Goal: Entertainment & Leisure: Consume media (video, audio)

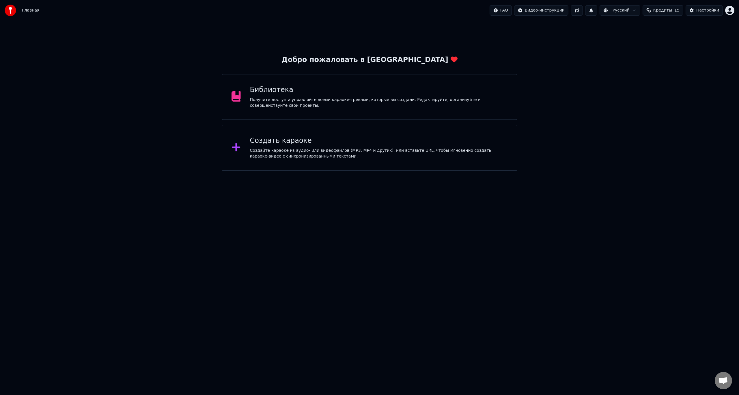
click at [281, 152] on div "Создайте караоке из аудио- или видеофайлов (MP3, MP4 и других), или вставьте UR…" at bounding box center [379, 154] width 258 height 12
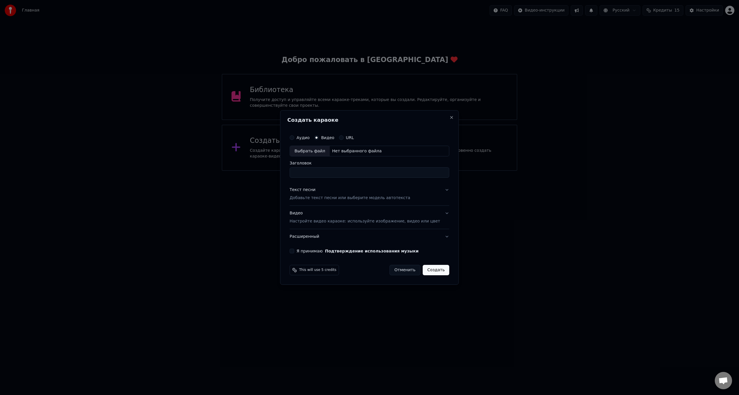
click at [317, 152] on div "Выбрать файл" at bounding box center [310, 151] width 40 height 10
type input "**********"
click at [323, 195] on p "Добавьте текст песни или выберите модель автотекста" at bounding box center [349, 198] width 121 height 6
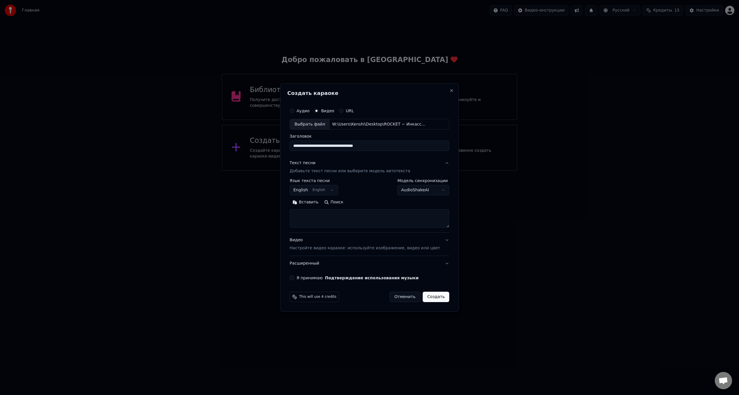
click at [322, 171] on body "**********" at bounding box center [369, 85] width 739 height 171
select select "**"
paste textarea "**********"
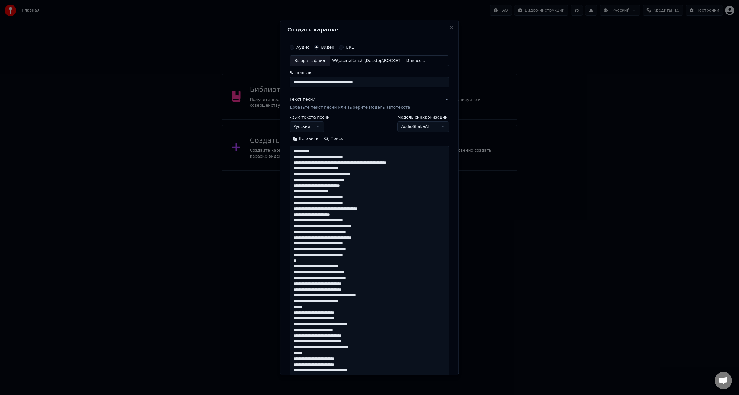
scroll to position [463, 0]
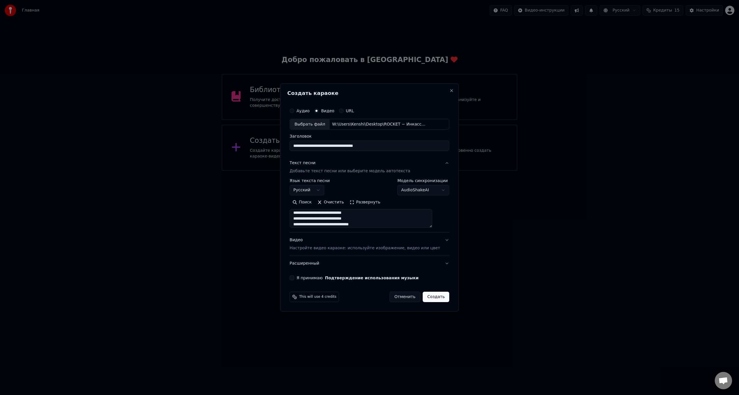
type textarea "**********"
click at [294, 279] on button "Я принимаю Подтверждение использования музыки" at bounding box center [291, 278] width 5 height 5
click at [432, 295] on button "Создать" at bounding box center [435, 297] width 27 height 10
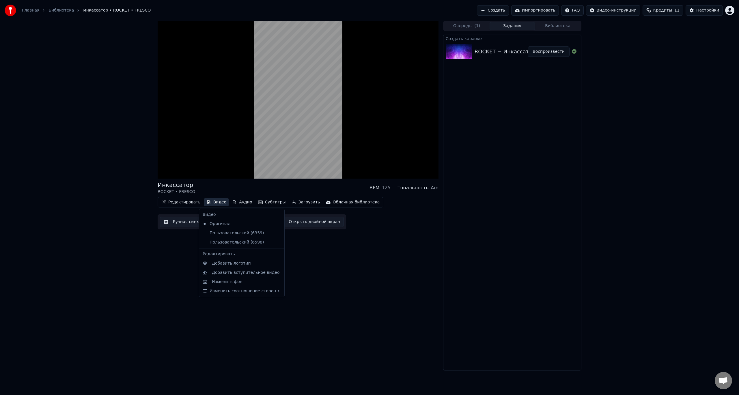
click at [218, 202] on button "Видео" at bounding box center [216, 202] width 25 height 8
click at [300, 294] on div "Горизонтальный - 16:9" at bounding box center [312, 293] width 49 height 6
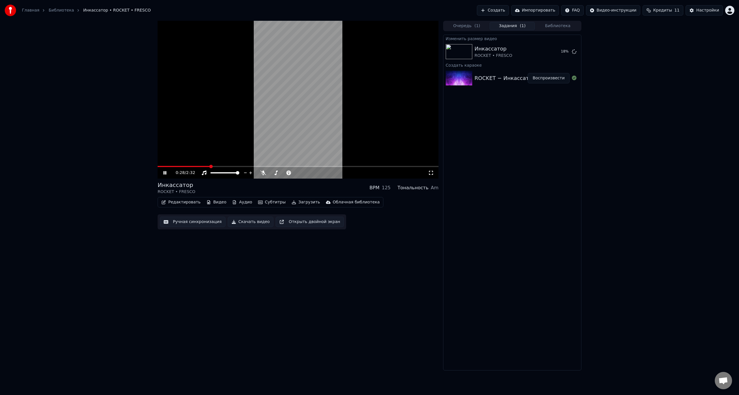
click at [166, 174] on icon at bounding box center [164, 172] width 3 height 3
click at [555, 57] on div "Инкассатор ROCKET • FRESCO Воспроизвести" at bounding box center [512, 52] width 138 height 20
click at [555, 53] on button "Воспроизвести" at bounding box center [548, 51] width 42 height 10
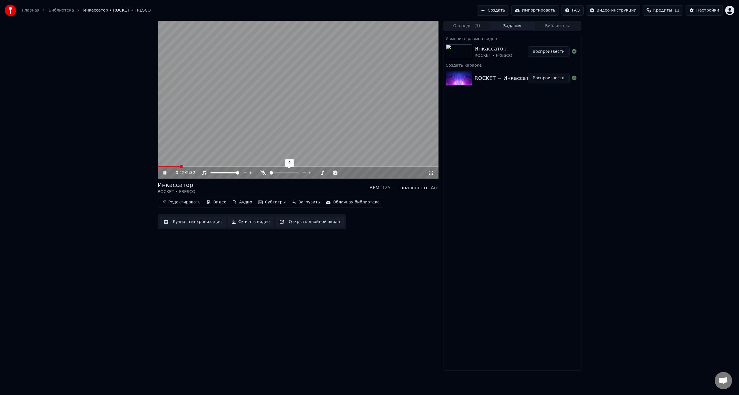
click at [277, 171] on div at bounding box center [289, 173] width 46 height 6
click at [276, 173] on span at bounding box center [284, 172] width 29 height 1
click at [280, 173] on span at bounding box center [279, 172] width 3 height 3
click at [397, 248] on div "0:15 / 2:32 Инкассатор ROCKET • FRESCO BPM 125 Тональность Am Редактировать Вид…" at bounding box center [298, 196] width 281 height 350
click at [374, 253] on div "0:16 / 2:32 Инкассатор ROCKET • FRESCO BPM 125 Тональность Am Редактировать Вид…" at bounding box center [298, 196] width 281 height 350
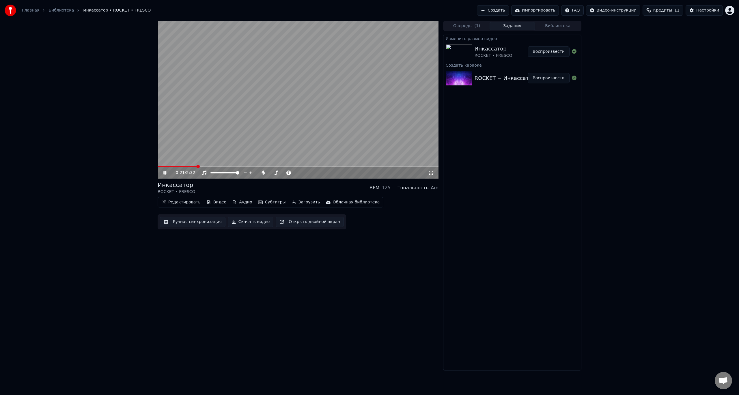
click at [215, 164] on video at bounding box center [298, 100] width 281 height 158
click at [218, 165] on video at bounding box center [298, 100] width 281 height 158
click at [220, 166] on span at bounding box center [298, 166] width 281 height 1
click at [185, 167] on span at bounding box center [197, 166] width 79 height 1
click at [164, 173] on icon at bounding box center [164, 172] width 3 height 3
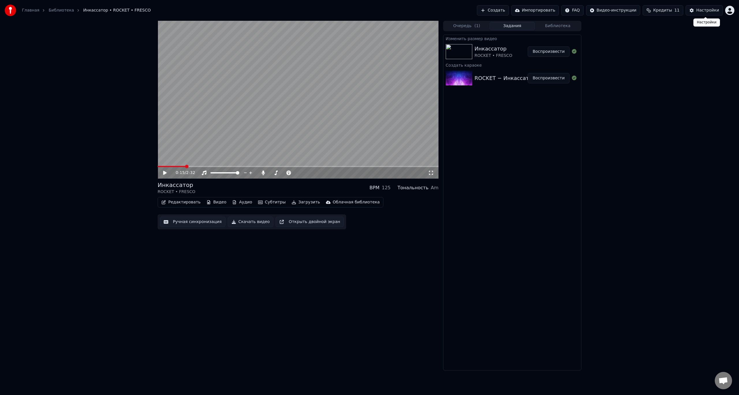
click at [706, 14] on button "Настройки" at bounding box center [703, 10] width 37 height 10
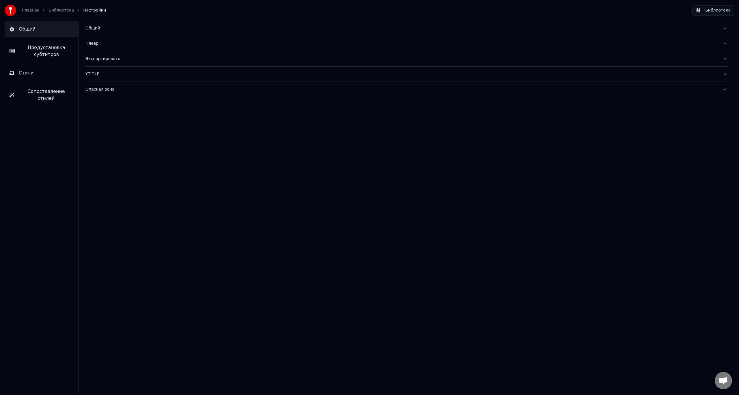
click at [111, 30] on div "Общий" at bounding box center [401, 28] width 632 height 6
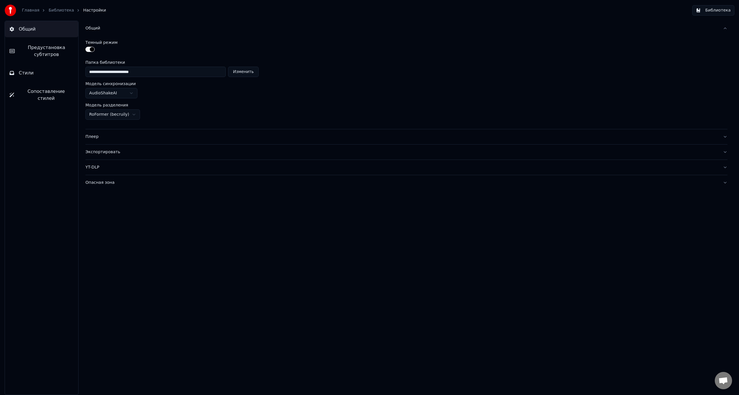
click at [111, 30] on div "Общий" at bounding box center [401, 28] width 632 height 6
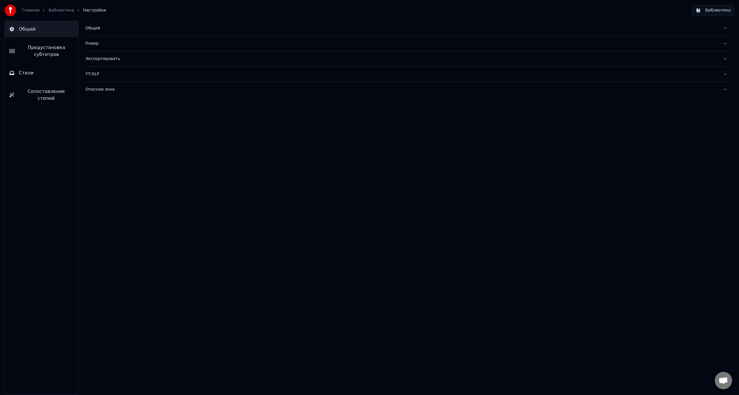
click at [31, 51] on span "Предустановка субтитров" at bounding box center [46, 51] width 54 height 14
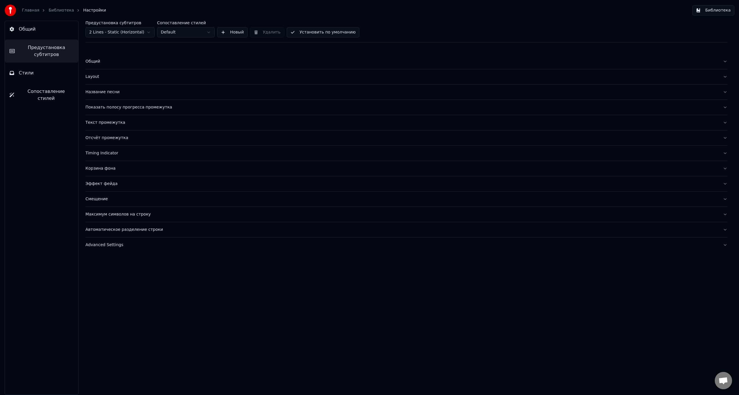
click at [33, 73] on button "Стили" at bounding box center [41, 73] width 73 height 16
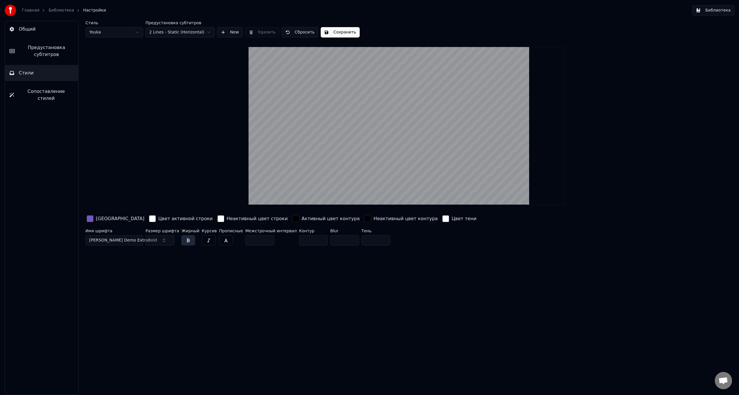
click at [46, 94] on span "Сопоставление стилей" at bounding box center [46, 95] width 55 height 14
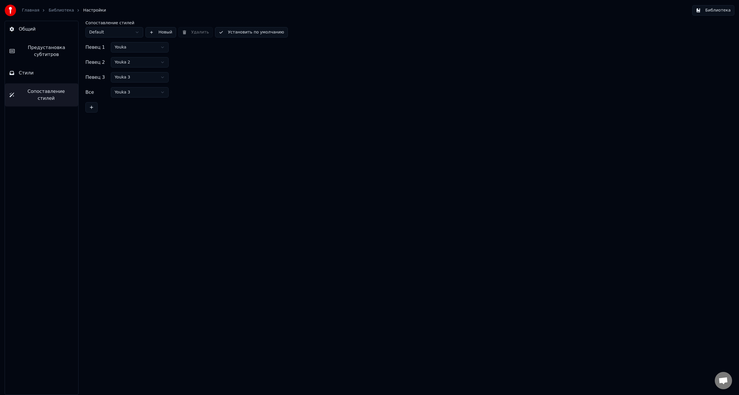
click at [46, 42] on button "Предустановка субтитров" at bounding box center [41, 51] width 73 height 23
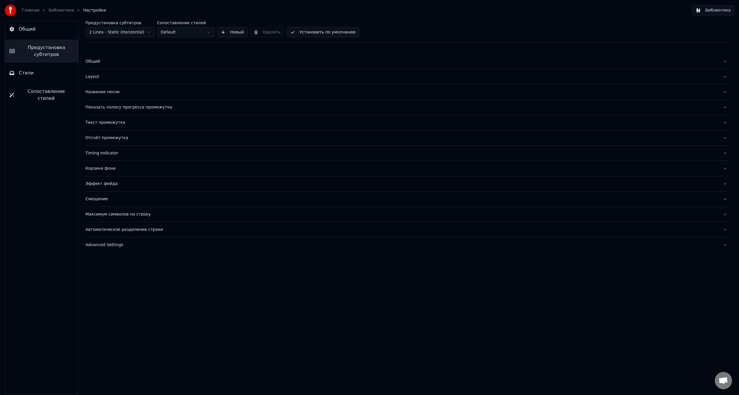
click at [133, 171] on div "Корзина фона" at bounding box center [401, 169] width 632 height 6
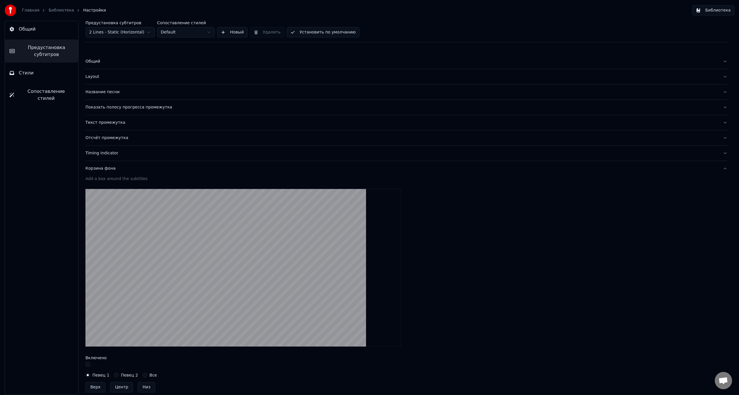
click at [133, 171] on div "Корзина фона" at bounding box center [401, 169] width 632 height 6
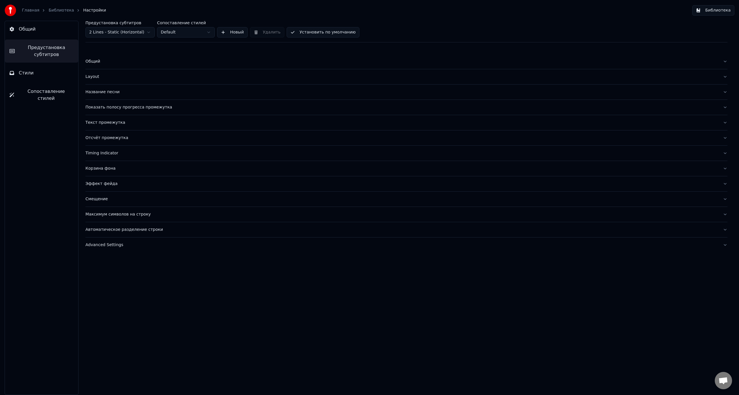
click at [25, 74] on span "Стили" at bounding box center [26, 73] width 15 height 7
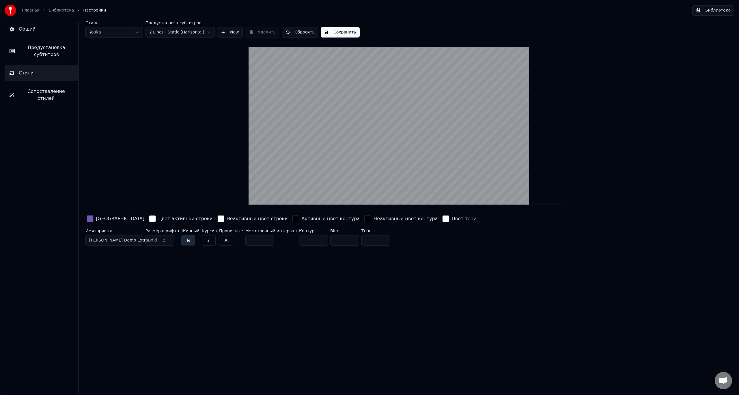
click at [55, 35] on button "Общий" at bounding box center [41, 29] width 73 height 16
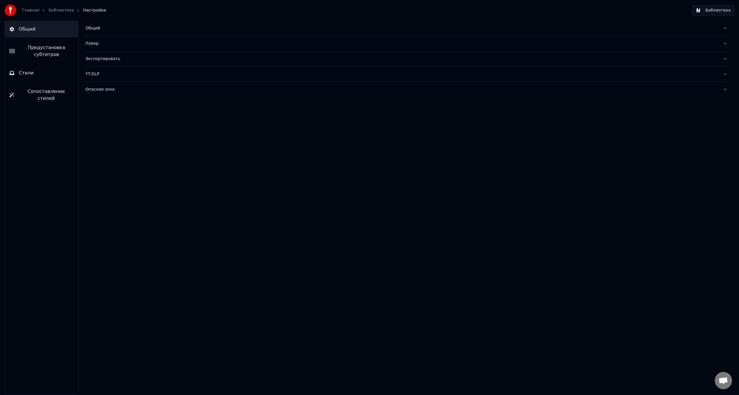
click at [150, 62] on button "Экспортировать" at bounding box center [406, 58] width 642 height 15
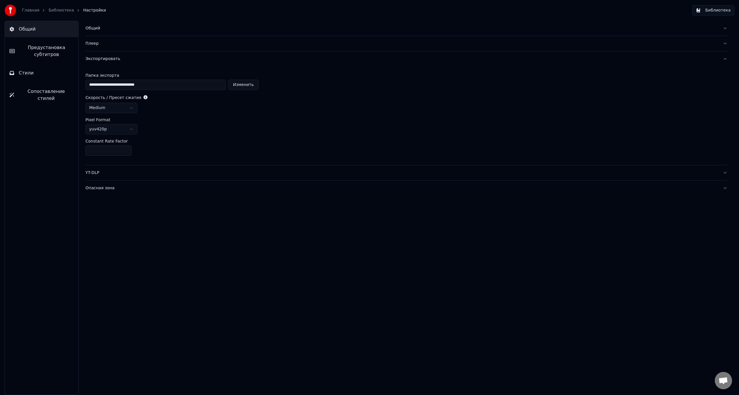
click at [150, 62] on button "Экспортировать" at bounding box center [406, 58] width 642 height 15
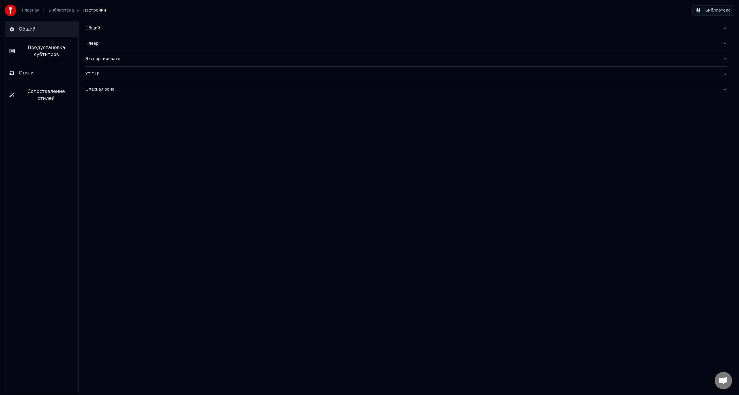
click at [131, 31] on div "Общий" at bounding box center [401, 28] width 632 height 6
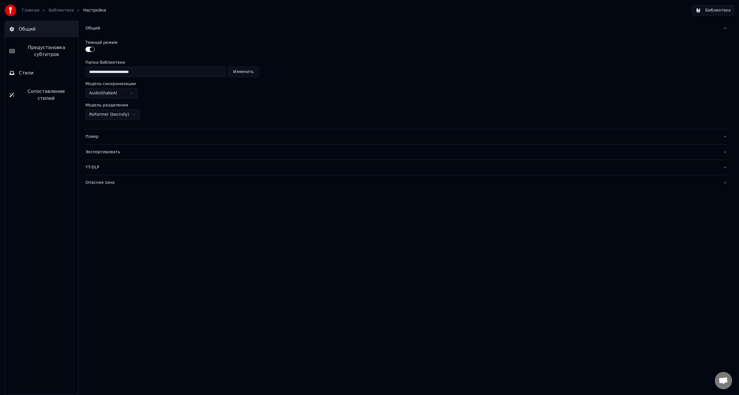
click at [131, 31] on div "Общий" at bounding box center [401, 28] width 632 height 6
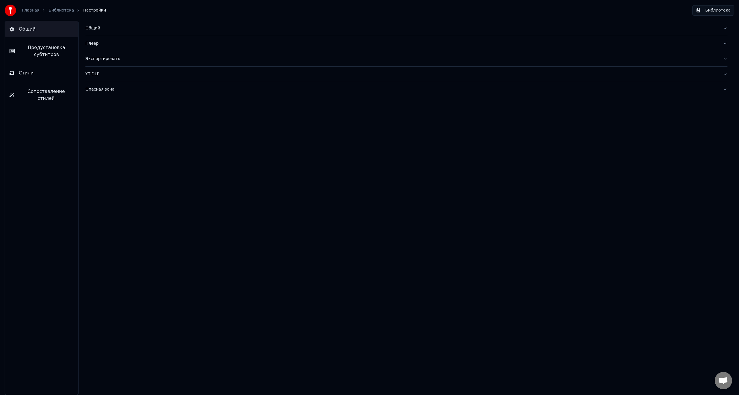
click at [26, 11] on link "Главная" at bounding box center [30, 11] width 17 height 6
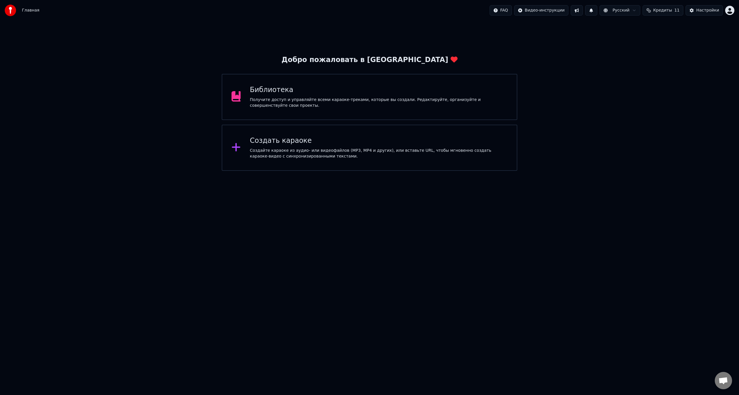
click at [266, 127] on div "Создать караоке Создайте караоке из аудио- или видеофайлов (MP3, MP4 и других),…" at bounding box center [369, 148] width 295 height 46
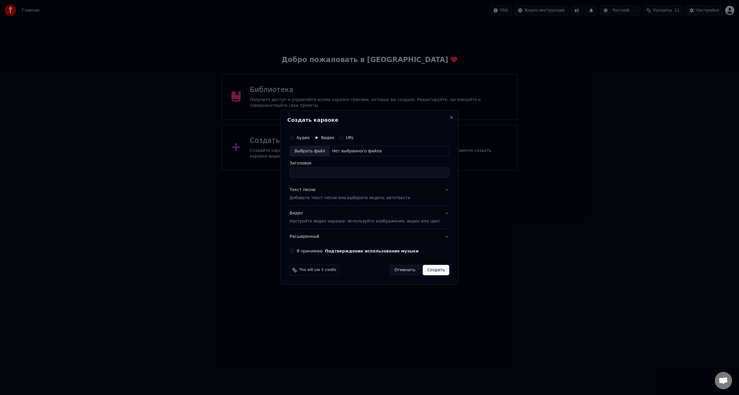
click at [339, 222] on p "Настройте видео караоке: используйте изображение, видео или цвет" at bounding box center [364, 221] width 150 height 6
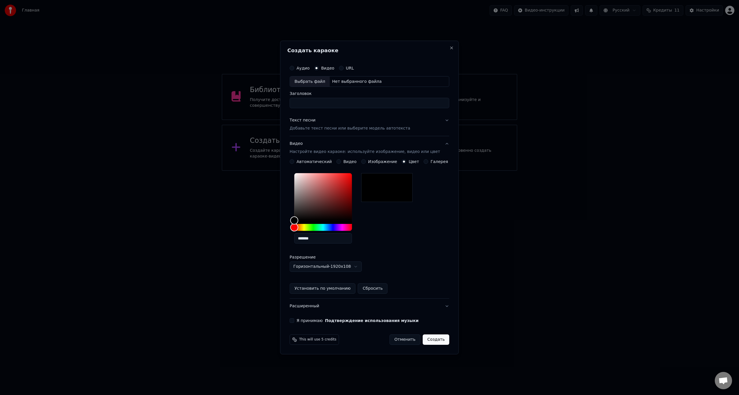
click at [353, 171] on body "Главная FAQ Видео-инструкции Русский Кредиты 11 Настройки Добро пожаловать в Yo…" at bounding box center [369, 85] width 739 height 171
click at [345, 171] on body "Главная FAQ Видео-инструкции Русский Кредиты 11 Настройки Добро пожаловать в Yo…" at bounding box center [369, 85] width 739 height 171
click at [342, 171] on body "Главная FAQ Видео-инструкции Русский Кредиты 11 Настройки Добро пожаловать в Yo…" at bounding box center [369, 85] width 739 height 171
select select "*********"
click at [340, 288] on button "Установить по умолчанию" at bounding box center [322, 288] width 66 height 10
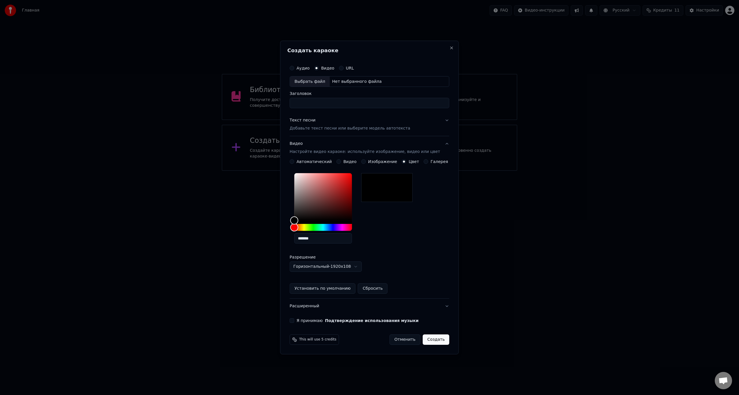
click at [320, 102] on input "Заголовок" at bounding box center [369, 103] width 160 height 10
click at [311, 86] on div "Выбрать файл" at bounding box center [310, 81] width 40 height 10
type input "**********"
click at [323, 131] on p "Добавьте текст песни или выберите модель автотекста" at bounding box center [349, 129] width 121 height 6
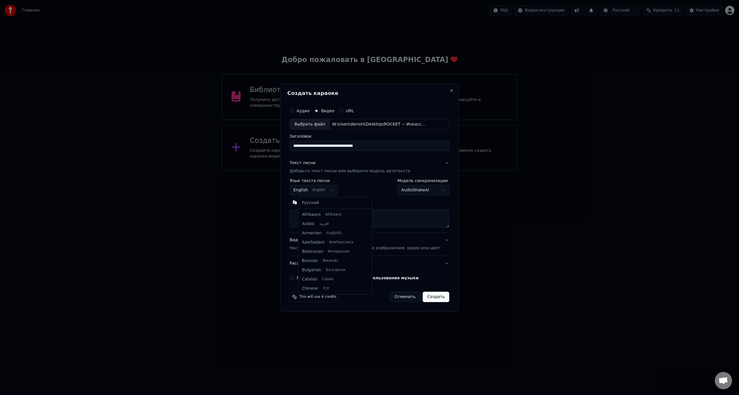
click at [322, 171] on body "**********" at bounding box center [369, 85] width 739 height 171
select select "**"
click at [412, 171] on body "**********" at bounding box center [369, 85] width 739 height 171
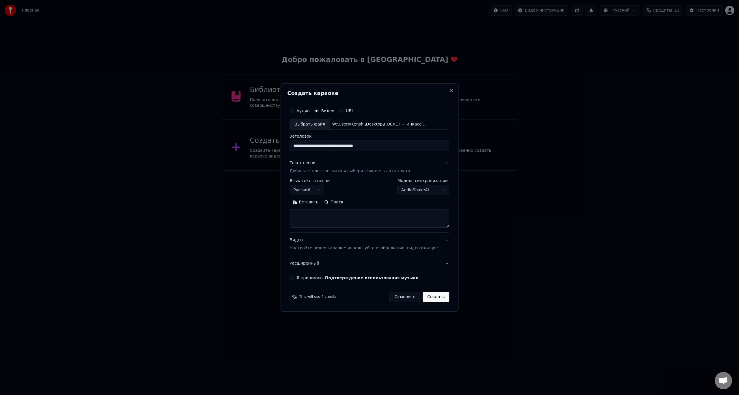
click at [345, 219] on textarea at bounding box center [369, 218] width 160 height 18
paste textarea "**********"
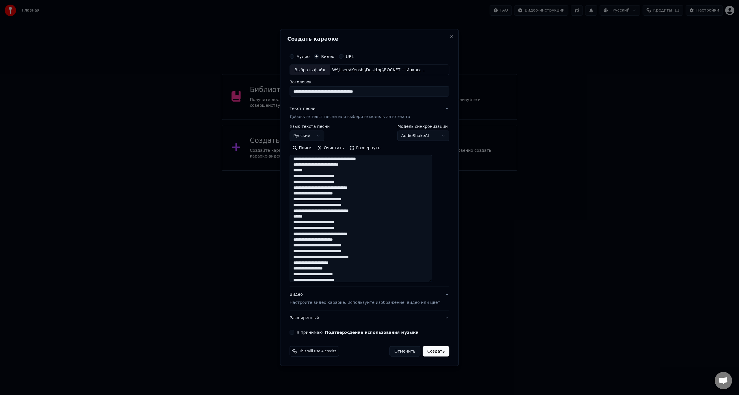
drag, startPoint x: 437, startPoint y: 225, endPoint x: 406, endPoint y: 291, distance: 73.3
click at [430, 282] on textarea at bounding box center [360, 218] width 143 height 127
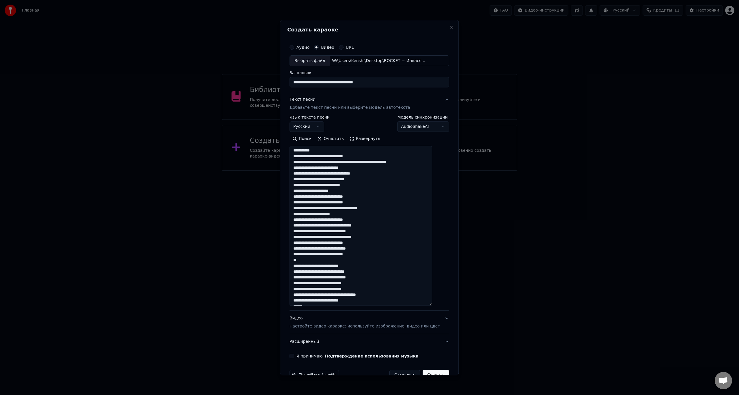
scroll to position [0, 0]
click at [430, 163] on textarea at bounding box center [360, 226] width 143 height 160
paste textarea "**********"
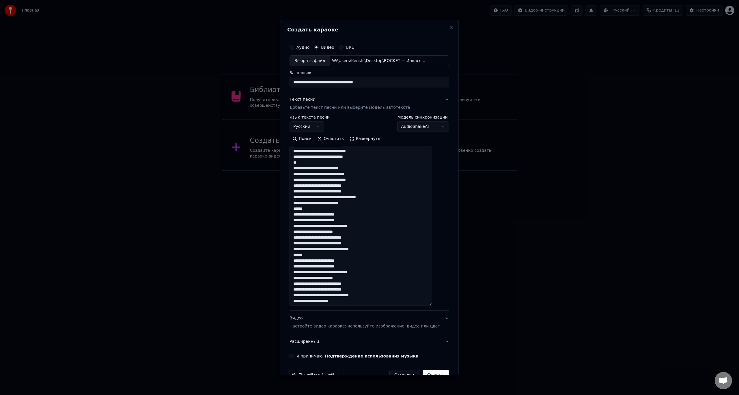
scroll to position [115, 0]
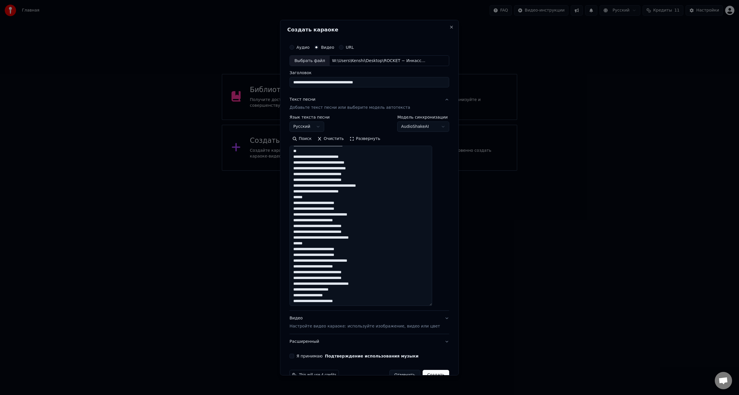
type textarea "**********"
click at [303, 357] on label "Я принимаю Подтверждение использования музыки" at bounding box center [357, 356] width 122 height 4
click at [294, 357] on button "Я принимаю Подтверждение использования музыки" at bounding box center [291, 356] width 5 height 5
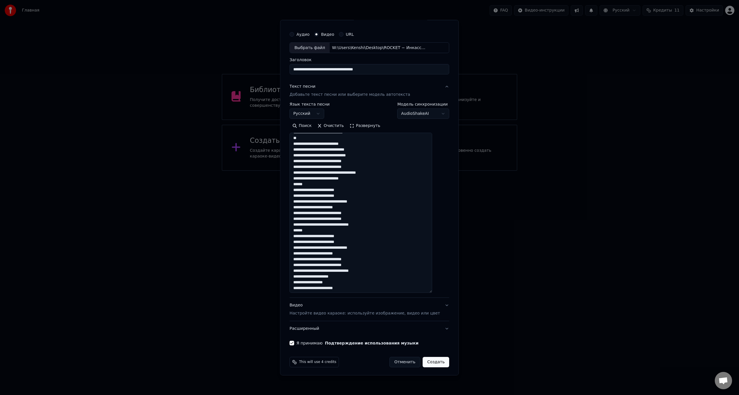
scroll to position [14, 0]
click at [427, 364] on button "Создать" at bounding box center [435, 360] width 27 height 10
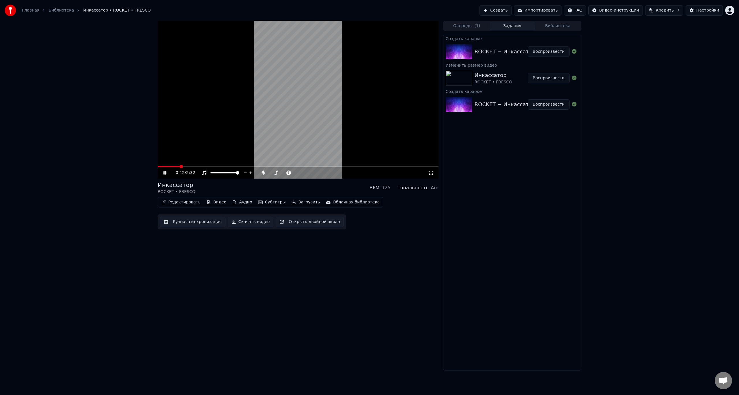
click at [179, 199] on button "Редактировать" at bounding box center [181, 202] width 44 height 8
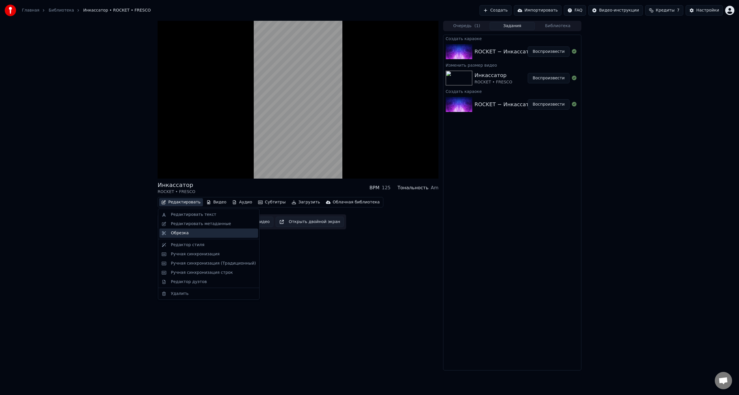
click at [184, 234] on div "Обрезка" at bounding box center [180, 233] width 18 height 6
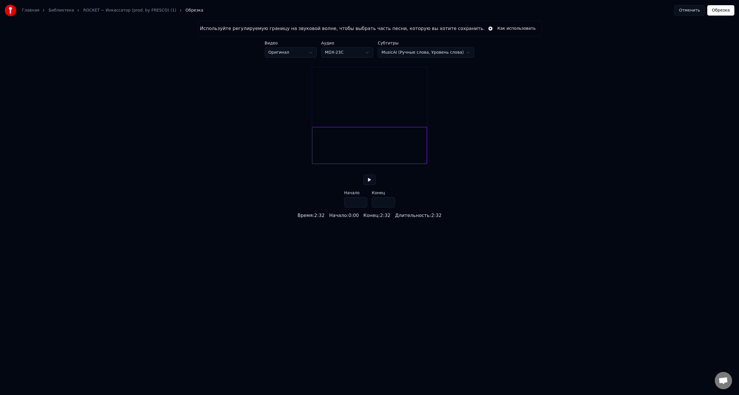
click at [364, 185] on button at bounding box center [369, 180] width 12 height 10
click at [369, 185] on button at bounding box center [369, 180] width 12 height 10
click at [319, 164] on div at bounding box center [320, 145] width 2 height 36
type input "***"
click at [728, 14] on button "Обрезка" at bounding box center [720, 10] width 27 height 10
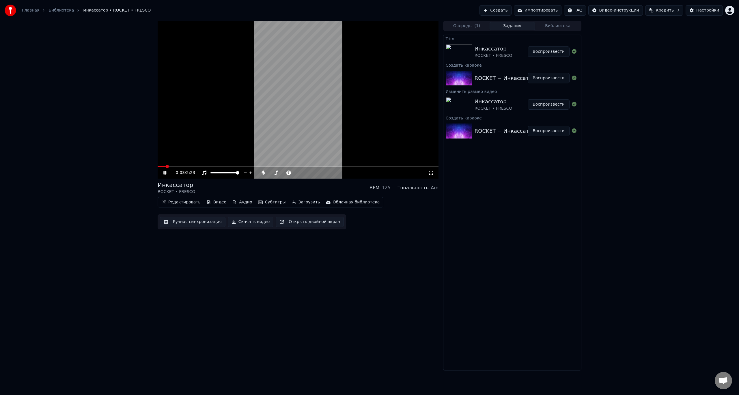
click at [179, 167] on span at bounding box center [298, 166] width 281 height 1
click at [201, 170] on div "0:11 / 2:23" at bounding box center [298, 173] width 281 height 12
click at [206, 169] on div "0:11 / 2:23" at bounding box center [298, 173] width 281 height 12
click at [211, 166] on span at bounding box center [298, 166] width 281 height 1
click at [234, 167] on span at bounding box center [298, 166] width 281 height 1
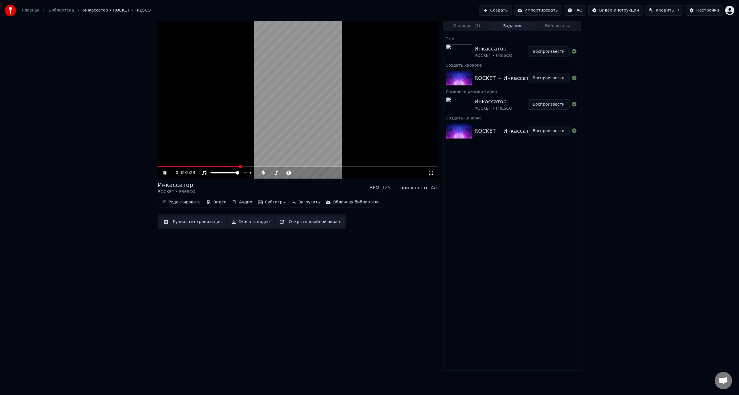
click at [669, 10] on span "Кредиты" at bounding box center [665, 11] width 19 height 6
click at [644, 87] on div "Инкассатор ROCKET • FRESCO BPM 125 Тональность Am Редактировать Видео Аудио Суб…" at bounding box center [369, 196] width 739 height 350
click at [469, 26] on button "Очередь ( 1 )" at bounding box center [467, 26] width 46 height 8
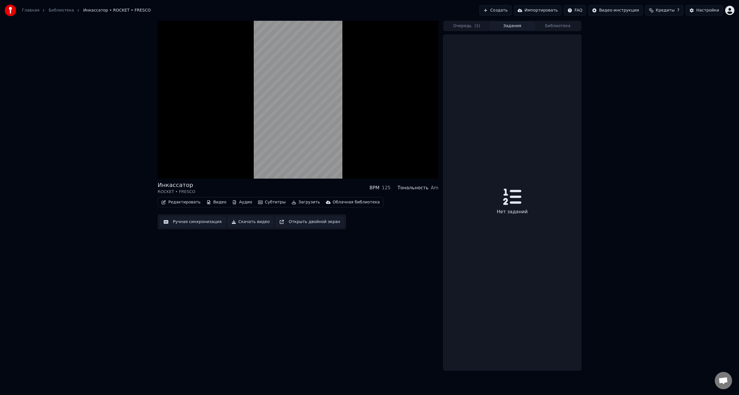
click at [506, 27] on button "Задания" at bounding box center [512, 26] width 46 height 8
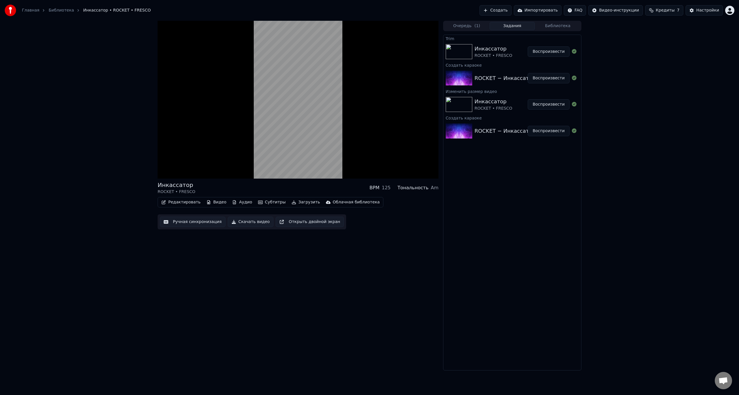
click at [497, 32] on div "Очередь ( 1 ) Задания Библиотека Trim Инкассатор ROCKET • FRESCO Воспроизвести …" at bounding box center [512, 196] width 138 height 350
click at [34, 10] on link "Главная" at bounding box center [30, 11] width 17 height 6
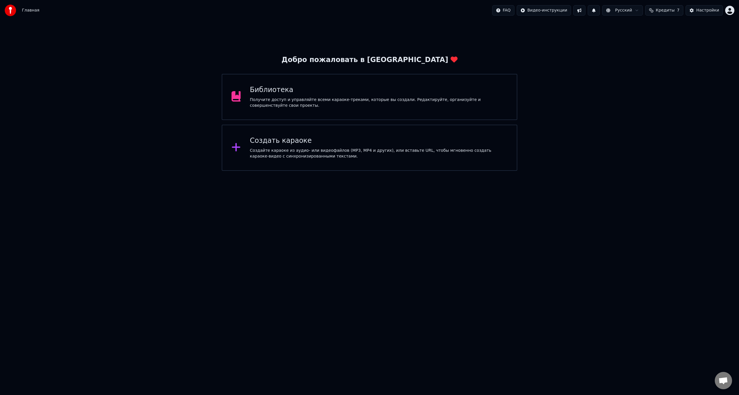
click at [256, 134] on div "Создать караоке Создайте караоке из аудио- или видеофайлов (MP3, MP4 и других),…" at bounding box center [369, 148] width 295 height 46
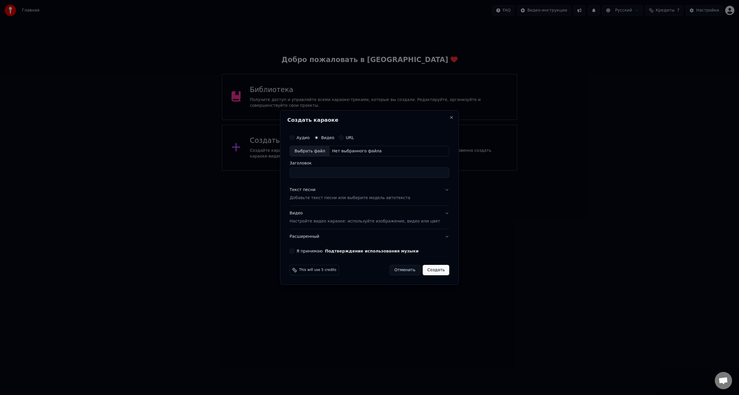
click at [353, 138] on label "URL" at bounding box center [350, 138] width 8 height 4
click at [343, 138] on button "URL" at bounding box center [341, 137] width 5 height 5
click at [333, 137] on label "Видео" at bounding box center [327, 137] width 13 height 4
click at [319, 137] on button "Видео" at bounding box center [316, 137] width 5 height 5
click at [327, 221] on p "Настройте видео караоке: используйте изображение, видео или цвет" at bounding box center [364, 221] width 150 height 6
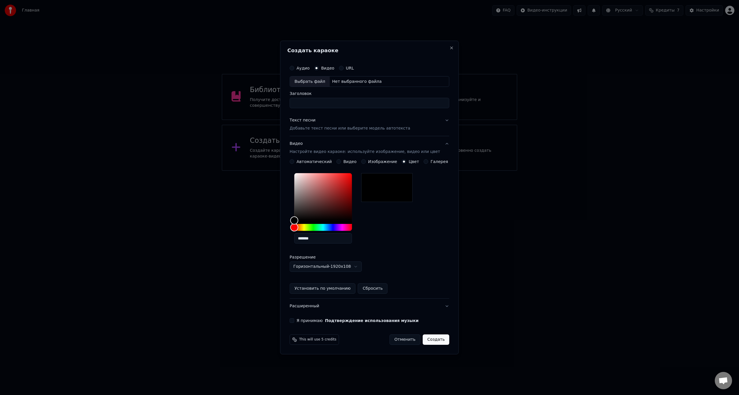
click at [433, 162] on label "Галерея" at bounding box center [440, 162] width 18 height 4
click at [428, 162] on button "Галерея" at bounding box center [426, 161] width 5 height 5
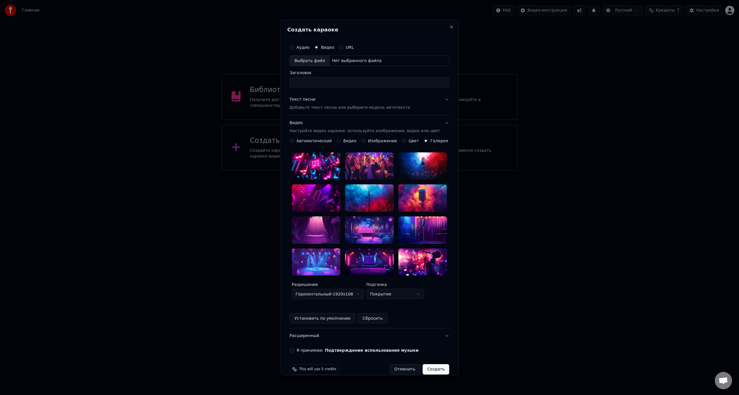
click at [410, 142] on label "Цвет" at bounding box center [414, 141] width 10 height 4
click at [406, 142] on button "Цвет" at bounding box center [404, 141] width 5 height 5
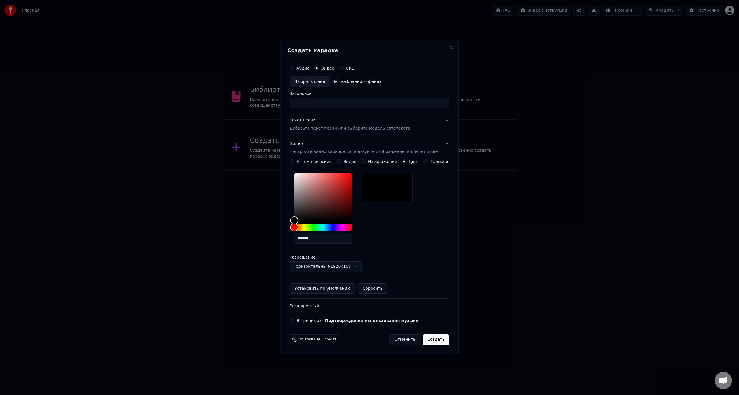
click at [428, 170] on div "**********" at bounding box center [369, 226] width 160 height 134
click at [430, 168] on div "**********" at bounding box center [369, 226] width 160 height 134
click at [435, 162] on label "Галерея" at bounding box center [440, 162] width 18 height 4
click at [428, 162] on button "Галерея" at bounding box center [426, 161] width 5 height 5
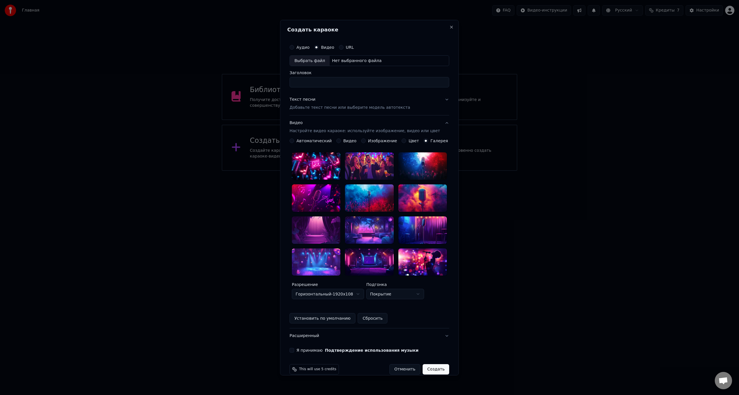
click at [413, 195] on div at bounding box center [422, 197] width 48 height 27
click at [329, 313] on button "Установить по умолчанию" at bounding box center [322, 318] width 66 height 10
click at [301, 348] on div "Я принимаю Подтверждение использования музыки" at bounding box center [369, 350] width 160 height 5
click at [297, 344] on div "**********" at bounding box center [369, 197] width 164 height 316
click at [294, 348] on button "Я принимаю Подтверждение использования музыки" at bounding box center [291, 350] width 5 height 5
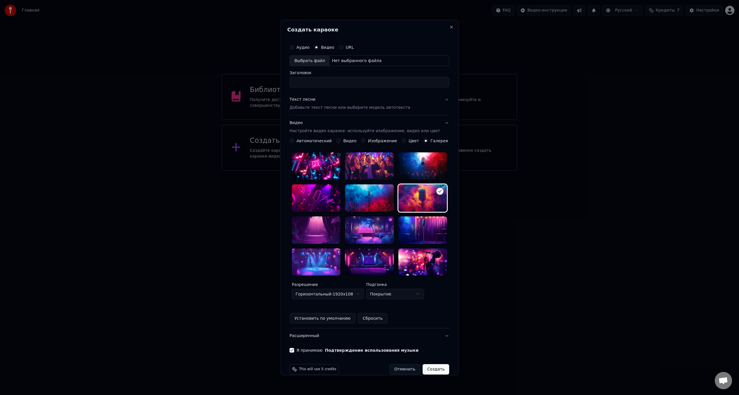
click at [348, 47] on div "URL" at bounding box center [346, 47] width 15 height 5
click at [348, 46] on div "URL" at bounding box center [346, 47] width 15 height 5
click at [343, 47] on button "URL" at bounding box center [341, 47] width 5 height 5
click at [438, 60] on button "button" at bounding box center [444, 60] width 12 height 10
type input "**********"
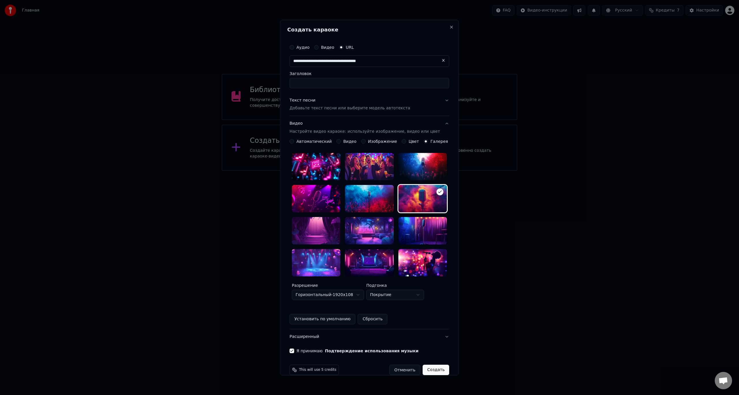
type input "**********"
click at [321, 107] on p "Добавьте текст песни или выберите модель автотекста" at bounding box center [349, 108] width 121 height 6
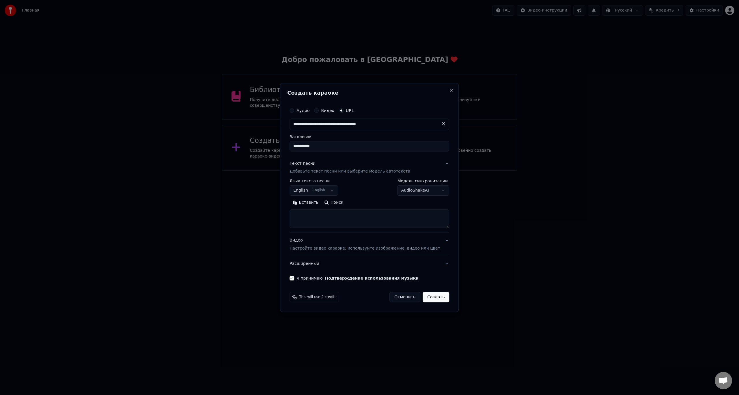
click at [322, 171] on body "**********" at bounding box center [369, 85] width 739 height 171
select select "**"
click at [322, 220] on textarea at bounding box center [369, 219] width 160 height 18
paste textarea "**********"
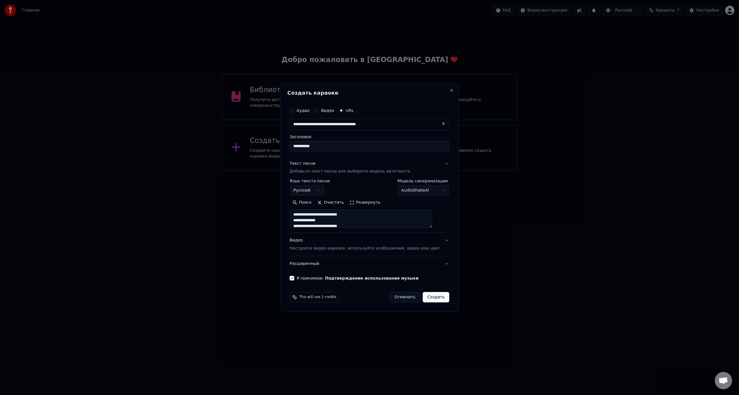
scroll to position [0, 0]
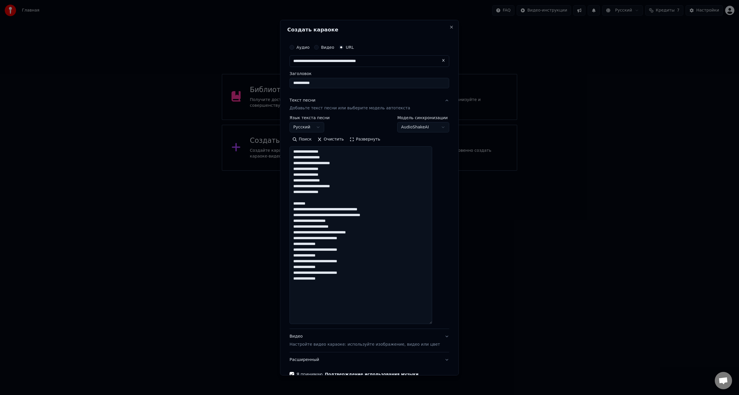
drag, startPoint x: 438, startPoint y: 227, endPoint x: 439, endPoint y: 323, distance: 96.1
click at [439, 323] on div "**********" at bounding box center [369, 209] width 164 height 340
click at [335, 289] on textarea "**********" at bounding box center [360, 235] width 143 height 178
paste textarea "**********"
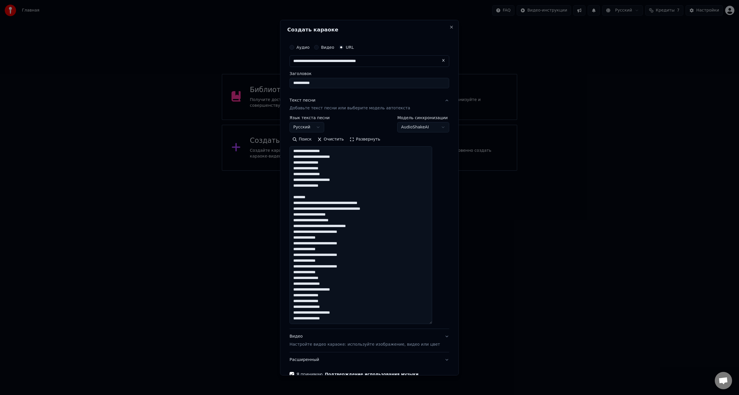
paste textarea "**********"
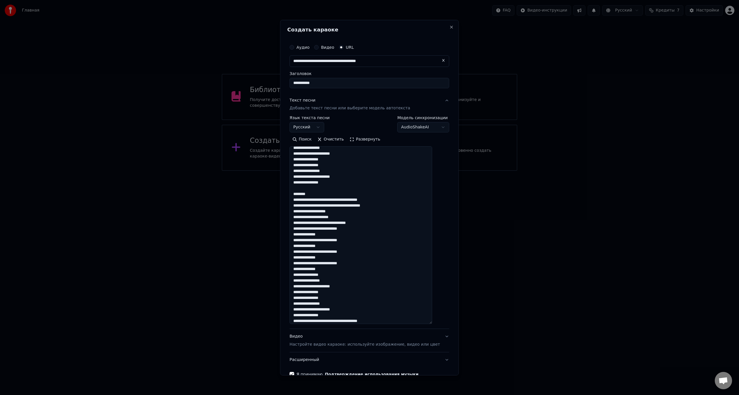
scroll to position [44, 0]
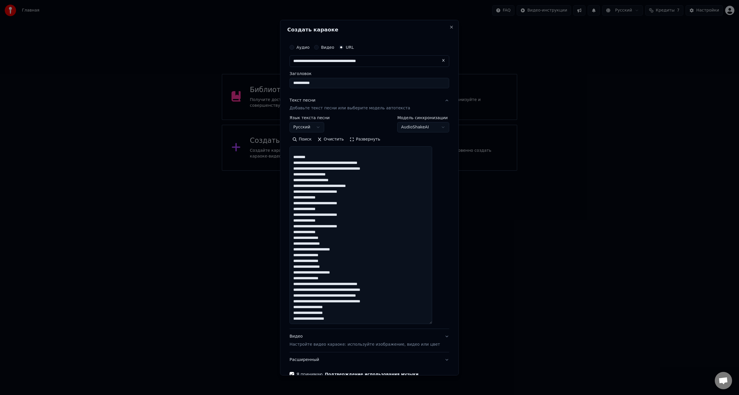
paste textarea "**********"
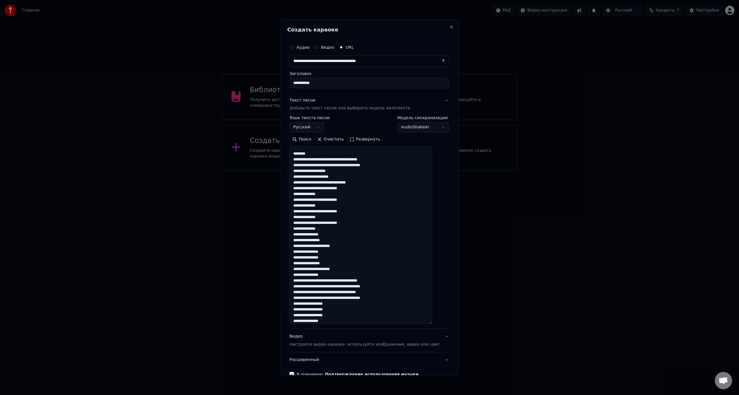
scroll to position [90, 0]
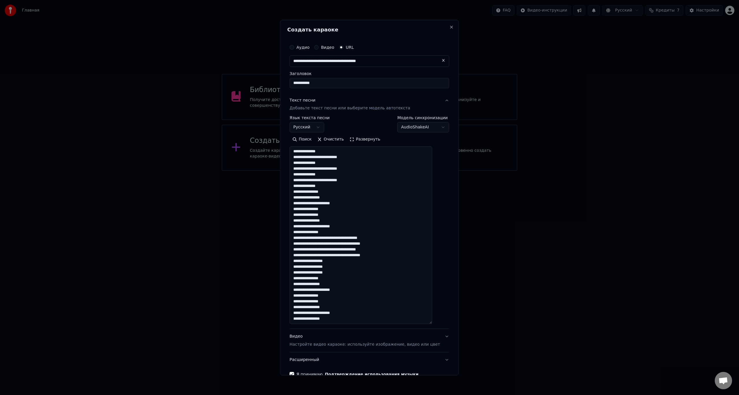
paste textarea "**********"
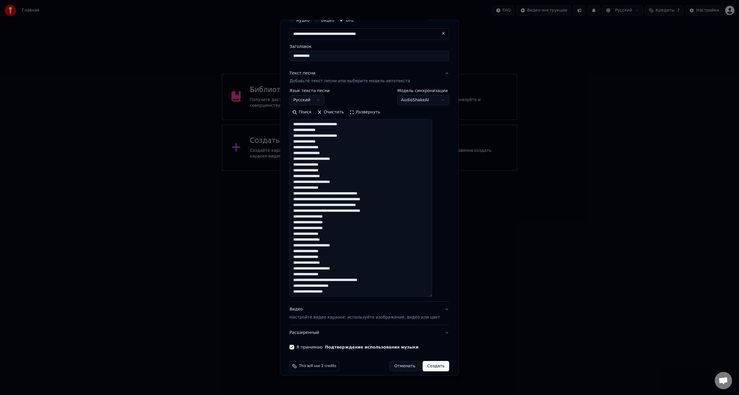
scroll to position [33, 0]
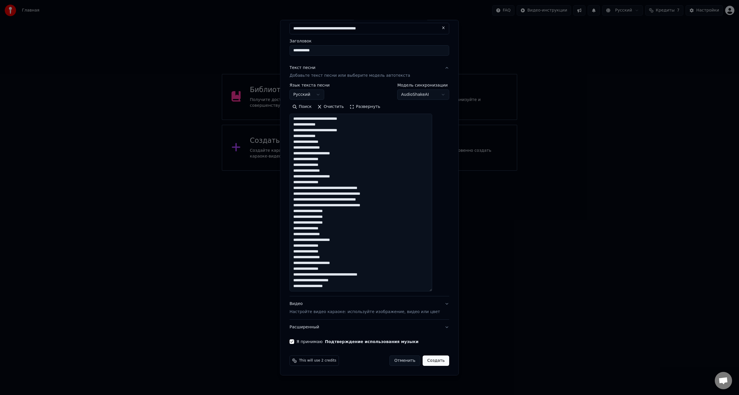
type textarea "**********"
click at [432, 362] on button "Создать" at bounding box center [435, 360] width 27 height 10
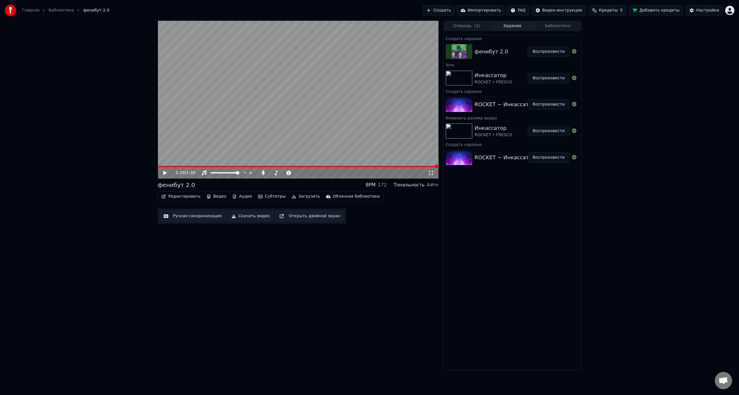
click at [166, 174] on icon at bounding box center [169, 173] width 14 height 5
drag, startPoint x: 222, startPoint y: 171, endPoint x: 214, endPoint y: 172, distance: 8.4
click at [214, 172] on div at bounding box center [230, 173] width 46 height 6
click at [220, 172] on div at bounding box center [230, 173] width 46 height 6
click at [217, 173] on span at bounding box center [213, 172] width 6 height 1
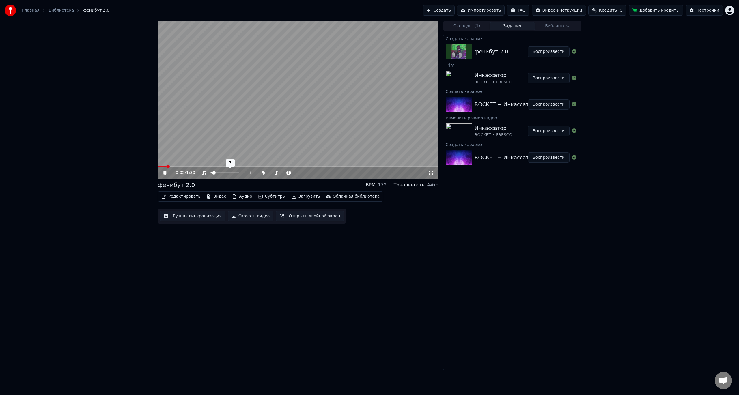
click at [212, 173] on span at bounding box center [213, 172] width 3 height 3
click at [213, 199] on button "Видео" at bounding box center [216, 196] width 25 height 8
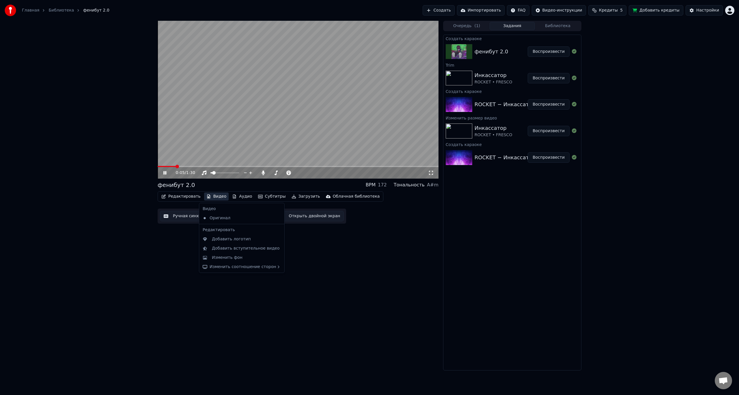
drag, startPoint x: 258, startPoint y: 336, endPoint x: 258, endPoint y: 333, distance: 3.5
click at [259, 337] on div "0:05 / 1:30 фенибут 2.0 BPM 172 Тональность A#m Редактировать Видео Аудио Субти…" at bounding box center [298, 196] width 281 height 350
click at [216, 199] on button "Видео" at bounding box center [216, 196] width 25 height 8
click at [240, 257] on div "Изменить фон" at bounding box center [246, 258] width 69 height 6
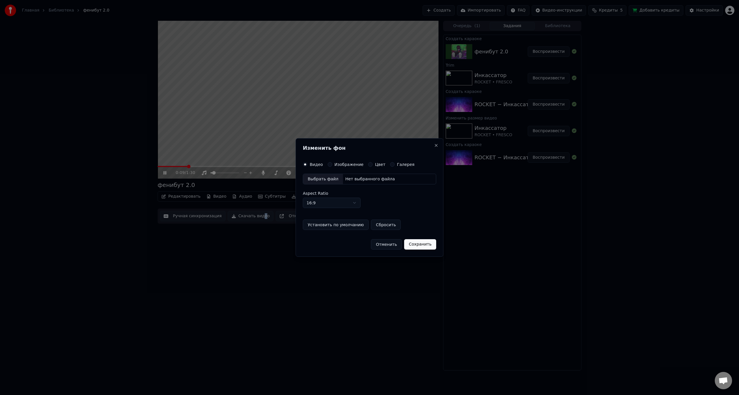
click at [344, 165] on label "Изображение" at bounding box center [348, 164] width 29 height 4
click at [332, 165] on button "Изображение" at bounding box center [330, 164] width 5 height 5
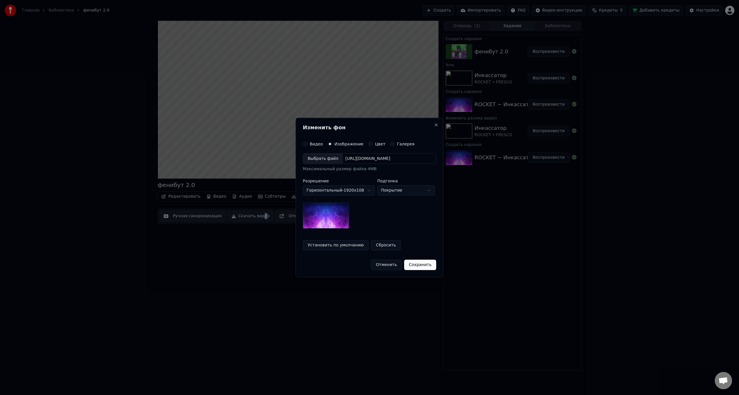
click at [375, 144] on label "Цвет" at bounding box center [380, 144] width 10 height 4
click at [371, 144] on button "Цвет" at bounding box center [370, 144] width 5 height 5
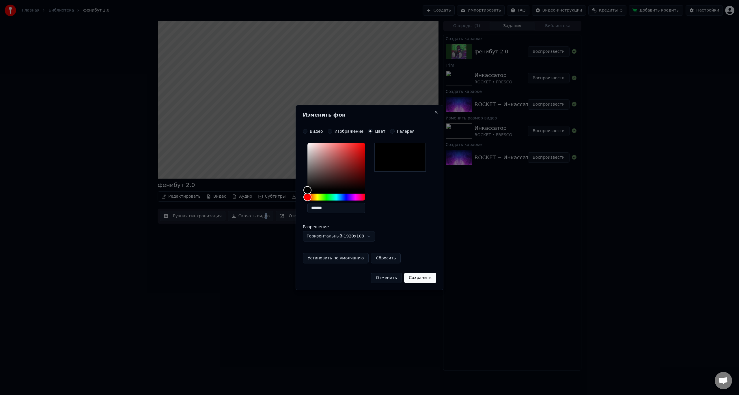
click at [424, 278] on button "Сохранить" at bounding box center [420, 278] width 32 height 10
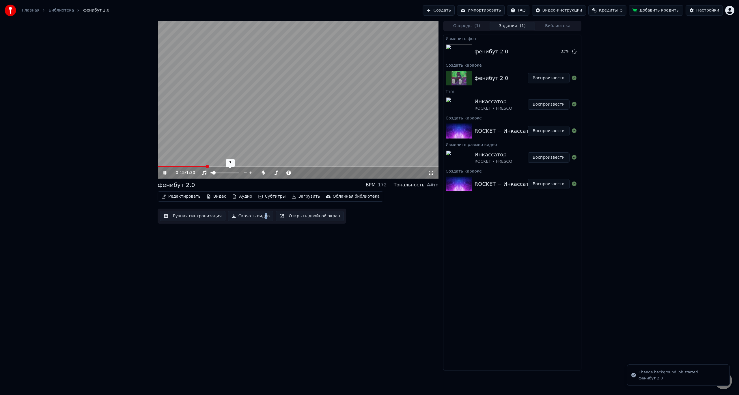
click at [200, 133] on video at bounding box center [298, 100] width 281 height 158
click at [214, 193] on button "Видео" at bounding box center [216, 196] width 25 height 8
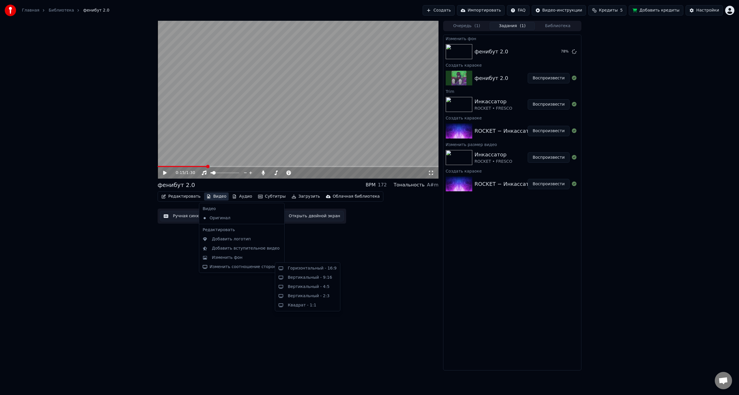
drag, startPoint x: 228, startPoint y: 300, endPoint x: 275, endPoint y: 298, distance: 47.1
click at [229, 301] on div "0:15 / 1:30 фенибут 2.0 BPM 172 Тональность A#m Редактировать Видео Аудио Субти…" at bounding box center [298, 196] width 281 height 350
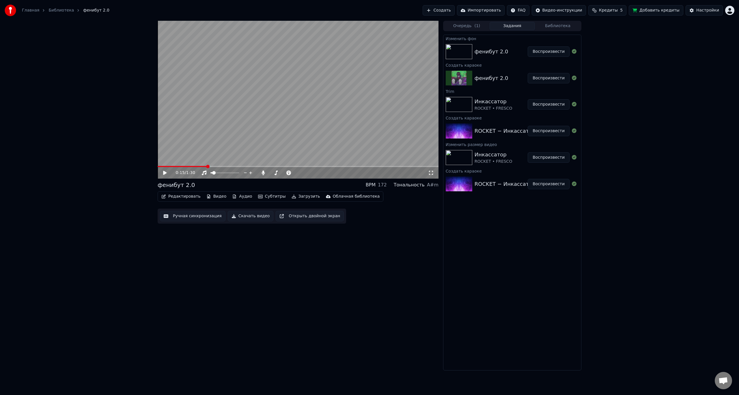
click at [511, 52] on div "фенибут 2.0" at bounding box center [500, 52] width 53 height 8
click at [549, 52] on button "Воспроизвести" at bounding box center [548, 51] width 42 height 10
click at [263, 111] on video at bounding box center [298, 100] width 281 height 158
click at [356, 290] on div "фенибут 2.0 BPM 172 Тональность A#m Редактировать Видео Аудио Субтитры Загрузит…" at bounding box center [298, 196] width 281 height 350
click at [214, 171] on span at bounding box center [211, 172] width 3 height 3
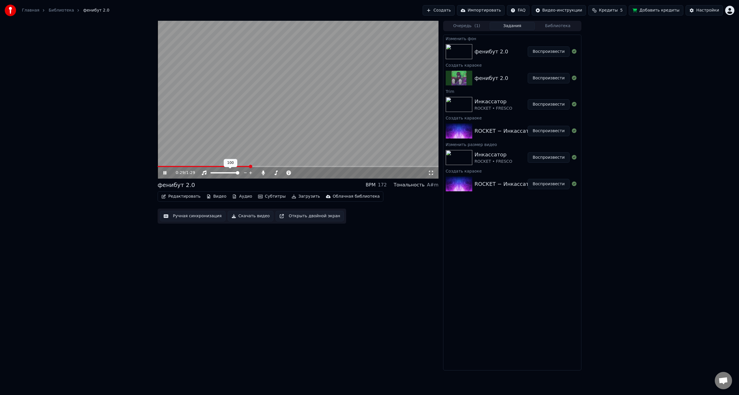
drag, startPoint x: 219, startPoint y: 175, endPoint x: 214, endPoint y: 175, distance: 4.9
click at [214, 175] on div at bounding box center [230, 173] width 46 height 6
click at [270, 173] on span at bounding box center [270, 172] width 0 height 1
click at [272, 173] on span at bounding box center [284, 172] width 29 height 1
click at [430, 171] on icon at bounding box center [431, 173] width 4 height 4
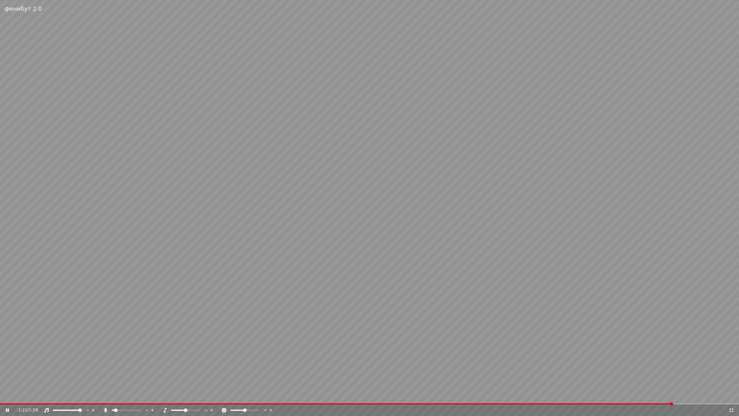
click at [730, 395] on div "1:21 / 1:29" at bounding box center [369, 410] width 734 height 6
click at [733, 395] on icon at bounding box center [731, 409] width 6 height 5
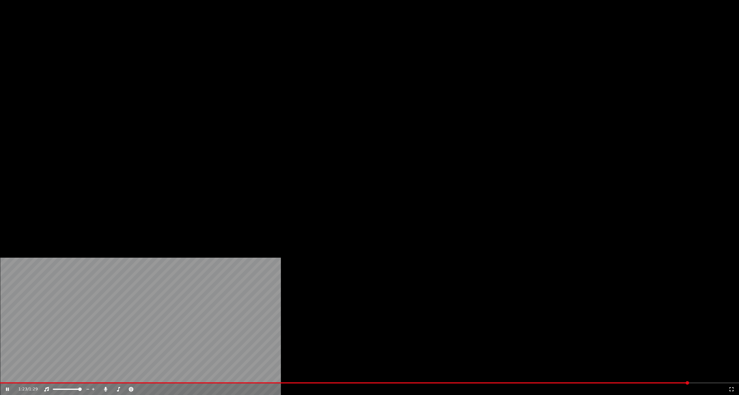
click at [184, 43] on button "Редактировать" at bounding box center [181, 39] width 44 height 8
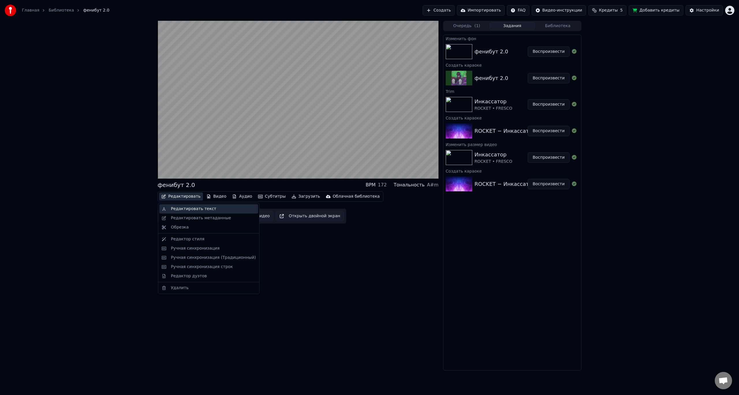
click at [192, 209] on div "Редактировать текст" at bounding box center [193, 209] width 45 height 6
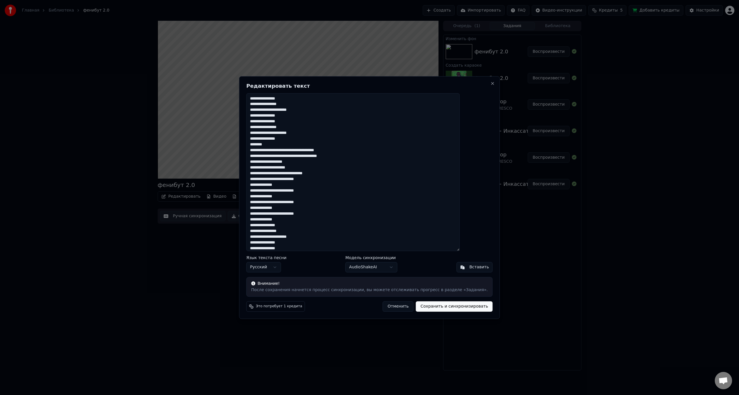
drag, startPoint x: 288, startPoint y: 144, endPoint x: 248, endPoint y: 146, distance: 39.9
click at [249, 146] on body "Главная Библиотека фенибут 2.0 Создать Импортировать FAQ Видео-инструкции Креди…" at bounding box center [369, 197] width 739 height 395
click at [299, 144] on textarea at bounding box center [352, 172] width 213 height 158
drag, startPoint x: 292, startPoint y: 145, endPoint x: 250, endPoint y: 142, distance: 42.5
click at [250, 142] on body "Главная Библиотека фенибут 2.0 Создать Импортировать FAQ Видео-инструкции Креди…" at bounding box center [369, 197] width 739 height 395
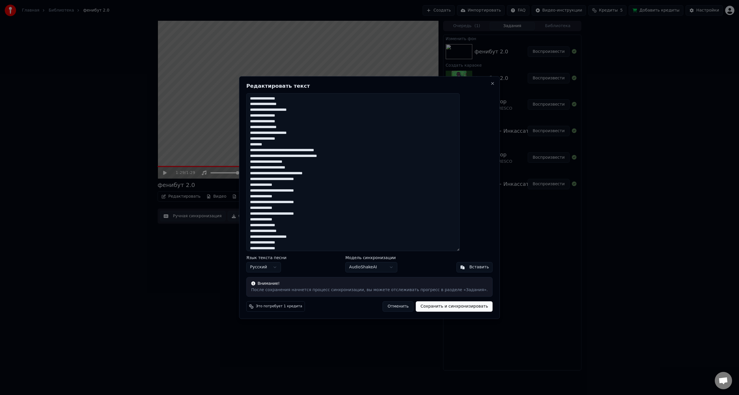
click at [279, 146] on textarea at bounding box center [352, 172] width 213 height 158
drag, startPoint x: 291, startPoint y: 145, endPoint x: 252, endPoint y: 143, distance: 38.7
click at [252, 143] on body "Главная Библиотека фенибут 2.0 Создать Импортировать FAQ Видео-инструкции Креди…" at bounding box center [369, 197] width 739 height 395
click at [273, 144] on textarea at bounding box center [352, 172] width 213 height 158
drag, startPoint x: 287, startPoint y: 144, endPoint x: 260, endPoint y: 143, distance: 27.4
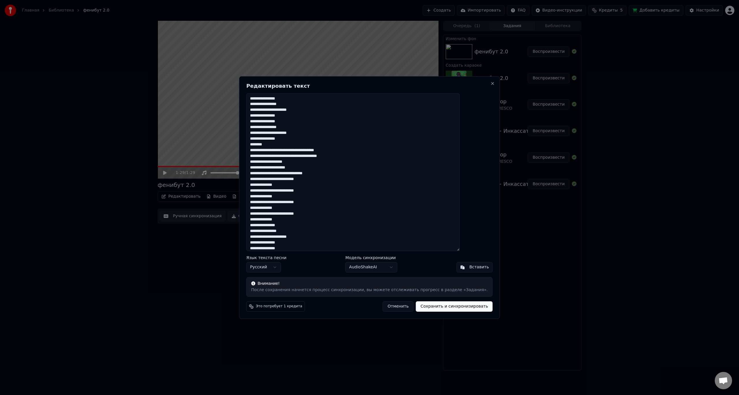
click at [260, 143] on div "Редактировать текст Язык текста песни Русский Модель синхронизации AudioShakeAI…" at bounding box center [369, 197] width 261 height 243
type textarea "**********"
click at [444, 307] on button "Сохранить и синхронизировать" at bounding box center [454, 306] width 77 height 10
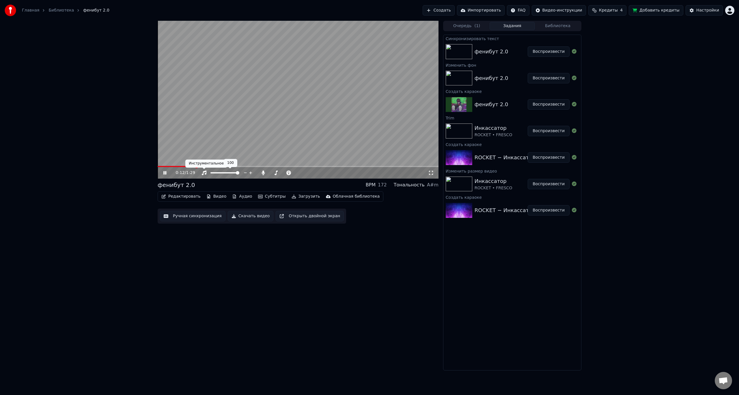
click at [206, 128] on video at bounding box center [298, 100] width 281 height 158
click at [180, 196] on button "Редактировать" at bounding box center [181, 196] width 44 height 8
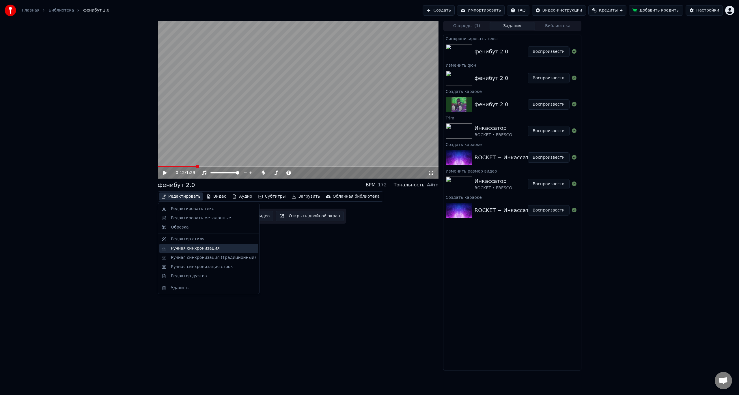
click at [191, 251] on div "Ручная синхронизация" at bounding box center [195, 249] width 49 height 6
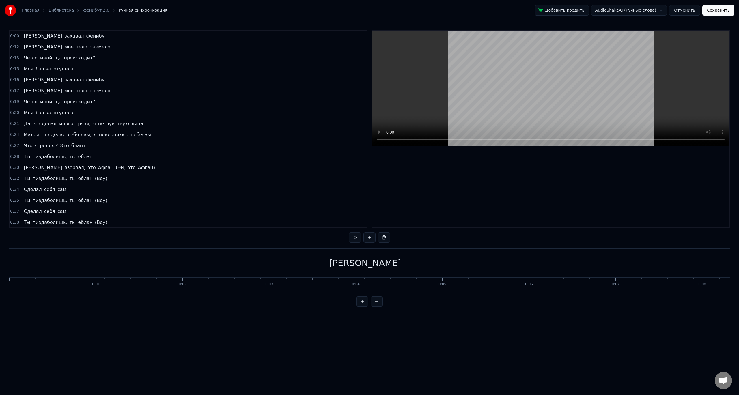
click at [62, 260] on div "[PERSON_NAME]" at bounding box center [364, 263] width 617 height 29
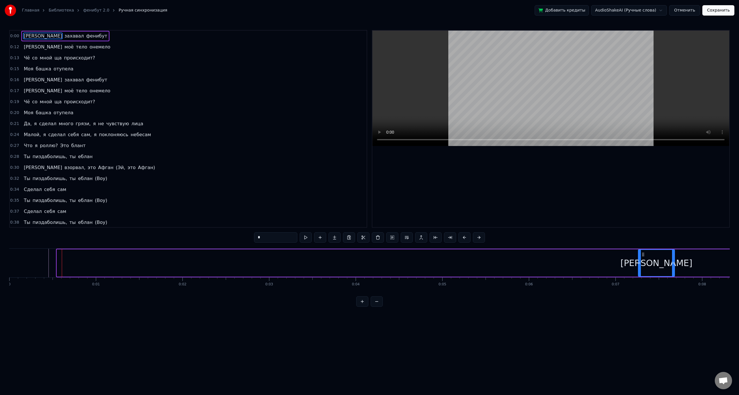
drag, startPoint x: 58, startPoint y: 261, endPoint x: 639, endPoint y: 277, distance: 581.4
click at [639, 277] on div "Я захавал фенибут" at bounding box center [555, 263] width 998 height 29
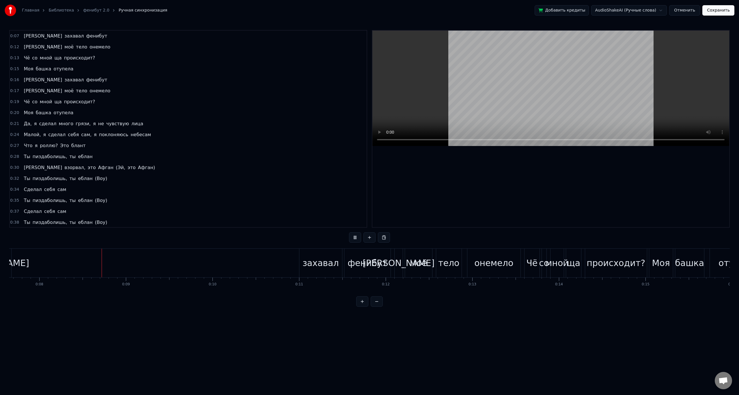
scroll to position [0, 668]
click at [126, 273] on div "Я захавал фенибут" at bounding box center [178, 263] width 417 height 29
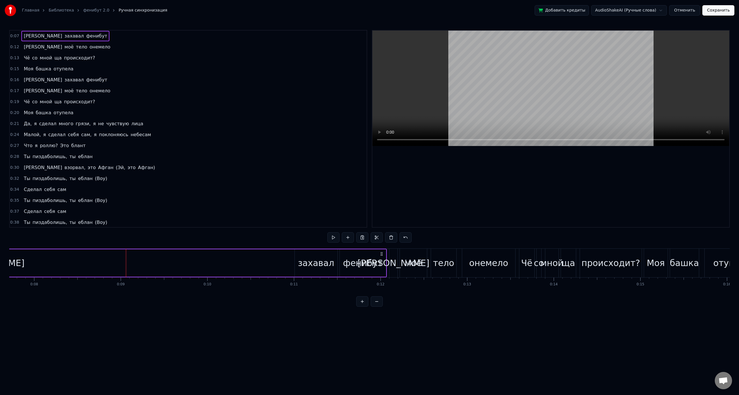
drag, startPoint x: 113, startPoint y: 297, endPoint x: 97, endPoint y: 297, distance: 16.2
click at [97, 297] on div "0:07 Я захавал фенибут 0:12 И моё тело онемело 0:13 Чё со мной ща происходит? 0…" at bounding box center [369, 168] width 720 height 277
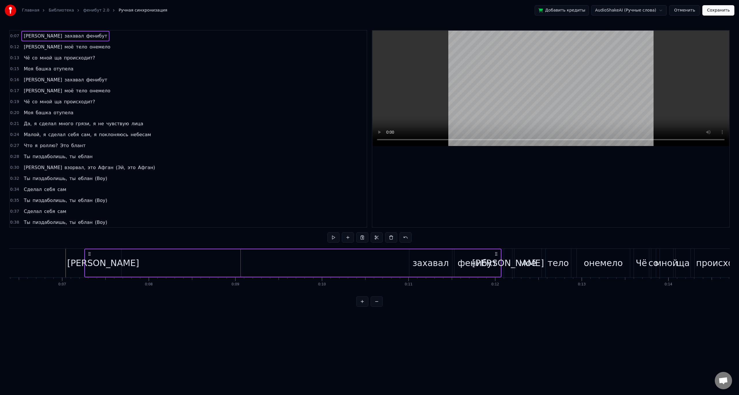
scroll to position [0, 496]
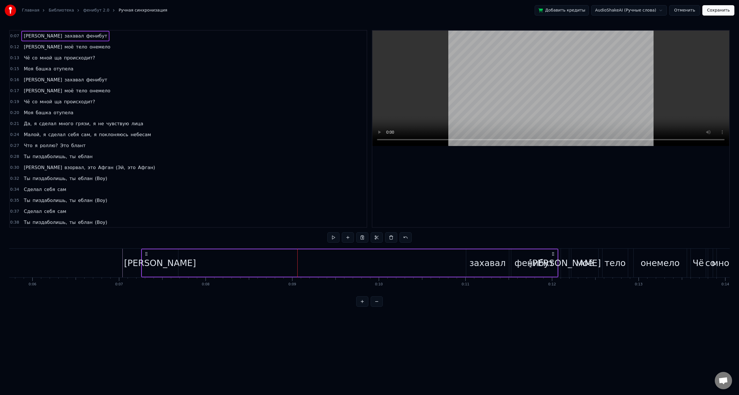
click at [150, 259] on div "[PERSON_NAME]" at bounding box center [160, 262] width 36 height 27
drag, startPoint x: 165, startPoint y: 262, endPoint x: 190, endPoint y: 263, distance: 25.1
click at [190, 263] on div "Я захавал фенибут" at bounding box center [349, 263] width 417 height 29
click at [209, 260] on div "Я захавал фенибут" at bounding box center [349, 263] width 417 height 29
click at [268, 257] on div "Я захавал фенибут" at bounding box center [349, 263] width 417 height 29
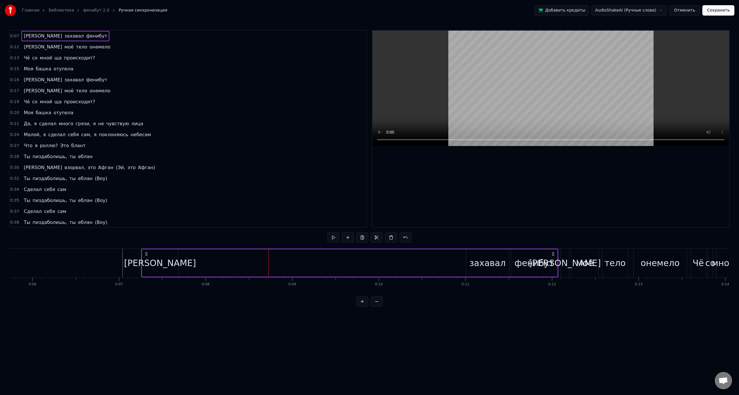
click at [162, 261] on div "[PERSON_NAME]" at bounding box center [160, 263] width 72 height 13
drag, startPoint x: 167, startPoint y: 263, endPoint x: 180, endPoint y: 263, distance: 13.0
click at [181, 263] on div "Я захавал фенибут" at bounding box center [349, 263] width 417 height 29
click at [168, 264] on div "[PERSON_NAME]" at bounding box center [160, 262] width 36 height 27
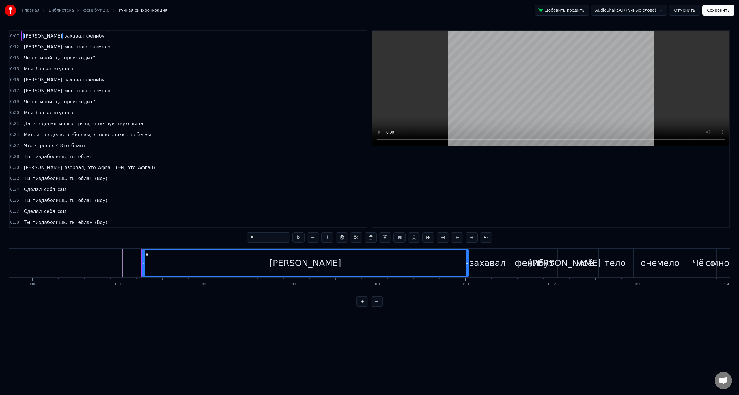
drag, startPoint x: 176, startPoint y: 261, endPoint x: 466, endPoint y: 280, distance: 290.9
click at [466, 280] on div "Я захавал фенибут И моё тело онемело Чё со мной ща происходит? Моя башка отупел…" at bounding box center [369, 269] width 720 height 43
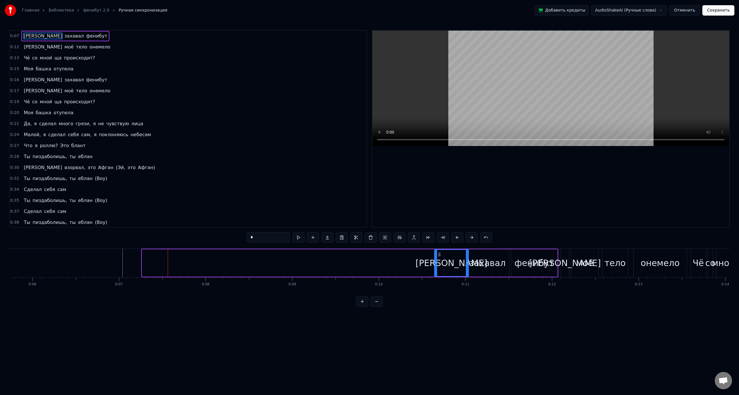
drag, startPoint x: 144, startPoint y: 262, endPoint x: 420, endPoint y: 279, distance: 276.4
click at [436, 283] on div "Я захавал фенибут И моё тело онемело Чё со мной ща происходит? Моя башка отупел…" at bounding box center [369, 269] width 720 height 43
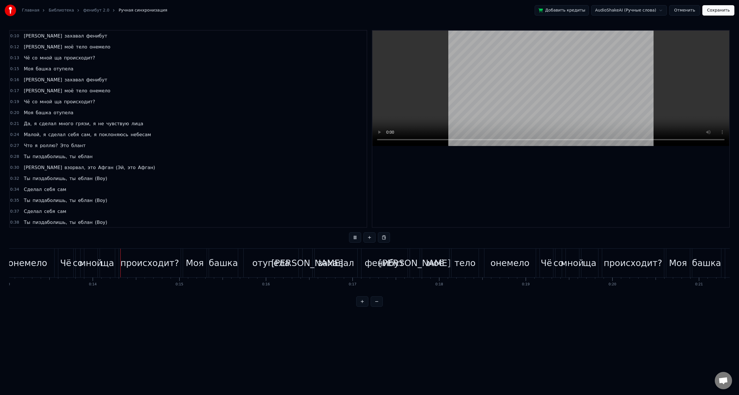
scroll to position [0, 1166]
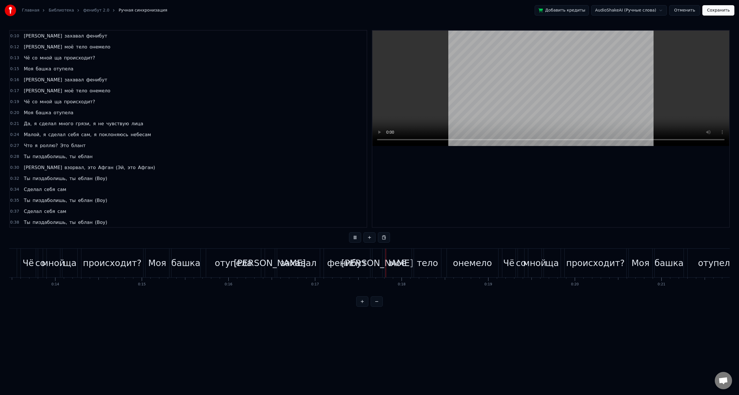
click at [714, 8] on button "Сохранить" at bounding box center [718, 10] width 32 height 10
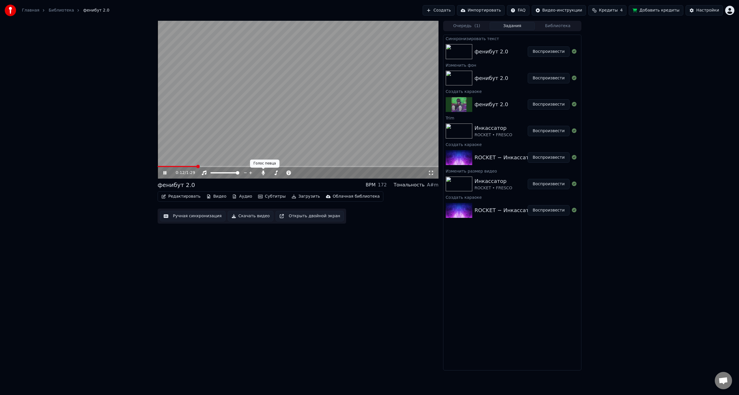
drag, startPoint x: 270, startPoint y: 172, endPoint x: 257, endPoint y: 173, distance: 12.7
click at [265, 173] on icon at bounding box center [263, 173] width 6 height 5
click at [242, 217] on button "Скачать видео" at bounding box center [251, 216] width 46 height 10
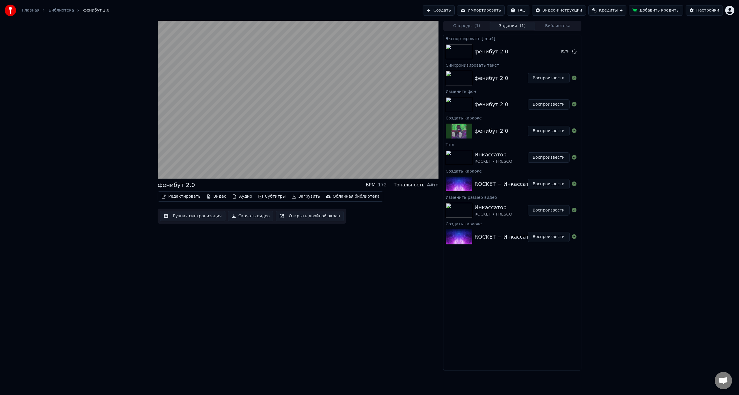
click at [698, 116] on div "фенибут 2.0 BPM 172 Тональность A#m Редактировать Видео Аудио Субтитры Загрузит…" at bounding box center [369, 196] width 739 height 350
click at [729, 10] on html "Главная Библиотека фенибут 2.0 Создать Импортировать FAQ Видео-инструкции Креди…" at bounding box center [369, 197] width 739 height 395
click at [487, 9] on html "Главная Библиотека фенибут 2.0 Создать Импортировать FAQ Видео-инструкции Креди…" at bounding box center [369, 197] width 739 height 395
click at [487, 8] on button "Импортировать" at bounding box center [481, 10] width 48 height 10
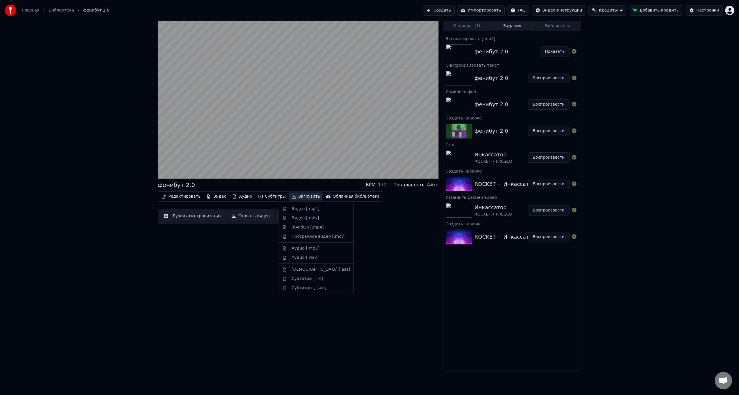
click at [290, 194] on button "Загрузить" at bounding box center [305, 196] width 33 height 8
click at [297, 209] on div "Видео [.mp4]" at bounding box center [305, 209] width 28 height 6
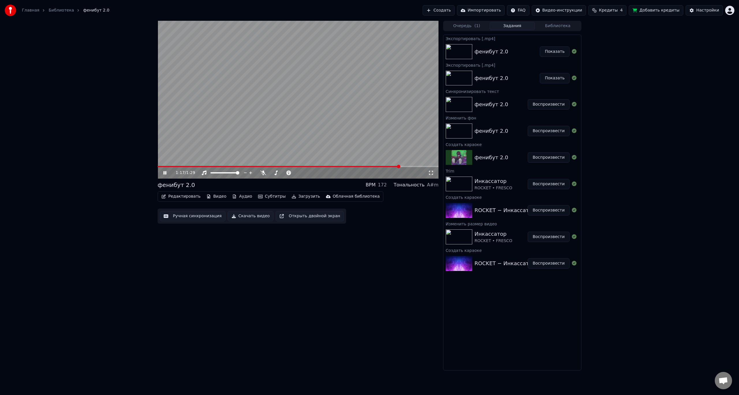
click at [558, 48] on button "Показать" at bounding box center [555, 51] width 30 height 10
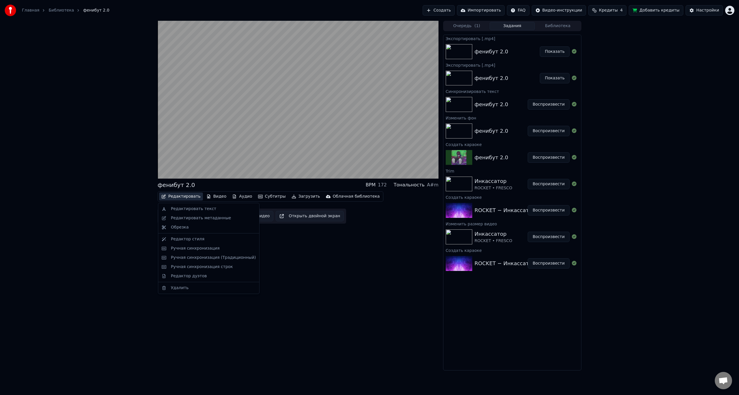
click at [186, 197] on button "Редактировать" at bounding box center [181, 196] width 44 height 8
click at [342, 277] on div "1:29 / 1:29 фенибут 2.0 BPM 172 Тональность A#m Редактировать Видео Аудио Субти…" at bounding box center [298, 196] width 281 height 350
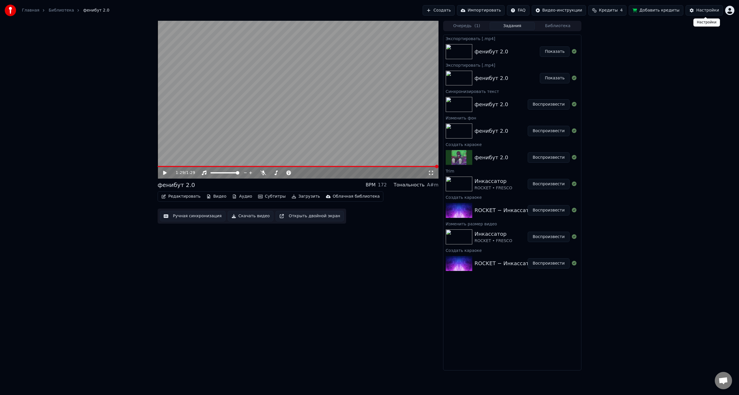
click at [711, 10] on div "Настройки" at bounding box center [707, 11] width 23 height 6
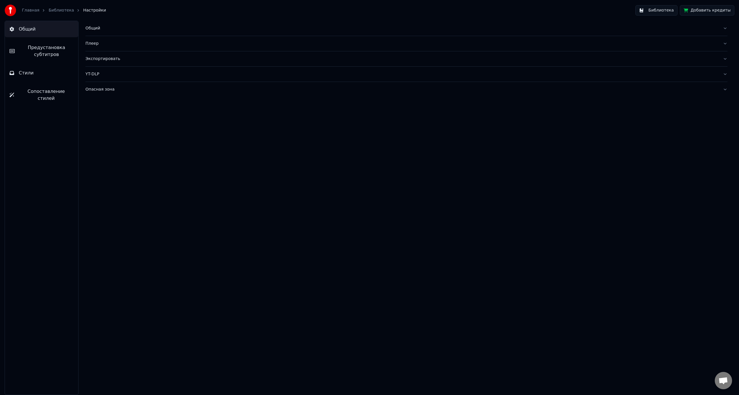
click at [24, 77] on button "Стили" at bounding box center [41, 73] width 73 height 16
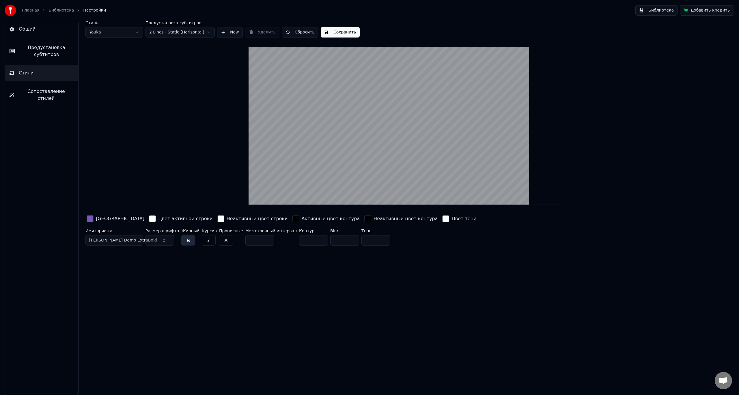
click at [106, 242] on span "[PERSON_NAME] Demo ExtraBold" at bounding box center [123, 240] width 68 height 6
click at [180, 290] on div "Стиль Youka Предустановка субтитров 2 Lines - Static (Horizontal) New Удалить С…" at bounding box center [406, 208] width 665 height 374
click at [123, 238] on span "[PERSON_NAME] Demo ExtraBold" at bounding box center [123, 240] width 68 height 6
click at [113, 264] on div "Dela Gothic One Regular" at bounding box center [118, 263] width 41 height 6
click at [330, 31] on button "Сохранить" at bounding box center [340, 32] width 39 height 10
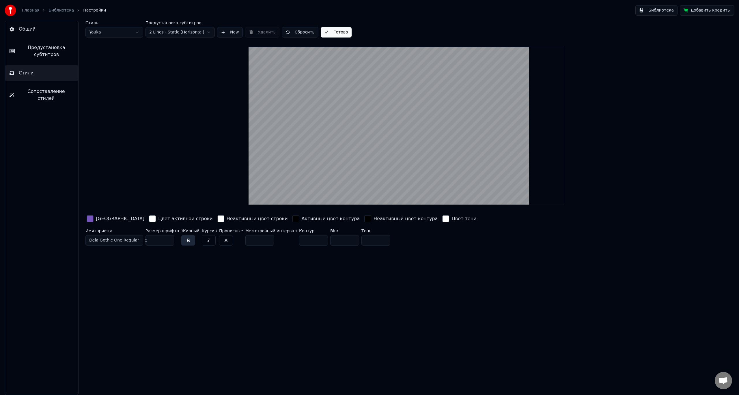
click at [62, 11] on link "Библиотека" at bounding box center [60, 11] width 25 height 6
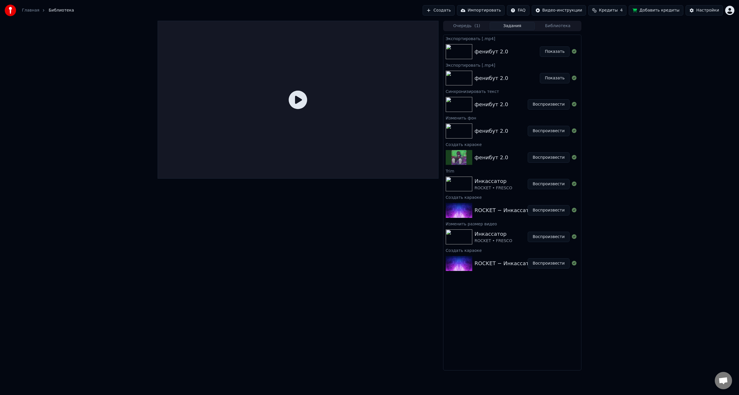
click at [459, 52] on img at bounding box center [459, 51] width 27 height 15
click at [454, 77] on img at bounding box center [459, 78] width 27 height 15
click at [453, 101] on img at bounding box center [459, 104] width 27 height 15
click at [547, 102] on button "Воспроизвести" at bounding box center [548, 104] width 42 height 10
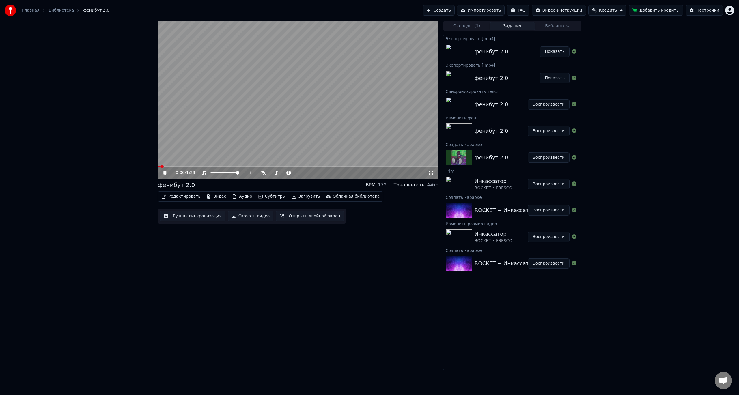
click at [175, 166] on span at bounding box center [298, 166] width 281 height 1
click at [197, 166] on span at bounding box center [298, 166] width 281 height 1
click at [248, 129] on video at bounding box center [298, 100] width 281 height 158
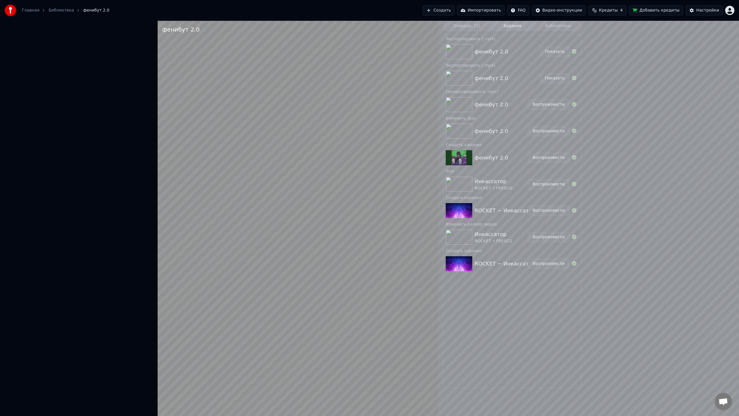
click at [269, 143] on video at bounding box center [298, 229] width 281 height 416
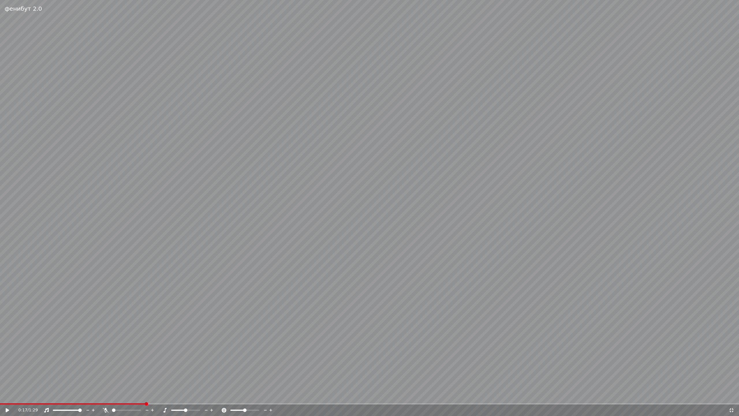
click at [269, 143] on video at bounding box center [369, 208] width 739 height 416
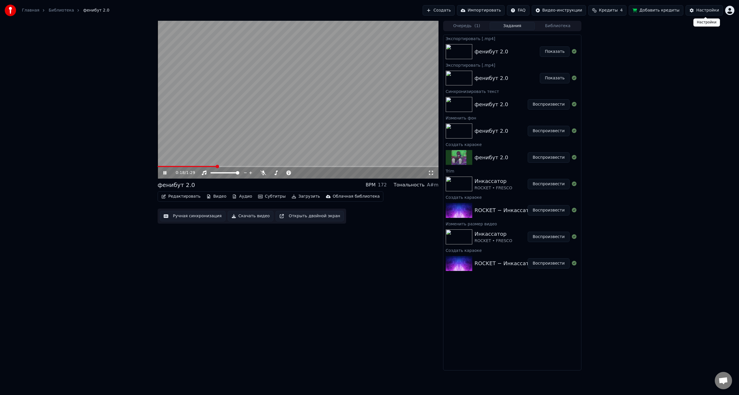
drag, startPoint x: 719, startPoint y: 10, endPoint x: 716, endPoint y: 11, distance: 3.2
click at [716, 11] on button "Настройки" at bounding box center [703, 10] width 37 height 10
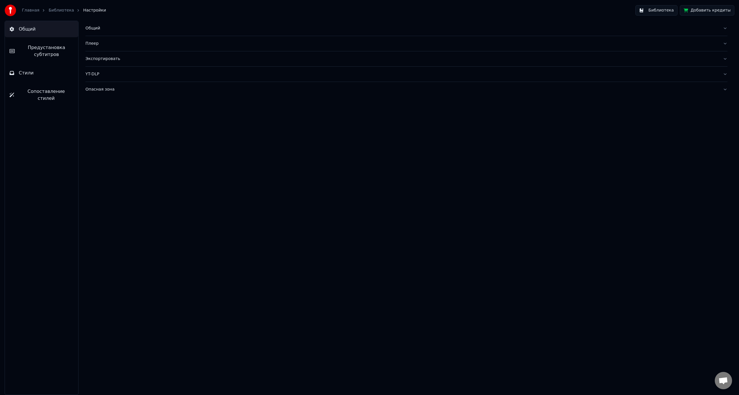
click at [32, 53] on span "Предустановка субтитров" at bounding box center [46, 51] width 54 height 14
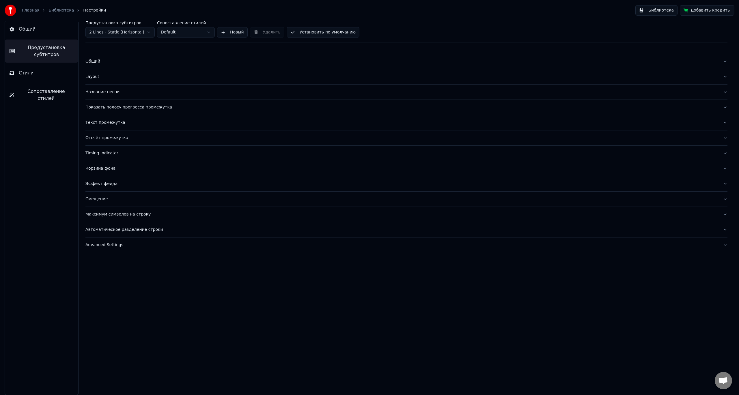
click at [41, 29] on button "Общий" at bounding box center [41, 29] width 73 height 16
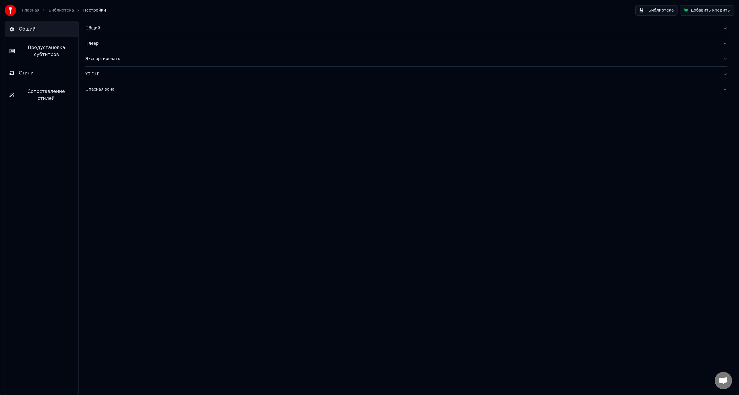
click at [104, 29] on div "Общий" at bounding box center [401, 28] width 632 height 6
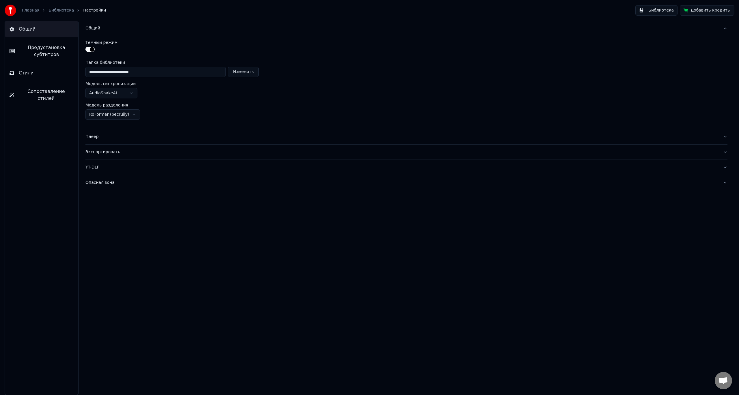
click at [104, 29] on div "Общий" at bounding box center [401, 28] width 632 height 6
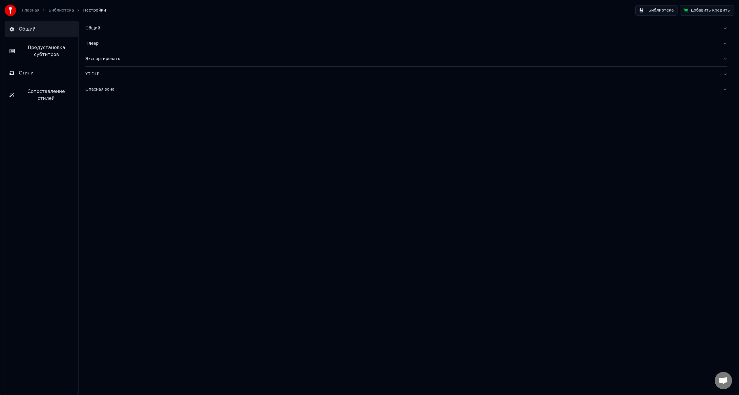
click at [28, 70] on span "Стили" at bounding box center [26, 73] width 15 height 7
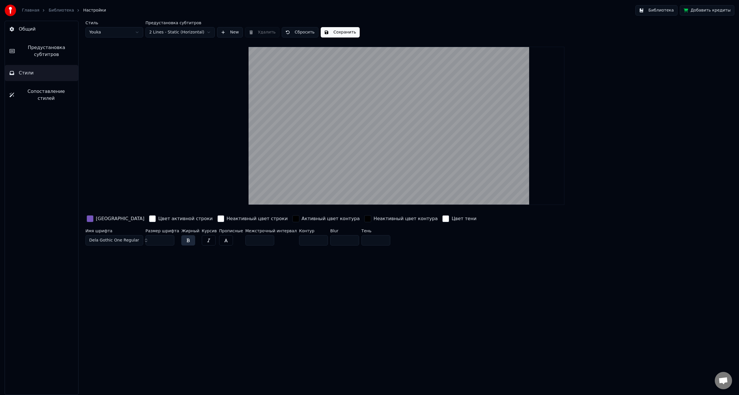
click at [111, 242] on span "Dela Gothic One Regular" at bounding box center [114, 240] width 50 height 6
click at [106, 275] on div "DrukWideCyr-Bold" at bounding box center [114, 271] width 55 height 9
click at [336, 26] on div "Стиль Youka Предустановка субтитров 2 Lines - Static (Horizontal) New Удалить С…" at bounding box center [406, 29] width 642 height 17
click at [334, 29] on button "Сохранить" at bounding box center [340, 32] width 39 height 10
click at [36, 7] on div "Главная Библиотека Настройки" at bounding box center [55, 11] width 101 height 12
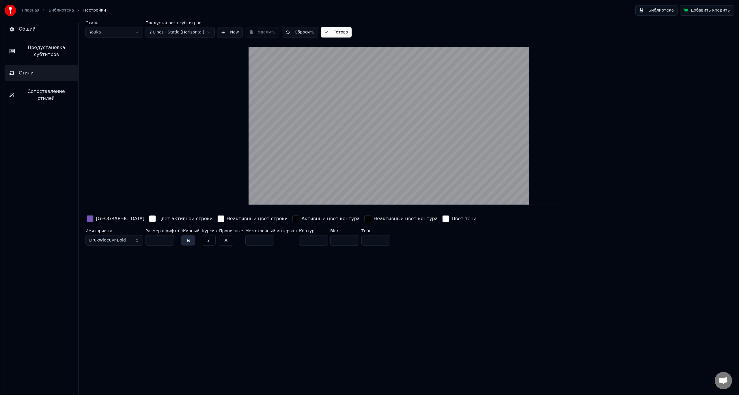
click at [55, 9] on link "Библиотека" at bounding box center [60, 11] width 25 height 6
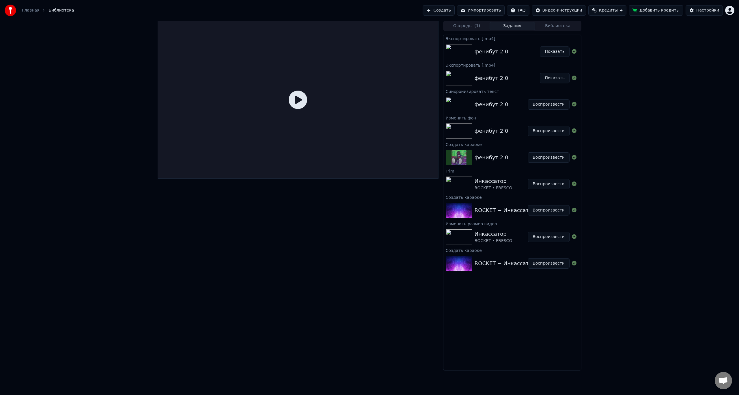
click at [555, 102] on button "Воспроизвести" at bounding box center [548, 104] width 42 height 10
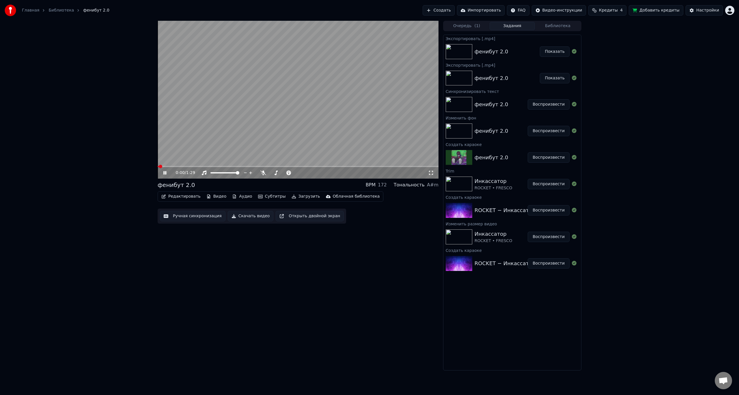
click at [232, 135] on video at bounding box center [298, 100] width 281 height 158
click at [231, 135] on video at bounding box center [298, 100] width 281 height 158
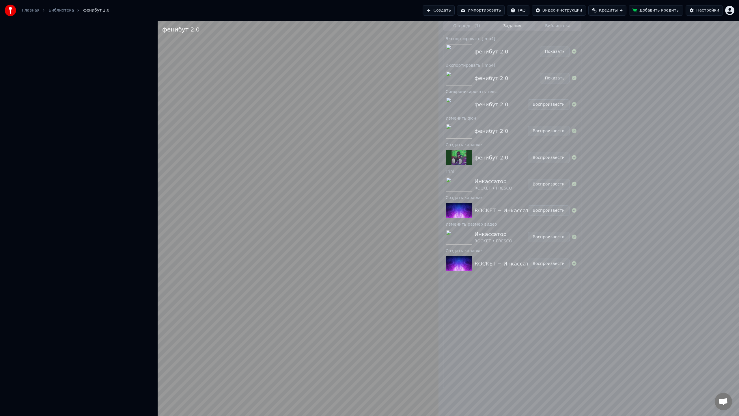
click at [158, 395] on video at bounding box center [298, 229] width 281 height 416
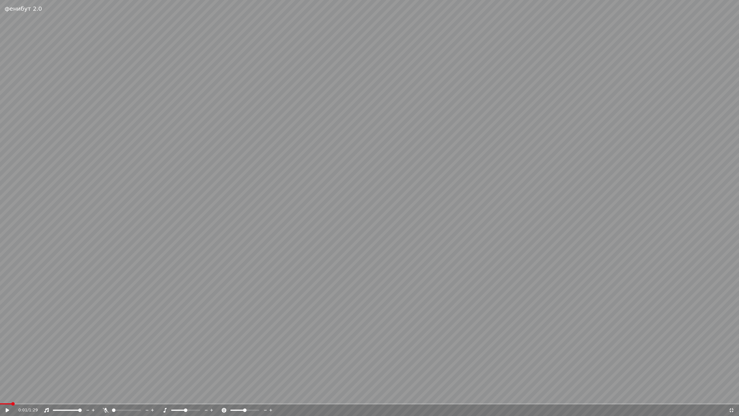
click at [56, 395] on span at bounding box center [369, 403] width 739 height 1
click at [84, 371] on video at bounding box center [369, 208] width 739 height 416
click at [234, 238] on video at bounding box center [369, 208] width 739 height 416
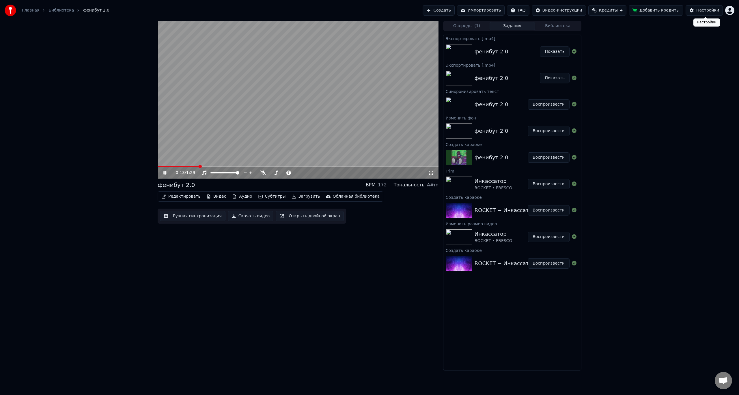
click at [709, 12] on div "Настройки" at bounding box center [707, 11] width 23 height 6
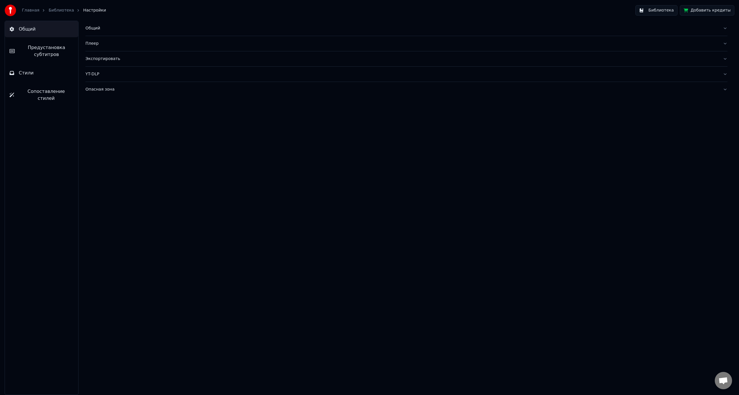
click at [29, 76] on button "Стили" at bounding box center [41, 73] width 73 height 16
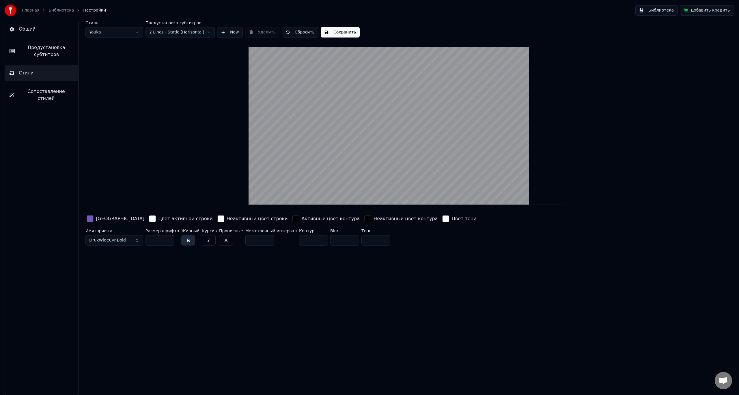
click at [111, 234] on div "Имя шрифта DrukWideCyr-Bold" at bounding box center [114, 238] width 58 height 19
click at [111, 245] on div "Имя шрифта DrukWideCyr-Bold" at bounding box center [114, 238] width 58 height 19
click at [112, 240] on span "DrukWideCyr-Bold" at bounding box center [107, 240] width 37 height 6
click at [113, 284] on div "[PERSON_NAME]" at bounding box center [114, 281] width 55 height 9
click at [336, 33] on button "Сохранить" at bounding box center [340, 32] width 39 height 10
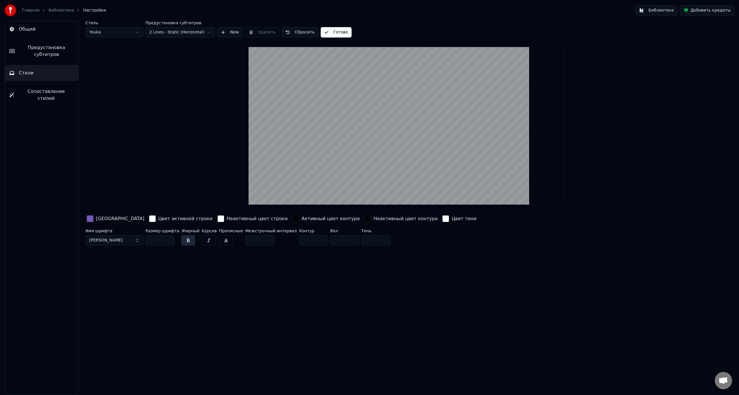
click at [65, 10] on link "Библиотека" at bounding box center [60, 11] width 25 height 6
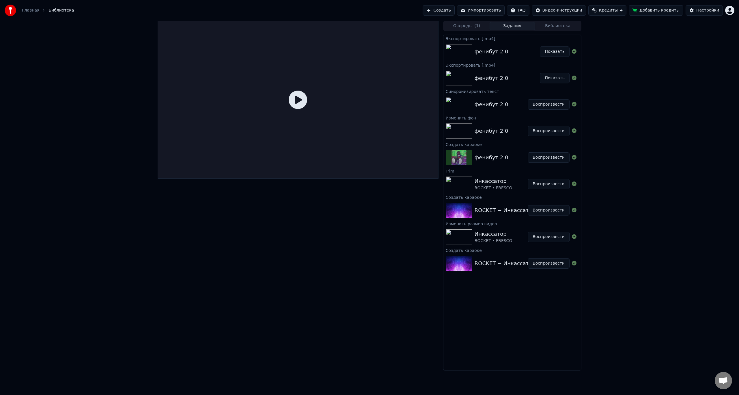
click at [560, 102] on button "Воспроизвести" at bounding box center [548, 104] width 42 height 10
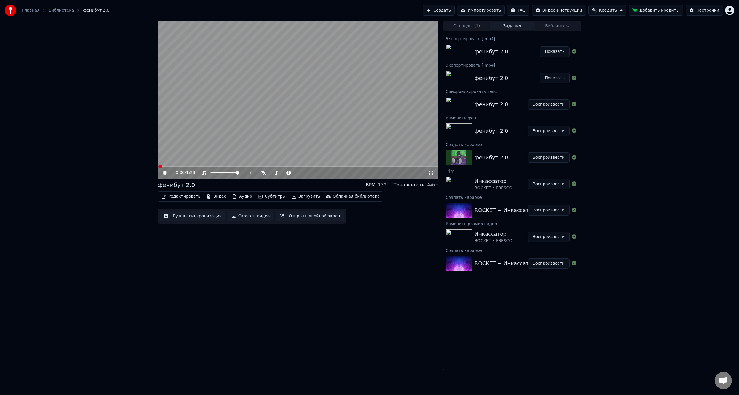
click at [205, 165] on video at bounding box center [298, 100] width 281 height 158
click at [212, 166] on span at bounding box center [298, 166] width 281 height 1
click at [230, 140] on video at bounding box center [298, 100] width 281 height 158
click at [240, 131] on video at bounding box center [298, 100] width 281 height 158
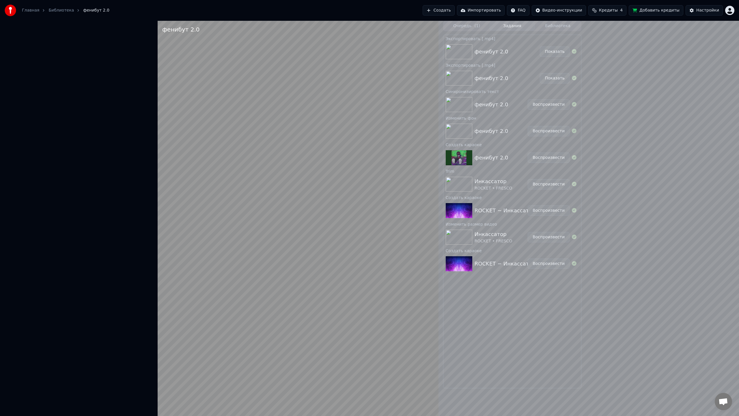
click at [184, 154] on video at bounding box center [298, 229] width 281 height 416
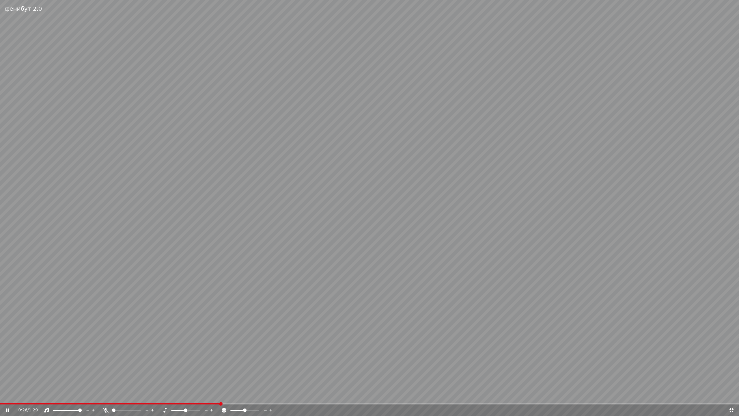
click at [212, 158] on video at bounding box center [369, 208] width 739 height 416
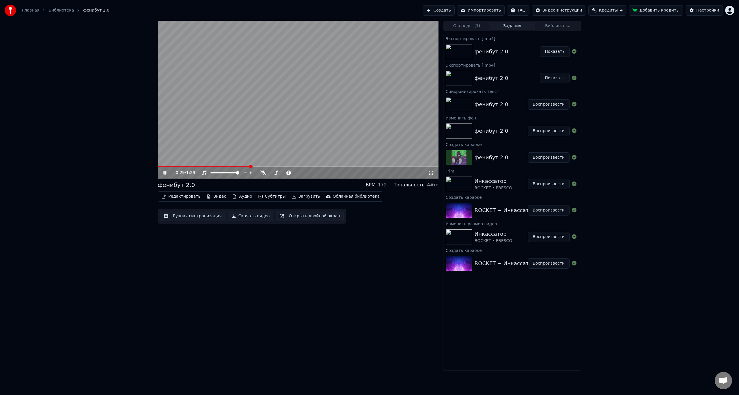
click at [702, 12] on div "Настройки" at bounding box center [707, 11] width 23 height 6
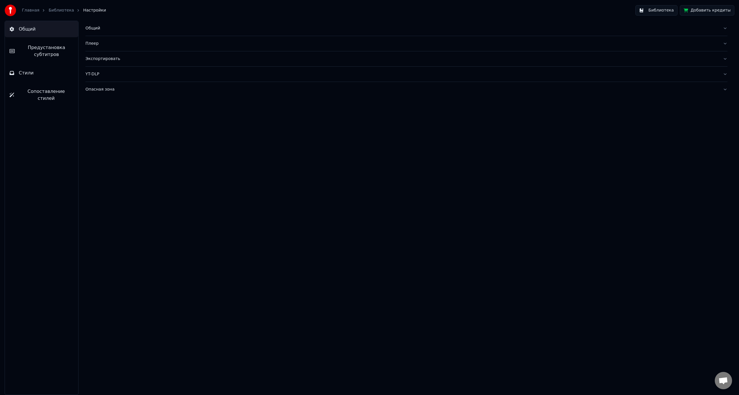
click at [31, 77] on button "Стили" at bounding box center [41, 73] width 73 height 16
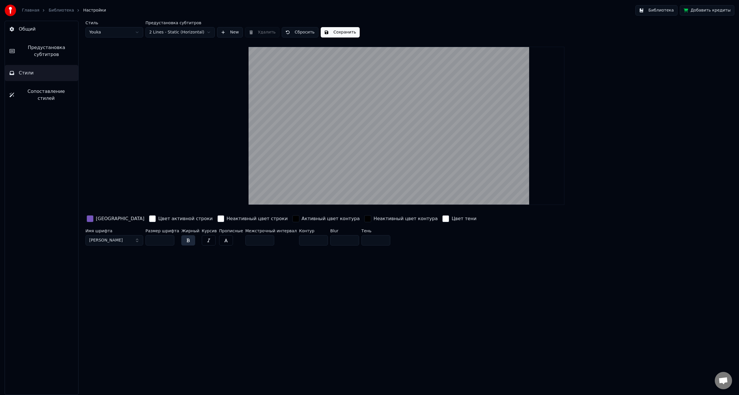
click at [162, 241] on input "**" at bounding box center [159, 240] width 29 height 10
type input "**"
click at [180, 262] on div "Стиль Youka Предустановка субтитров 2 Lines - Static (Horizontal) New Удалить С…" at bounding box center [406, 208] width 665 height 374
click at [248, 239] on input "***" at bounding box center [259, 240] width 29 height 10
type input "*"
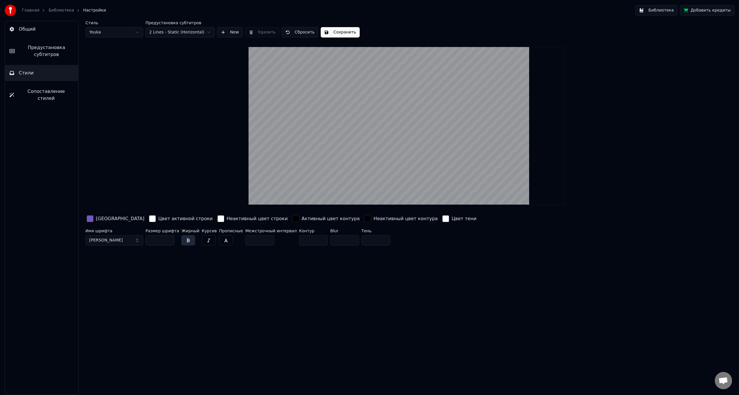
click at [40, 55] on span "Предустановка субтитров" at bounding box center [46, 51] width 54 height 14
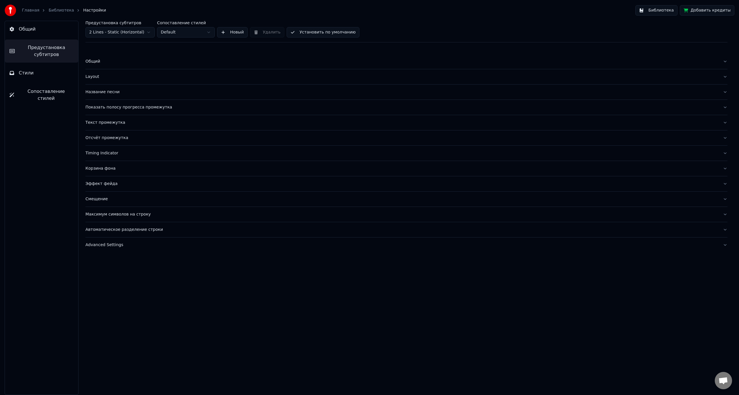
click at [158, 104] on div "Показать полосу прогресса промежутка" at bounding box center [401, 107] width 632 height 6
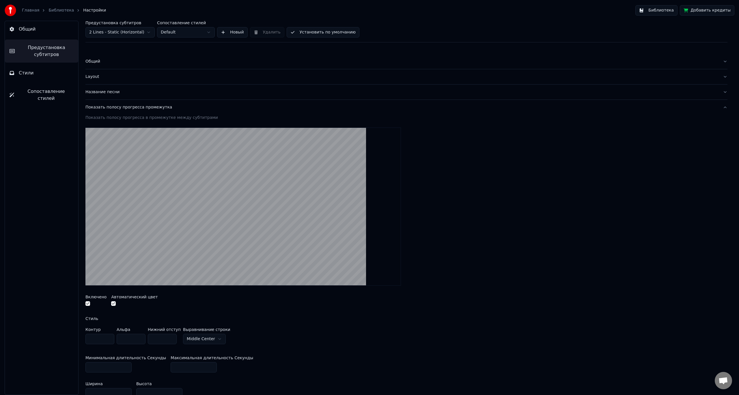
click at [180, 111] on button "Показать полосу прогресса промежутка" at bounding box center [406, 107] width 642 height 15
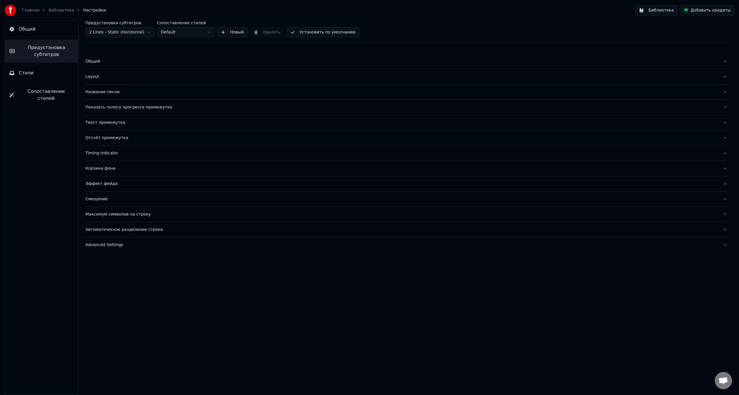
click at [172, 125] on div "Текст промежутка" at bounding box center [401, 123] width 632 height 6
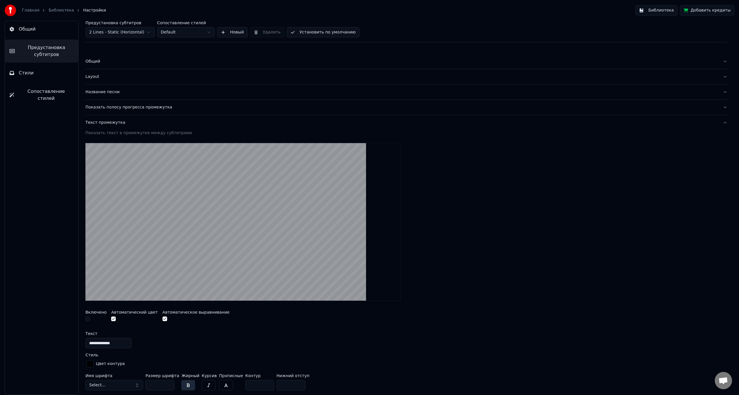
click at [172, 125] on div "Текст промежутка" at bounding box center [401, 123] width 632 height 6
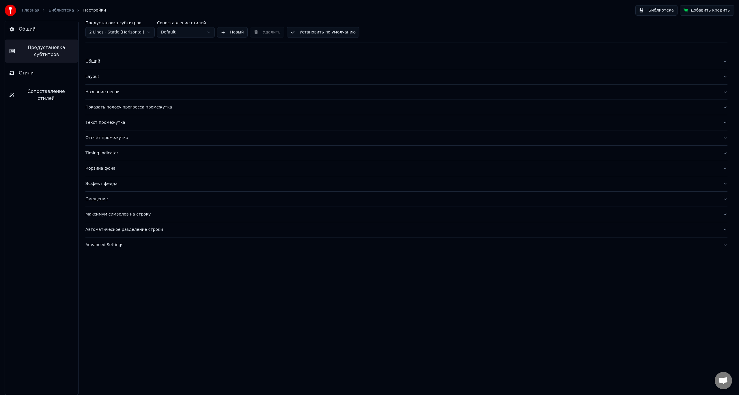
click at [176, 110] on div "Показать полосу прогресса промежутка" at bounding box center [401, 107] width 632 height 6
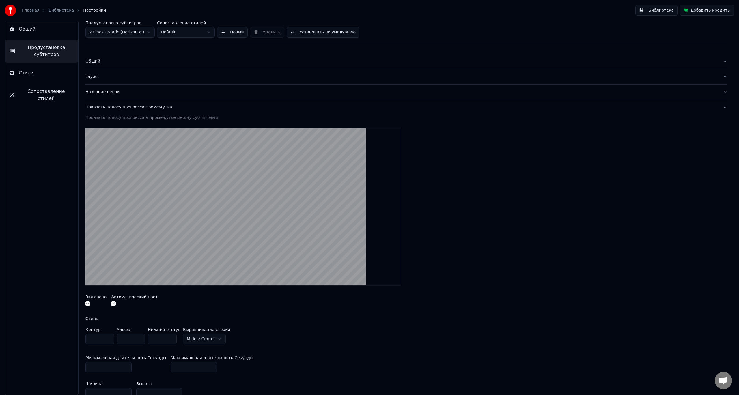
click at [176, 110] on div "Показать полосу прогресса промежутка" at bounding box center [401, 107] width 632 height 6
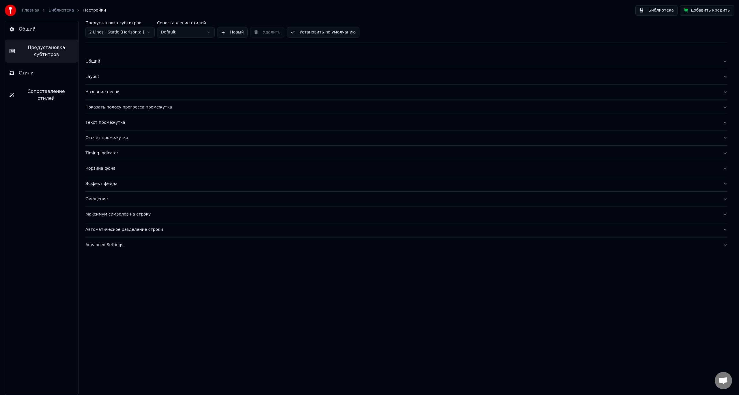
click at [166, 139] on div "Отсчёт промежутка" at bounding box center [401, 138] width 632 height 6
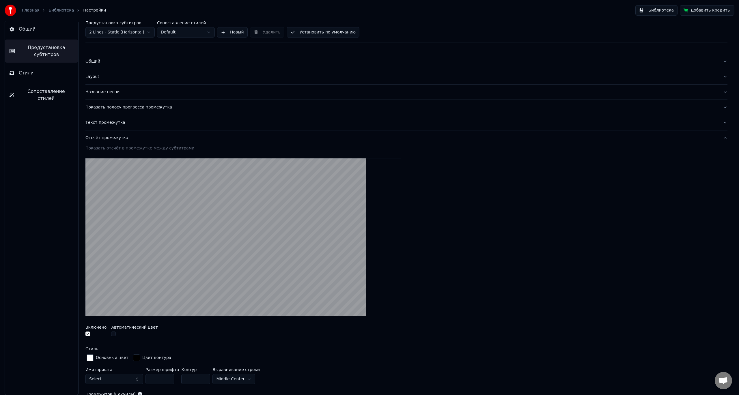
click at [166, 139] on div "Отсчёт промежутка" at bounding box center [401, 138] width 632 height 6
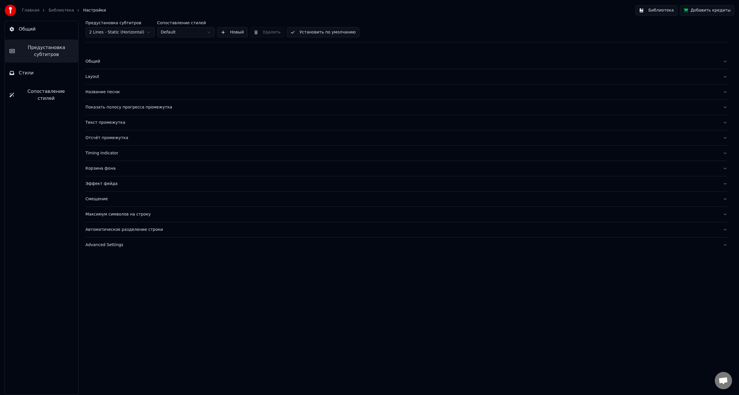
click at [171, 125] on div "Текст промежутка" at bounding box center [401, 123] width 632 height 6
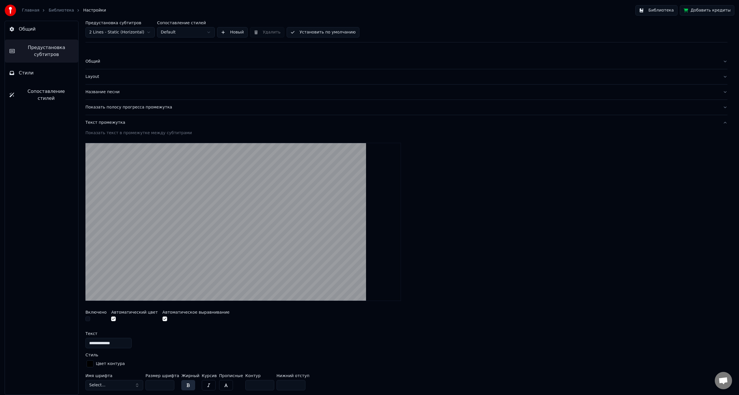
click at [171, 125] on div "Текст промежутка" at bounding box center [401, 123] width 632 height 6
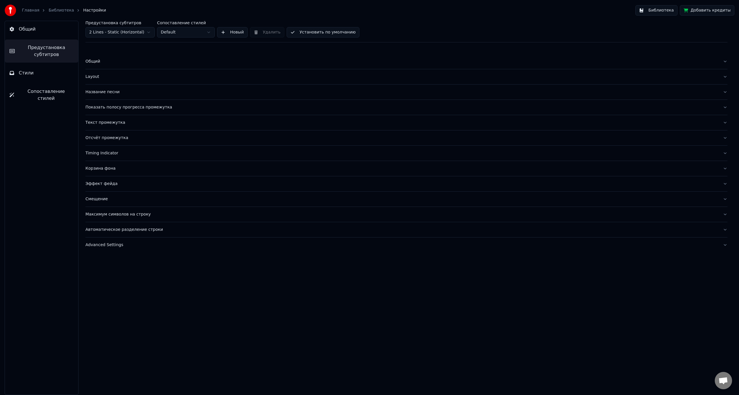
click at [171, 156] on div "Timing Indicator" at bounding box center [401, 153] width 632 height 6
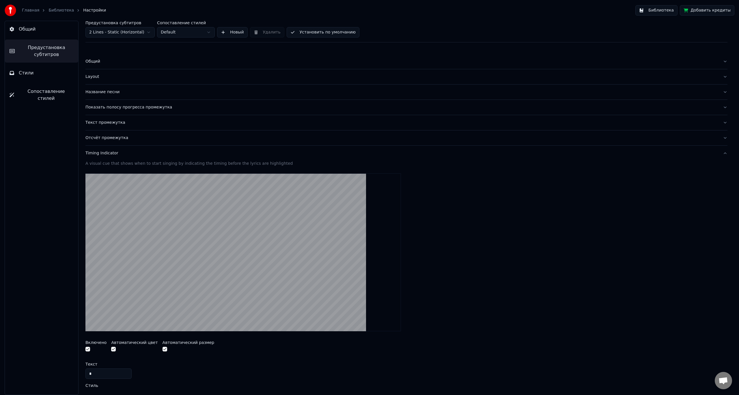
click at [171, 156] on div "Timing Indicator" at bounding box center [401, 153] width 632 height 6
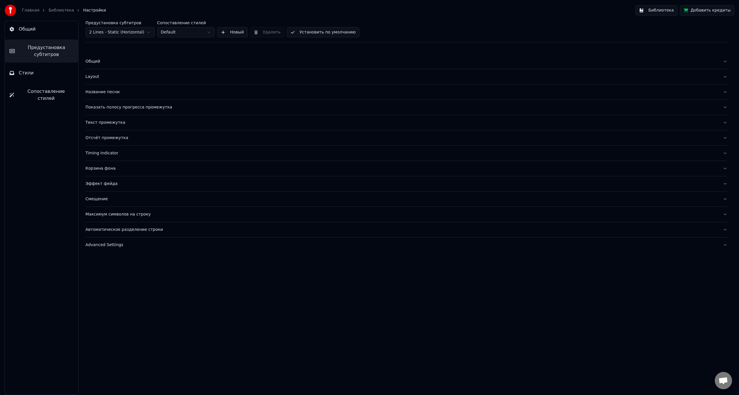
click at [168, 201] on div "Смещение" at bounding box center [401, 199] width 632 height 6
click at [169, 220] on button "Максимум символов на строку" at bounding box center [406, 214] width 642 height 15
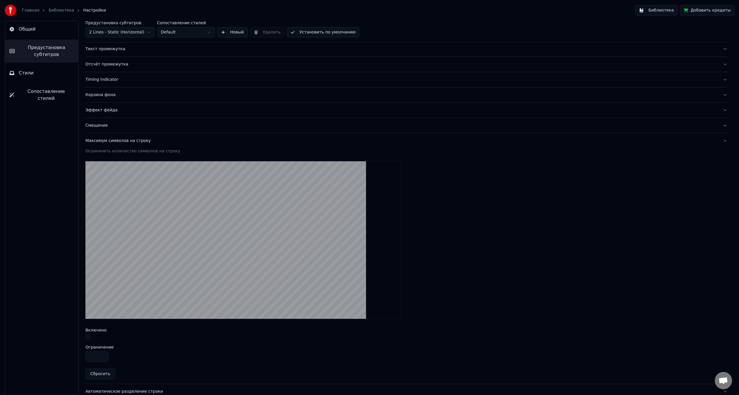
scroll to position [97, 0]
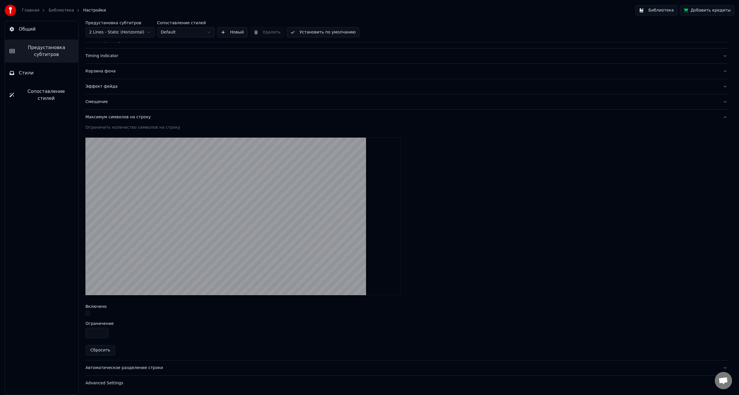
click at [175, 119] on div "Максимум символов на строку" at bounding box center [401, 117] width 632 height 6
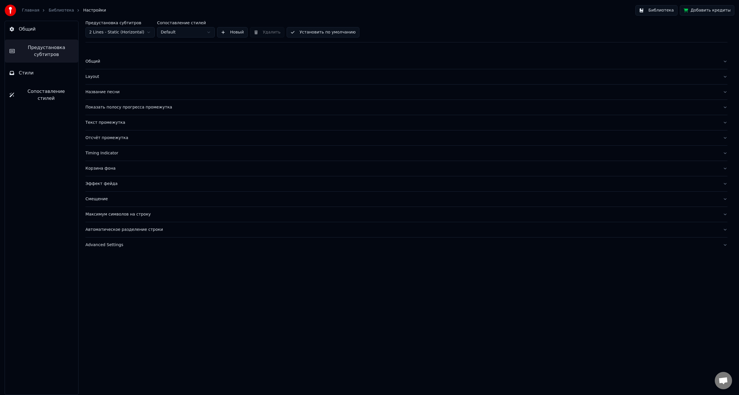
click at [184, 232] on div "Автоматическое разделение строки" at bounding box center [401, 230] width 632 height 6
click at [170, 62] on div "Общий" at bounding box center [401, 62] width 632 height 6
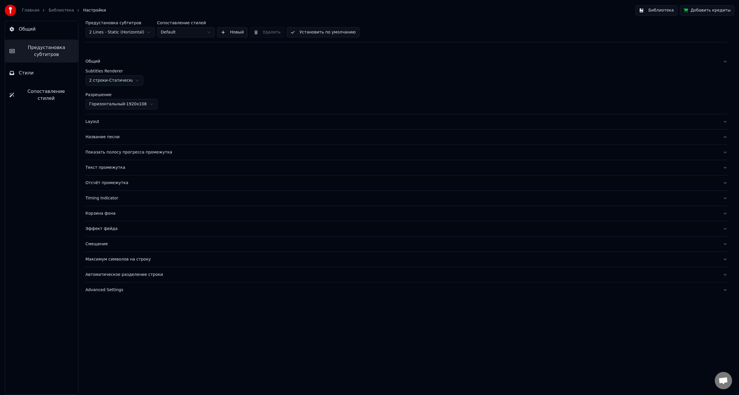
click at [170, 62] on div "Общий" at bounding box center [401, 62] width 632 height 6
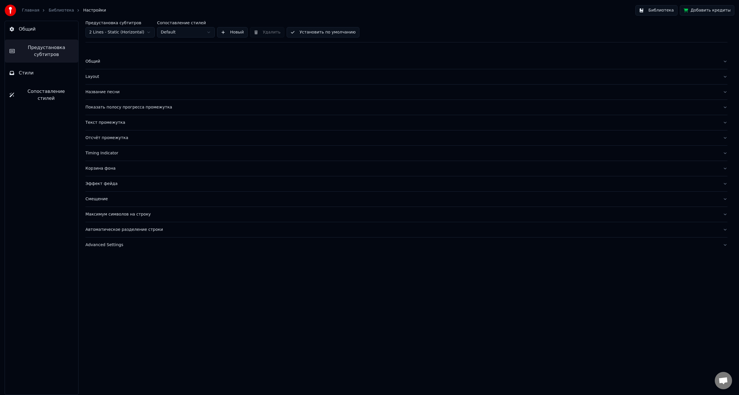
click at [168, 80] on button "Layout" at bounding box center [406, 76] width 642 height 15
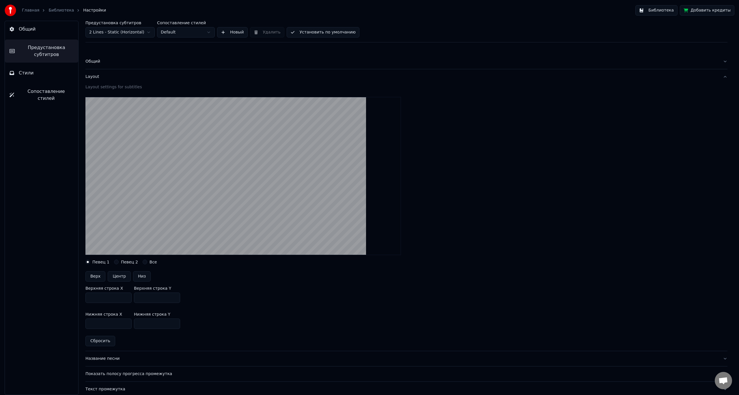
click at [156, 320] on input "***" at bounding box center [157, 324] width 46 height 10
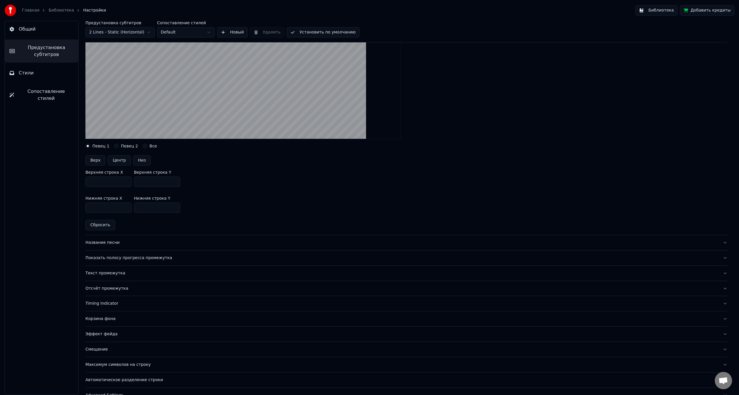
scroll to position [128, 0]
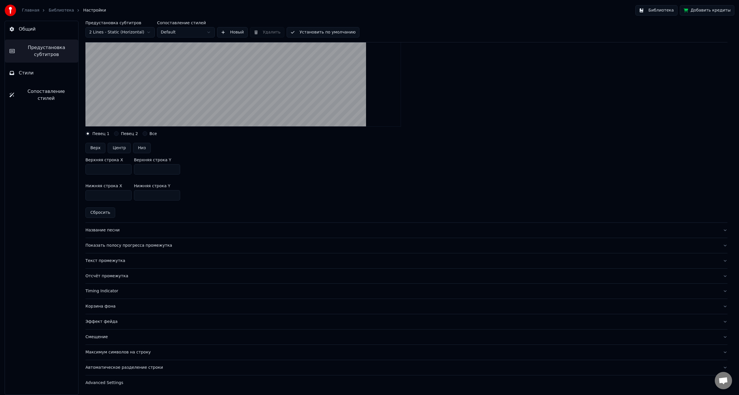
click at [175, 197] on input "***" at bounding box center [157, 195] width 46 height 10
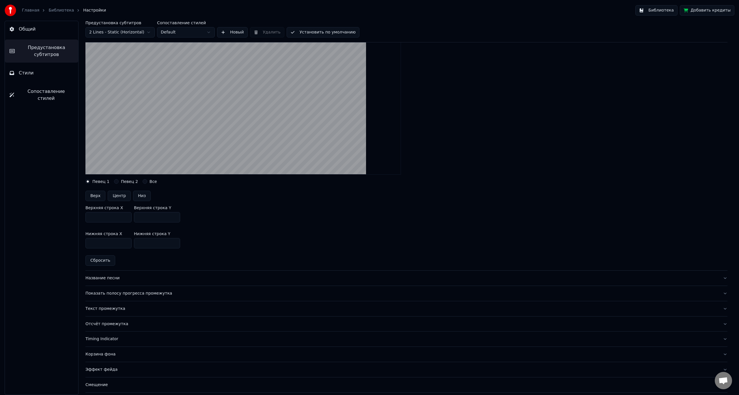
scroll to position [42, 0]
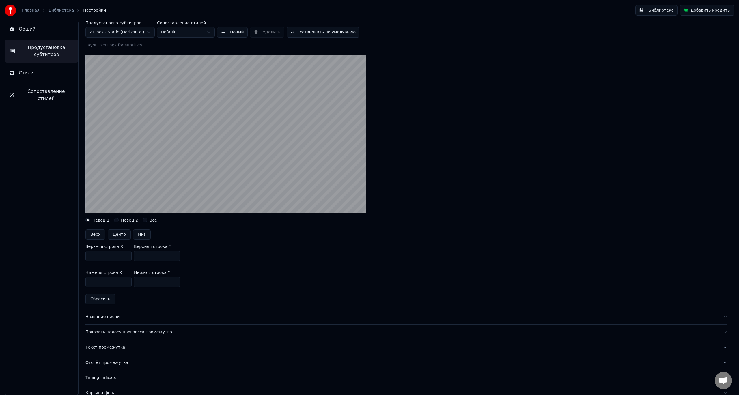
click at [174, 280] on input "***" at bounding box center [157, 282] width 46 height 10
type input "***"
click at [174, 280] on input "***" at bounding box center [157, 282] width 46 height 10
click at [319, 31] on button "Установить по умолчанию" at bounding box center [323, 32] width 73 height 10
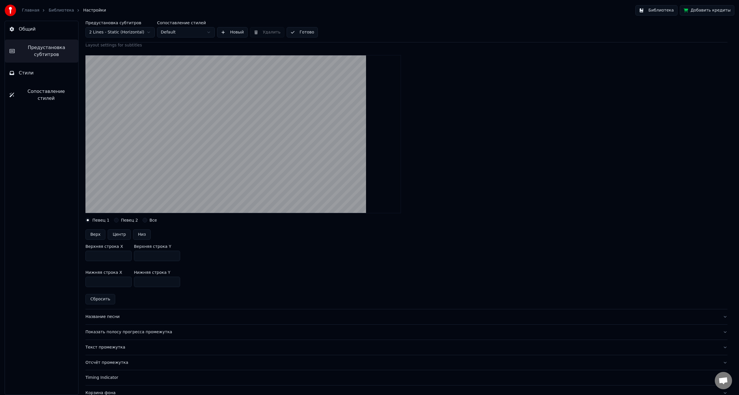
click at [57, 9] on link "Библиотека" at bounding box center [60, 11] width 25 height 6
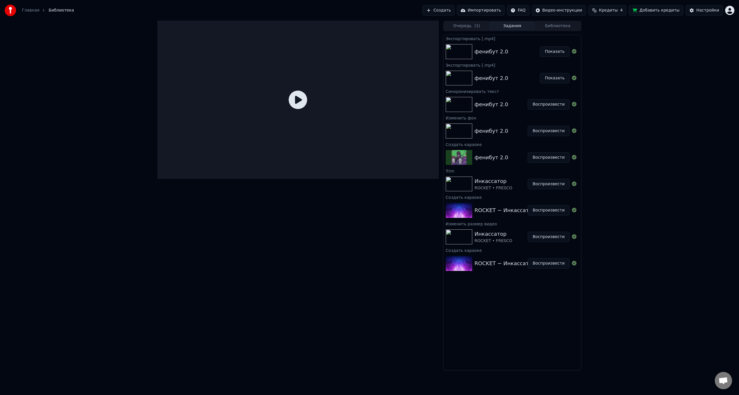
click at [541, 104] on button "Воспроизвести" at bounding box center [548, 104] width 42 height 10
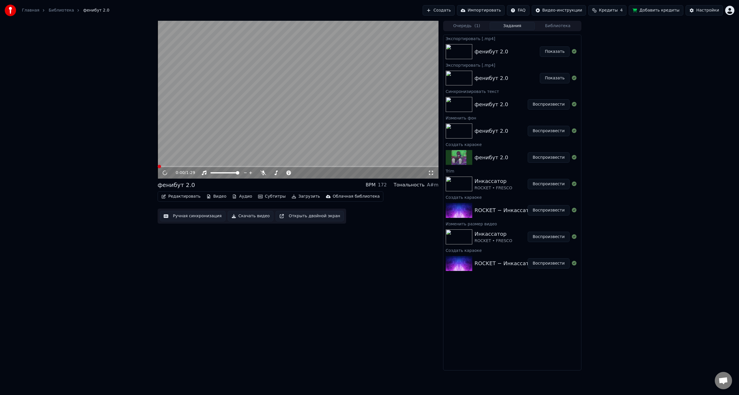
click at [252, 103] on video at bounding box center [298, 100] width 281 height 158
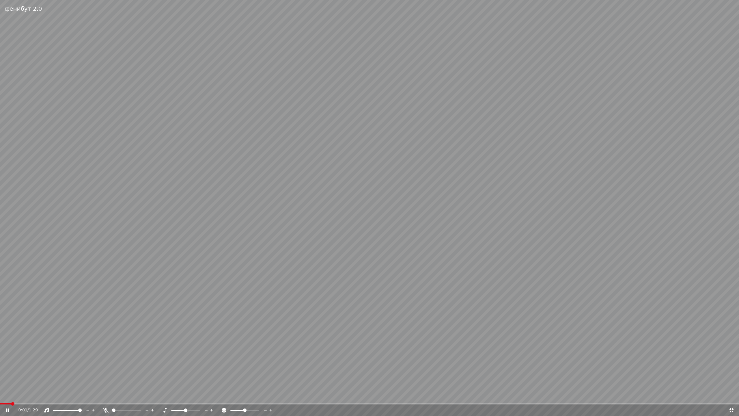
click at [123, 395] on video at bounding box center [369, 208] width 739 height 416
click at [122, 395] on span at bounding box center [369, 403] width 739 height 1
click at [153, 322] on video at bounding box center [369, 208] width 739 height 416
click at [164, 319] on video at bounding box center [369, 208] width 739 height 416
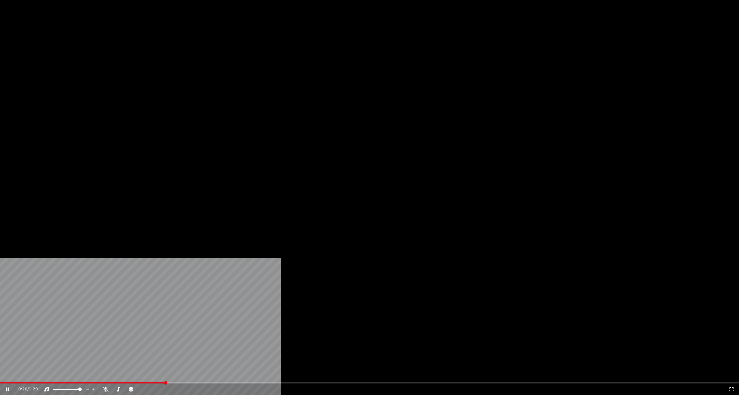
click at [295, 43] on button "Загрузить" at bounding box center [305, 39] width 33 height 8
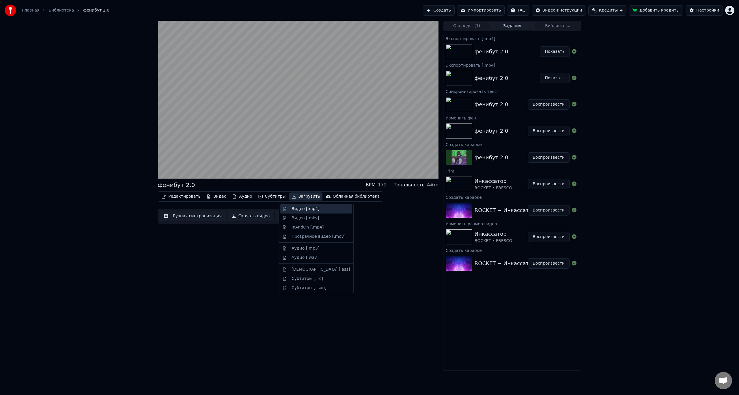
click at [308, 208] on div "Видео [.mp4]" at bounding box center [305, 209] width 28 height 6
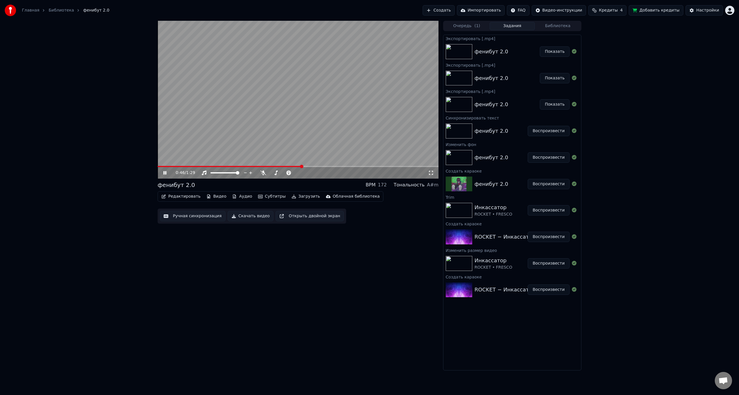
click at [559, 52] on button "Показать" at bounding box center [555, 51] width 30 height 10
click at [323, 120] on video at bounding box center [298, 100] width 281 height 158
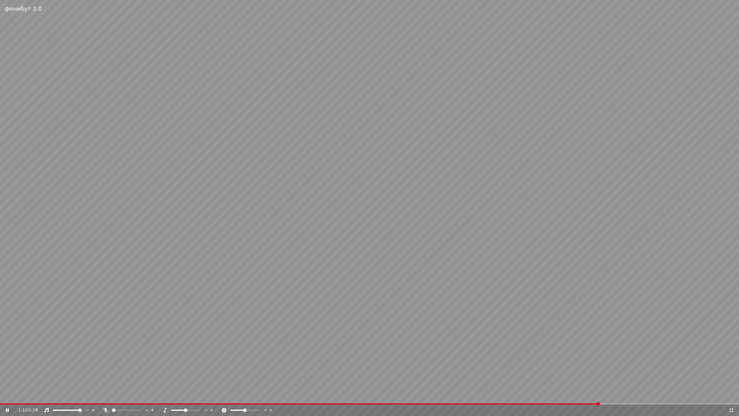
click at [324, 172] on video at bounding box center [369, 208] width 739 height 416
click at [339, 249] on video at bounding box center [369, 208] width 739 height 416
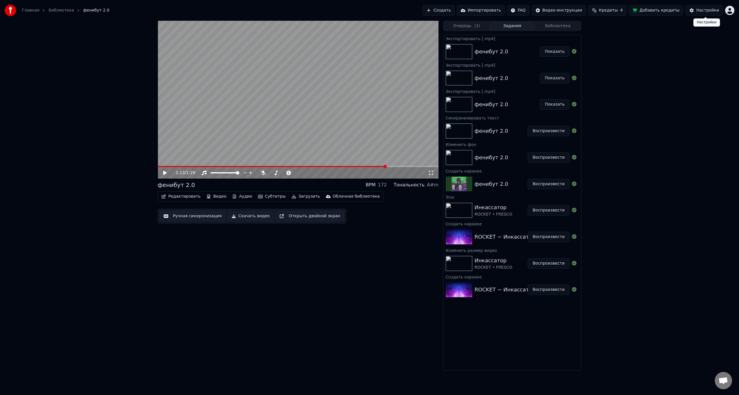
click at [709, 10] on div "Настройки" at bounding box center [707, 11] width 23 height 6
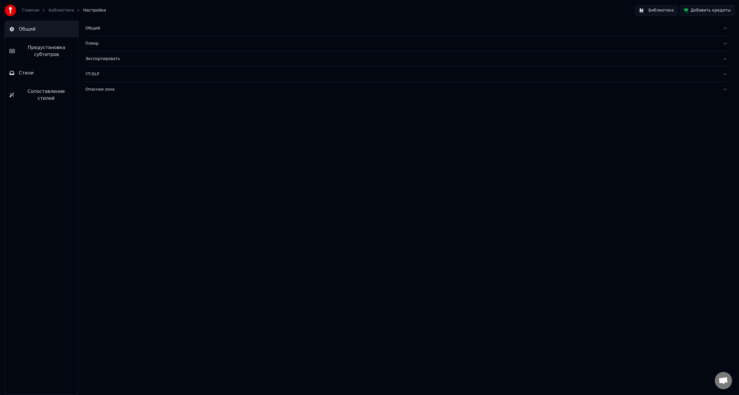
click at [35, 76] on button "Стили" at bounding box center [41, 73] width 73 height 16
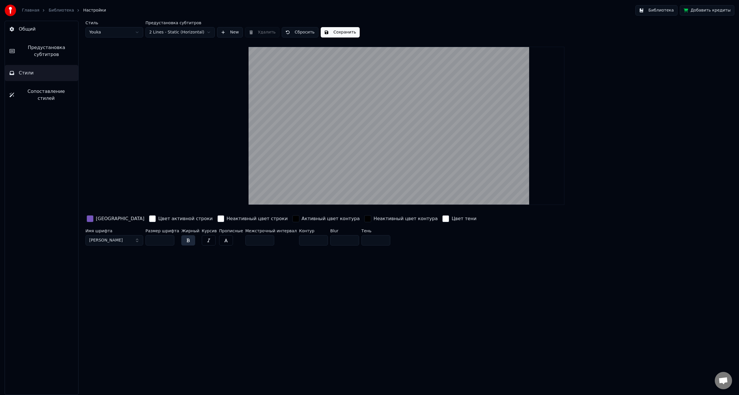
click at [108, 243] on button "[PERSON_NAME]" at bounding box center [114, 240] width 58 height 10
click at [112, 299] on div "[PERSON_NAME] Demo ExtraBold" at bounding box center [118, 300] width 41 height 6
click at [116, 240] on span "[PERSON_NAME] Demo ExtraBold" at bounding box center [123, 240] width 68 height 6
click at [119, 292] on div "Montserrat Thin Italic" at bounding box center [118, 291] width 41 height 6
click at [121, 239] on span "Montserrat Thin Italic" at bounding box center [110, 240] width 43 height 6
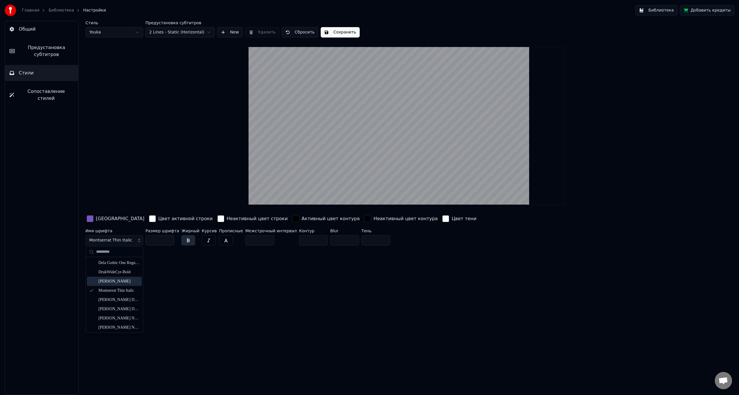
click at [113, 280] on div "[PERSON_NAME]" at bounding box center [118, 281] width 41 height 6
click at [115, 241] on span "[PERSON_NAME]" at bounding box center [105, 240] width 33 height 6
click at [113, 271] on div "DrukWideCyr-Bold" at bounding box center [118, 272] width 41 height 6
click at [118, 240] on span "DrukWideCyr-Bold" at bounding box center [107, 240] width 37 height 6
click at [113, 265] on div "Dela Gothic One Regular" at bounding box center [118, 263] width 41 height 6
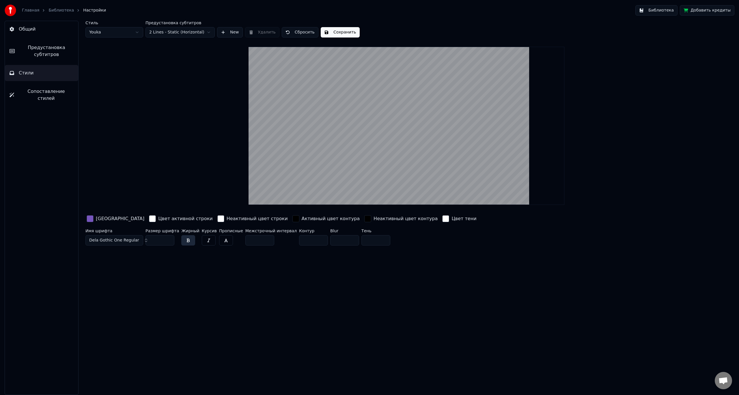
click at [330, 32] on button "Сохранить" at bounding box center [340, 32] width 39 height 10
click at [57, 12] on link "Библиотека" at bounding box center [60, 11] width 25 height 6
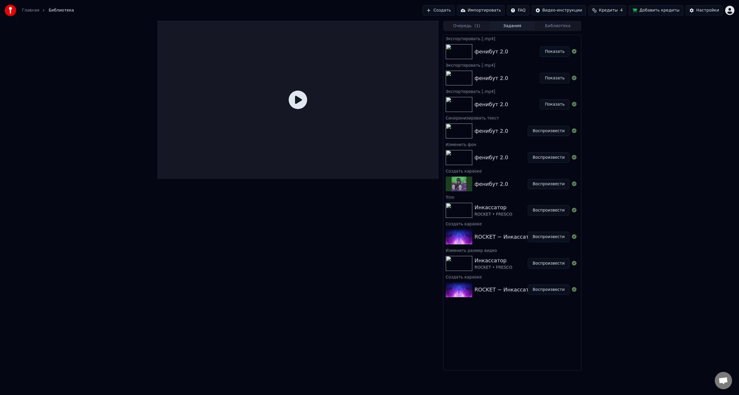
click at [551, 129] on button "Воспроизвести" at bounding box center [548, 131] width 42 height 10
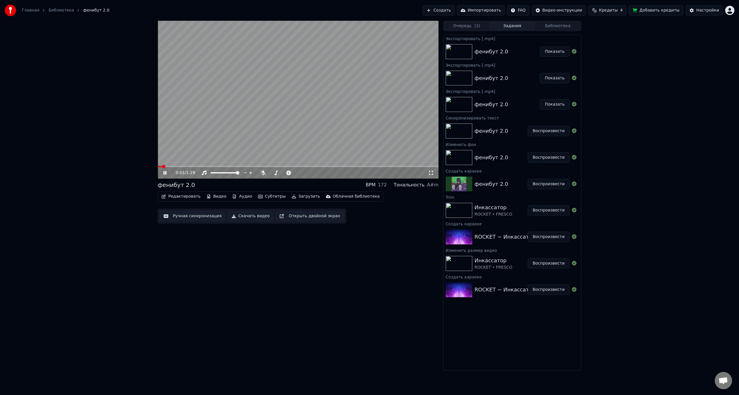
click at [208, 166] on video at bounding box center [298, 100] width 281 height 158
click at [220, 167] on span at bounding box center [298, 166] width 281 height 1
click at [263, 124] on video at bounding box center [298, 100] width 281 height 158
click at [706, 6] on button "Настройки" at bounding box center [703, 10] width 37 height 10
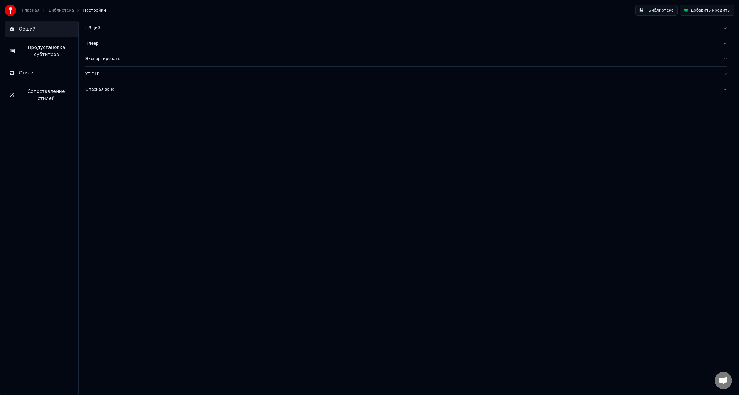
click at [28, 74] on span "Стили" at bounding box center [26, 73] width 15 height 7
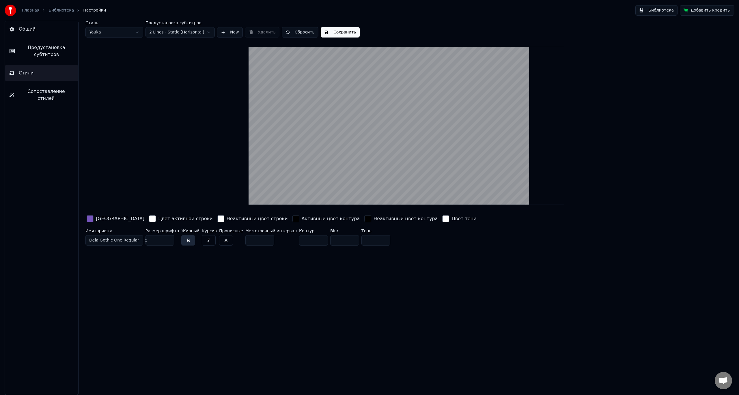
click at [131, 241] on span "Dela Gothic One Regular" at bounding box center [114, 240] width 50 height 6
click at [117, 301] on div "[PERSON_NAME] Demo ExtraBold" at bounding box center [118, 300] width 41 height 6
click at [332, 32] on button "Сохранить" at bounding box center [340, 32] width 39 height 10
click at [663, 7] on button "Библиотека" at bounding box center [656, 10] width 42 height 10
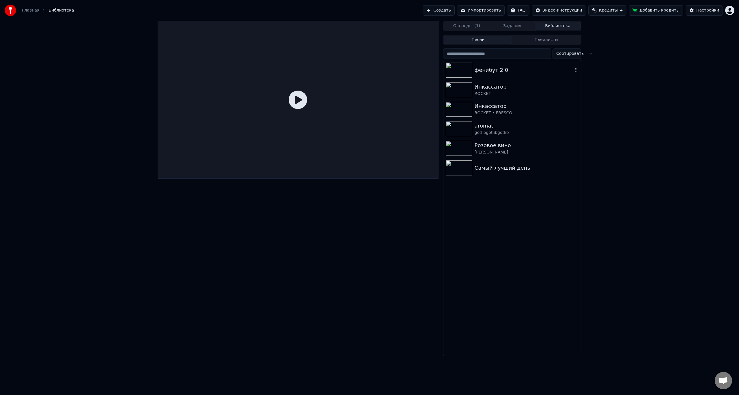
click at [479, 67] on div "фенибут 2.0" at bounding box center [523, 70] width 98 height 8
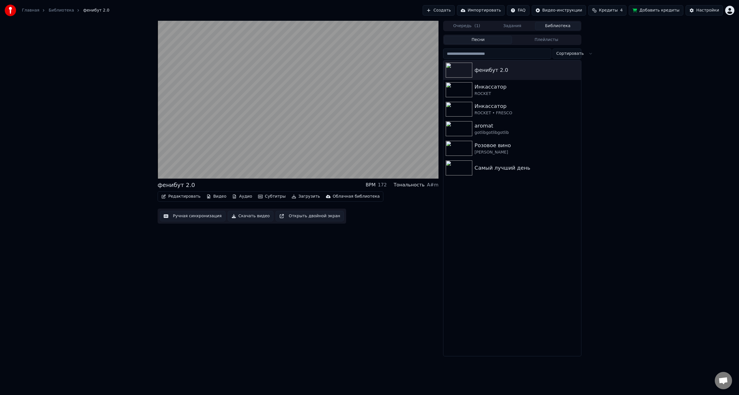
click at [463, 24] on button "Очередь ( 1 )" at bounding box center [467, 26] width 46 height 8
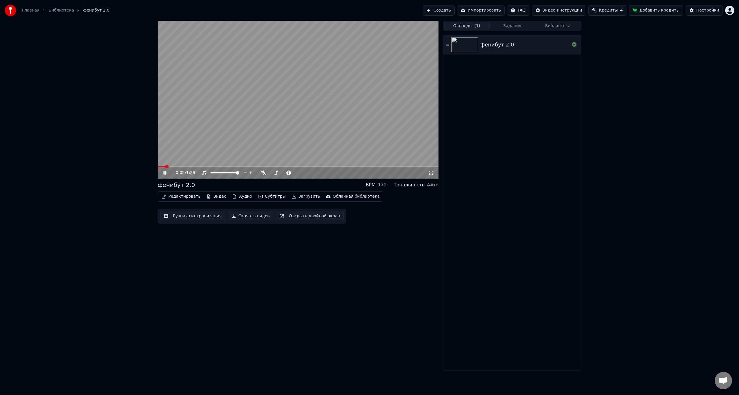
click at [213, 164] on video at bounding box center [298, 100] width 281 height 158
click at [218, 165] on video at bounding box center [298, 100] width 281 height 158
click at [219, 166] on span at bounding box center [298, 166] width 281 height 1
click at [177, 196] on button "Редактировать" at bounding box center [181, 196] width 44 height 8
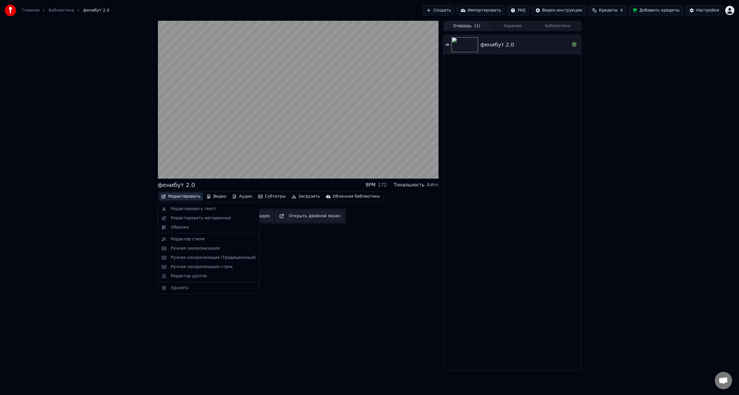
click at [353, 259] on div "фенибут 2.0 BPM 172 Тональность A#m Редактировать Видео Аудио Субтитры Загрузит…" at bounding box center [298, 196] width 281 height 350
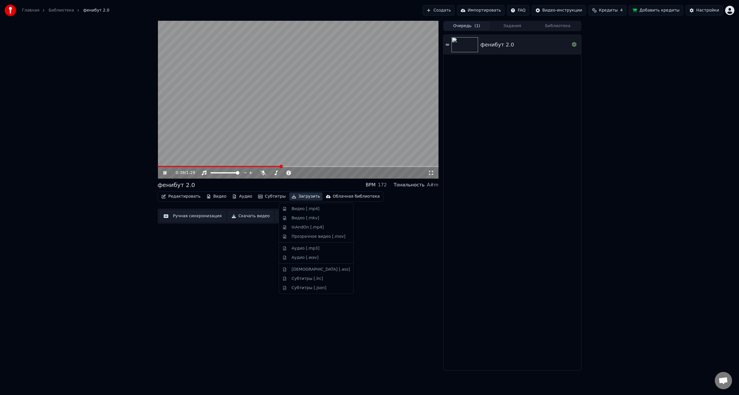
click at [291, 195] on icon "button" at bounding box center [293, 196] width 5 height 4
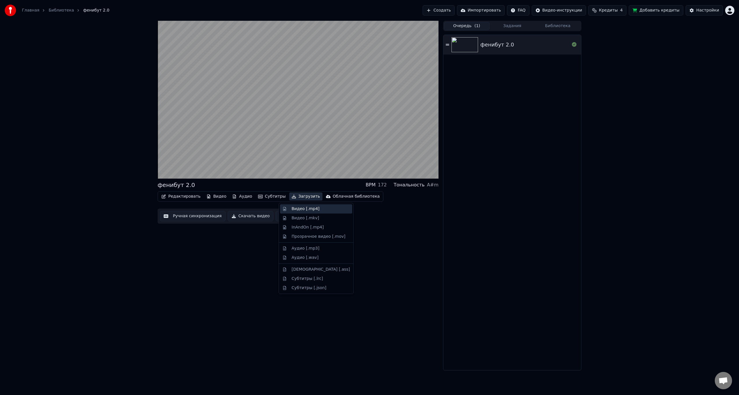
click at [297, 209] on div "Видео [.mp4]" at bounding box center [305, 209] width 28 height 6
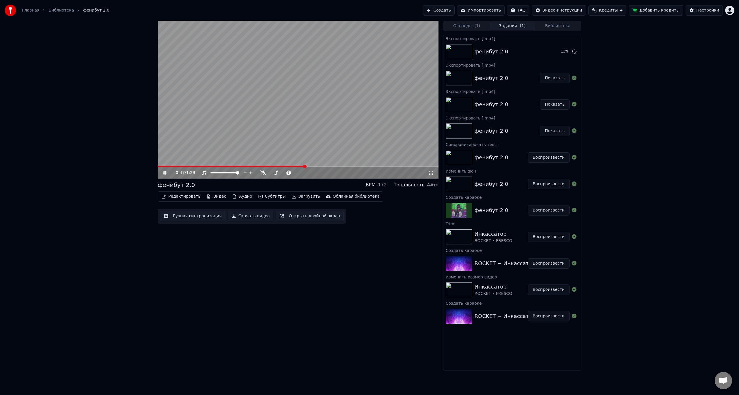
click at [290, 140] on video at bounding box center [298, 100] width 281 height 158
click at [180, 198] on button "Редактировать" at bounding box center [181, 196] width 44 height 8
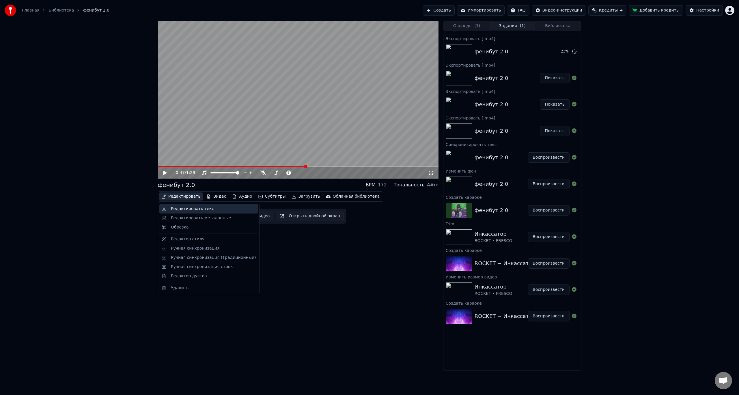
click at [194, 209] on div "Редактировать текст" at bounding box center [193, 209] width 45 height 6
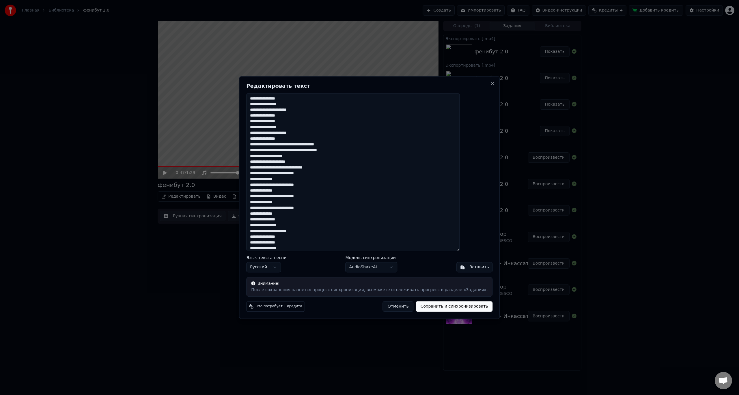
paste textarea
type textarea "**********"
click at [453, 308] on button "Сохранить и синхронизировать" at bounding box center [454, 306] width 77 height 10
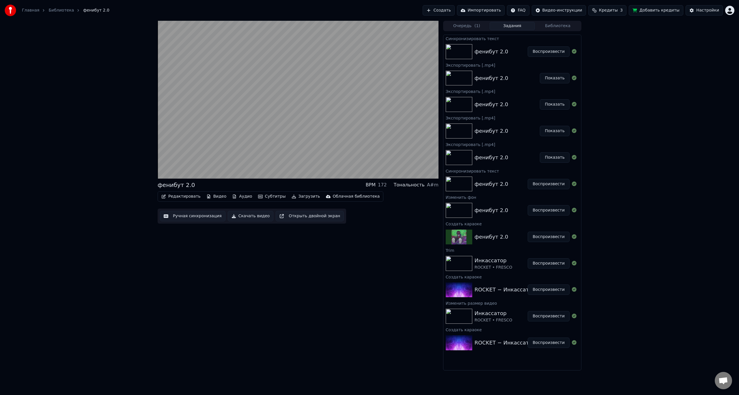
click at [293, 196] on button "Загрузить" at bounding box center [305, 196] width 33 height 8
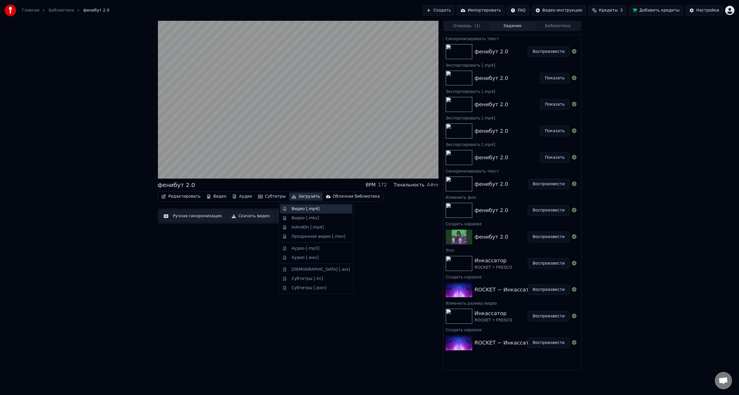
click at [299, 209] on div "Видео [.mp4]" at bounding box center [305, 209] width 28 height 6
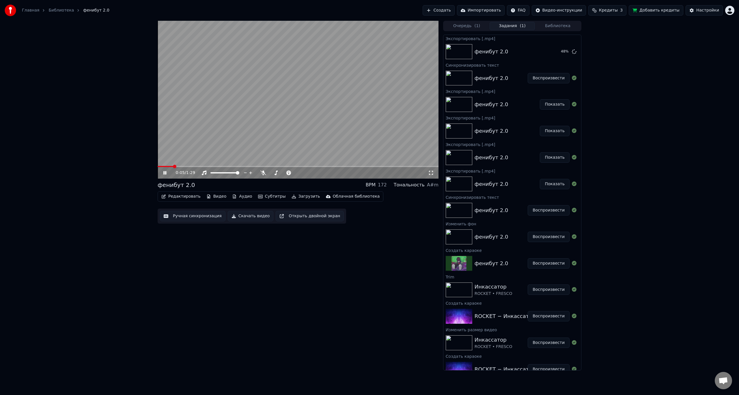
click at [173, 166] on span at bounding box center [166, 166] width 16 height 1
click at [162, 167] on span at bounding box center [161, 166] width 6 height 1
drag, startPoint x: 184, startPoint y: 142, endPoint x: 185, endPoint y: 139, distance: 3.5
click at [184, 142] on video at bounding box center [298, 100] width 281 height 158
click at [189, 136] on video at bounding box center [298, 100] width 281 height 158
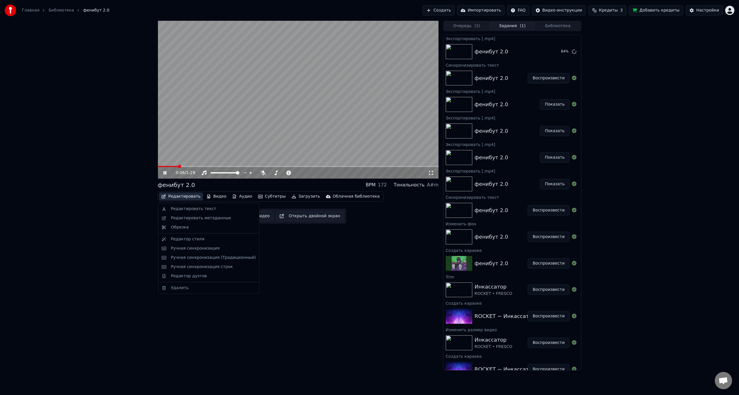
click at [184, 194] on button "Редактировать" at bounding box center [181, 196] width 44 height 8
click at [191, 248] on div "Ручная синхронизация" at bounding box center [195, 249] width 49 height 6
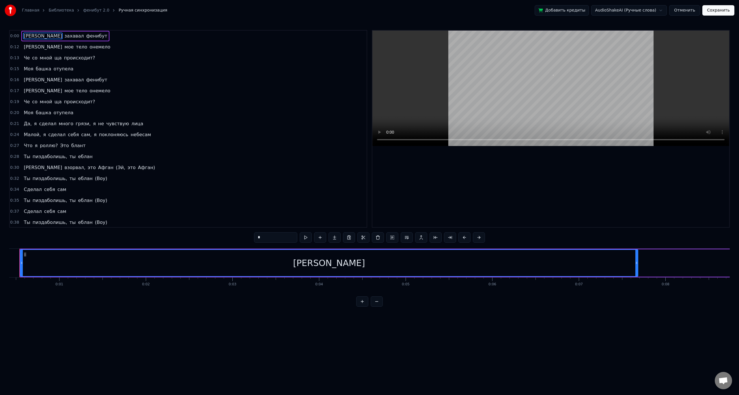
scroll to position [0, 18]
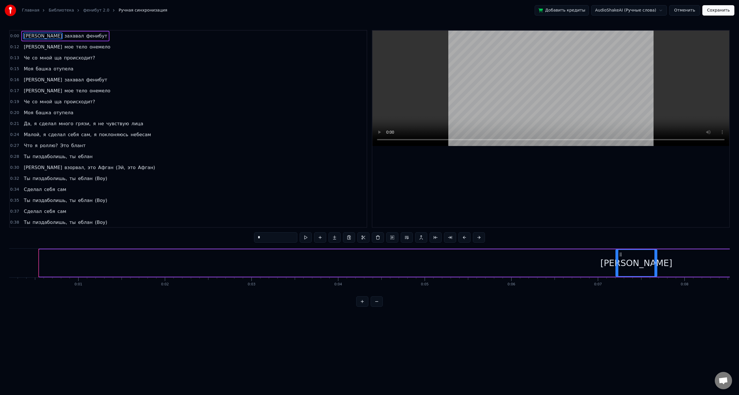
drag, startPoint x: 41, startPoint y: 265, endPoint x: 617, endPoint y: 277, distance: 576.4
click at [617, 277] on div "Я захавал фенибут" at bounding box center [537, 263] width 998 height 29
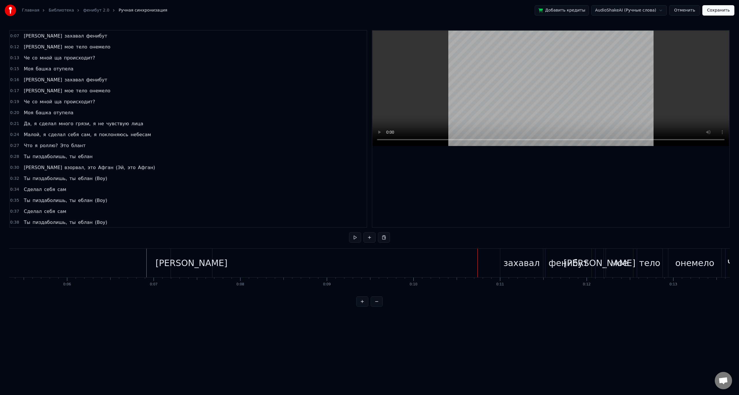
scroll to position [0, 500]
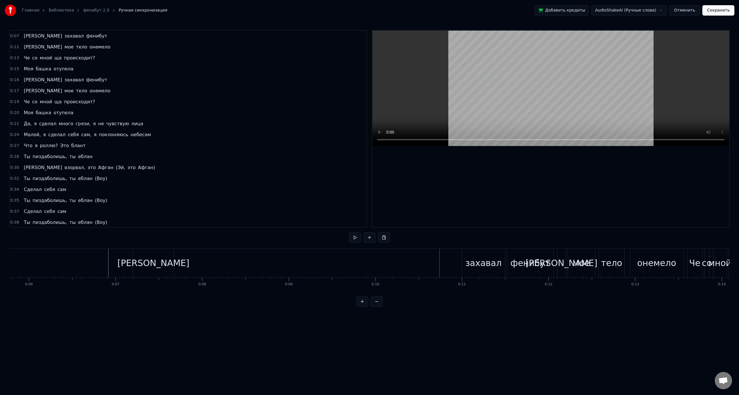
click at [142, 262] on div "[PERSON_NAME]" at bounding box center [153, 263] width 41 height 29
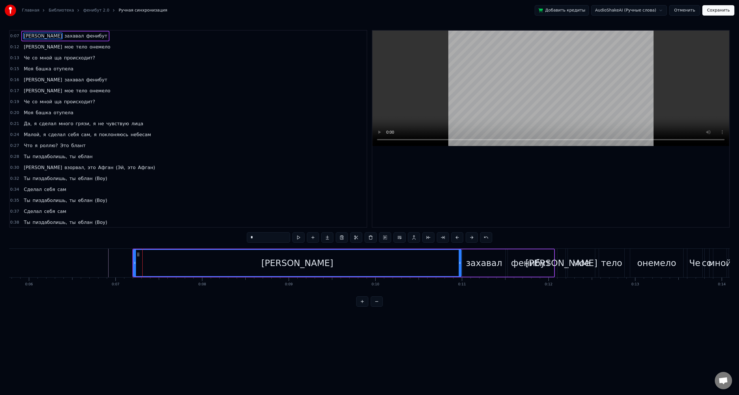
drag, startPoint x: 174, startPoint y: 260, endPoint x: 460, endPoint y: 272, distance: 286.8
click at [460, 272] on div at bounding box center [460, 263] width 2 height 26
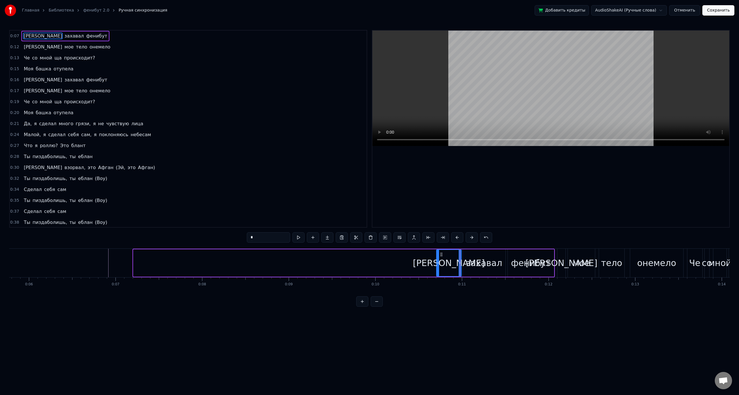
drag, startPoint x: 134, startPoint y: 261, endPoint x: 437, endPoint y: 276, distance: 303.3
click at [437, 276] on div at bounding box center [438, 263] width 2 height 26
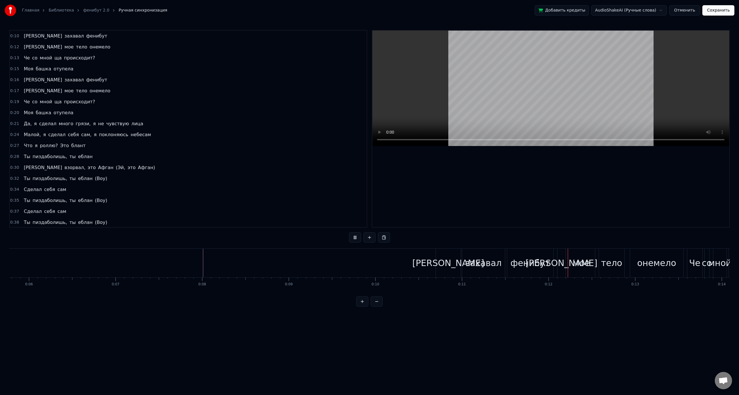
click at [721, 11] on button "Сохранить" at bounding box center [718, 10] width 32 height 10
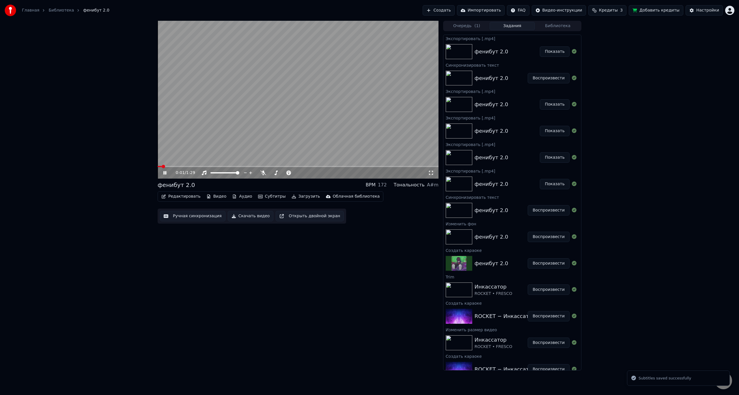
click at [182, 165] on video at bounding box center [298, 100] width 281 height 158
click at [184, 165] on video at bounding box center [298, 100] width 281 height 158
click at [184, 167] on div "0:01 / 1:29" at bounding box center [298, 173] width 281 height 12
click at [184, 166] on span at bounding box center [298, 166] width 281 height 1
click at [177, 167] on span at bounding box center [170, 166] width 25 height 1
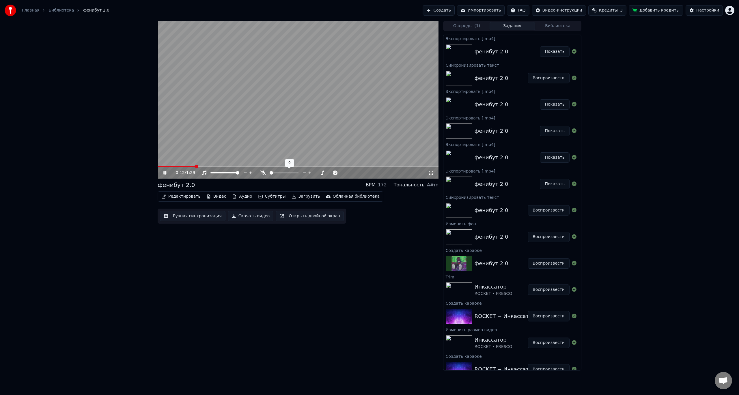
click at [270, 173] on span at bounding box center [284, 172] width 29 height 1
click at [293, 199] on button "Загрузить" at bounding box center [305, 196] width 33 height 8
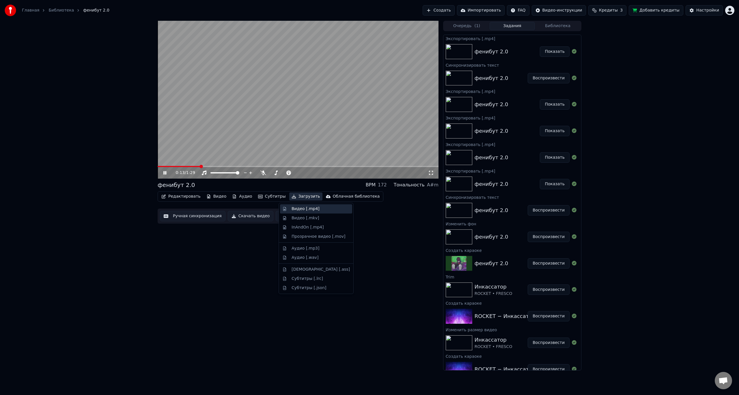
click at [301, 207] on div "Видео [.mp4]" at bounding box center [305, 209] width 28 height 6
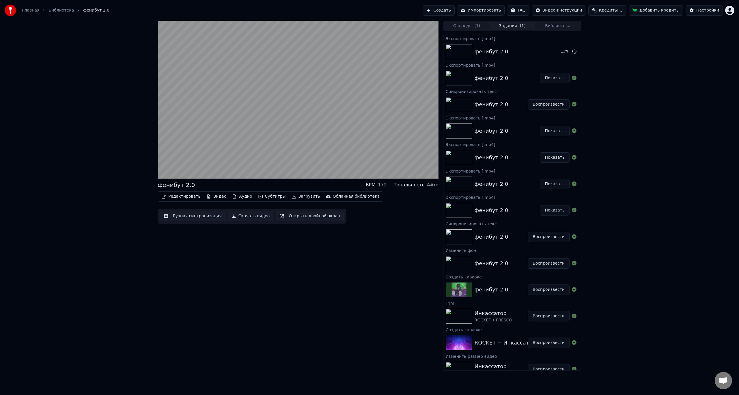
click at [545, 80] on button "Показать" at bounding box center [555, 78] width 30 height 10
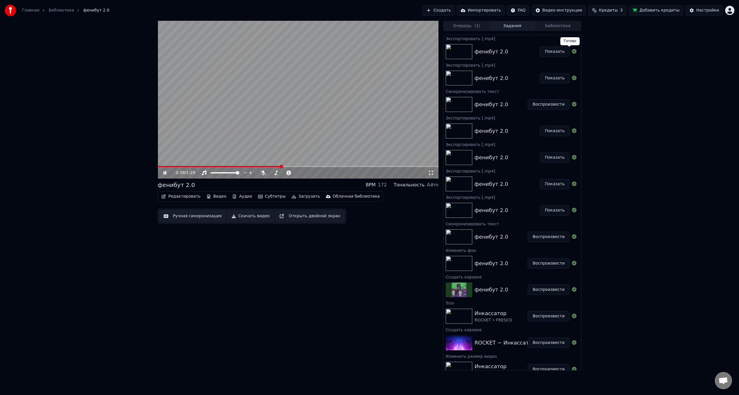
click at [555, 51] on button "Показать" at bounding box center [555, 51] width 30 height 10
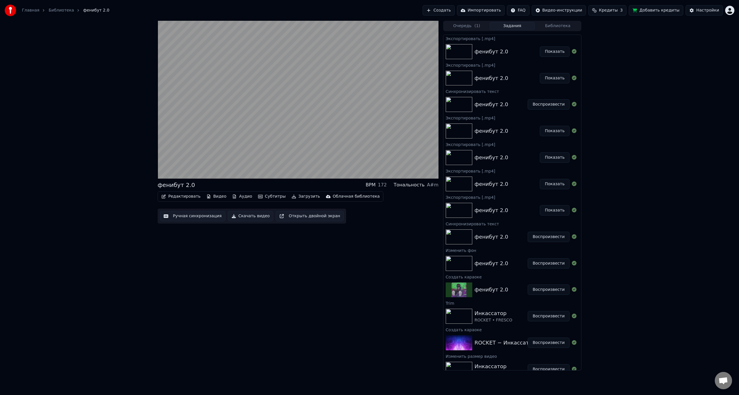
click at [540, 46] on button "Показать" at bounding box center [555, 51] width 30 height 10
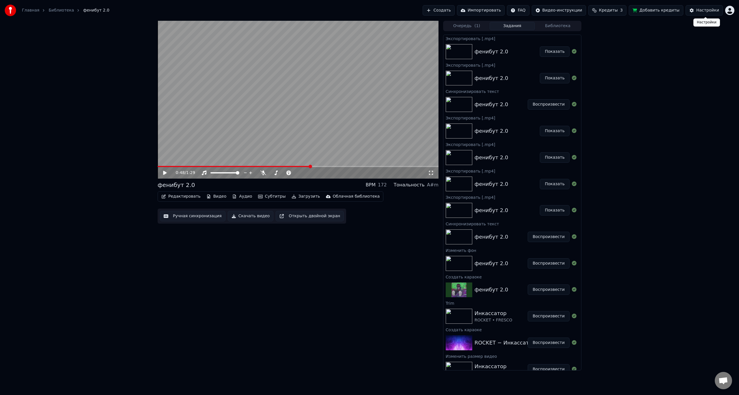
click at [702, 12] on div "Настройки" at bounding box center [707, 11] width 23 height 6
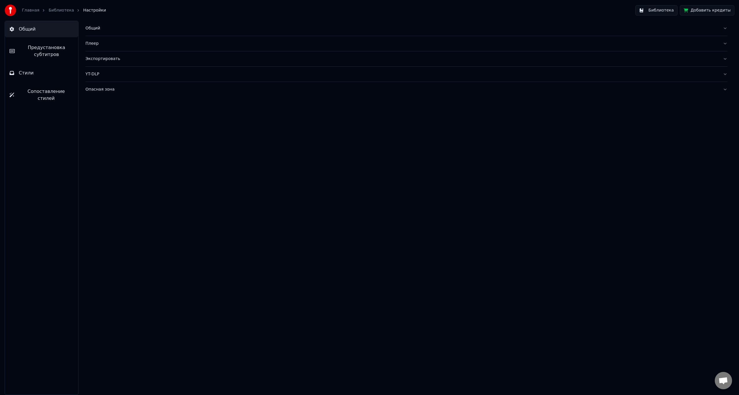
click at [36, 71] on button "Стили" at bounding box center [41, 73] width 73 height 16
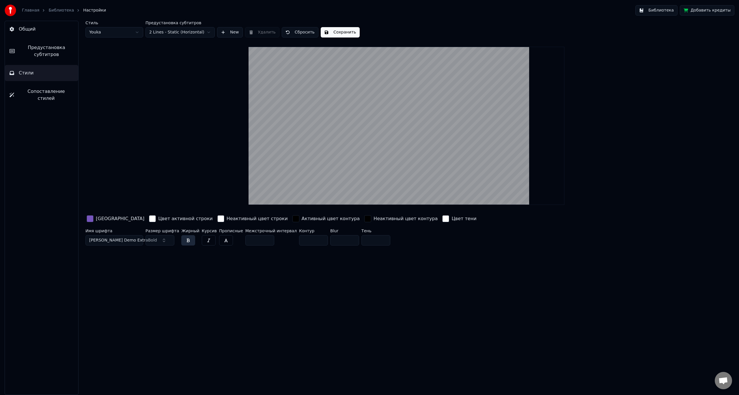
click at [166, 241] on input "**" at bounding box center [159, 240] width 29 height 10
click at [168, 237] on input "**" at bounding box center [159, 240] width 29 height 10
type input "**"
click at [168, 237] on input "**" at bounding box center [159, 240] width 29 height 10
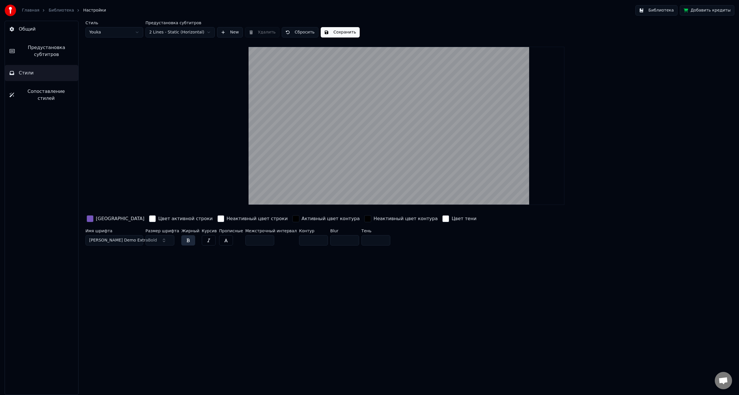
click at [339, 31] on button "Сохранить" at bounding box center [340, 32] width 39 height 10
click at [59, 9] on link "Библиотека" at bounding box center [60, 11] width 25 height 6
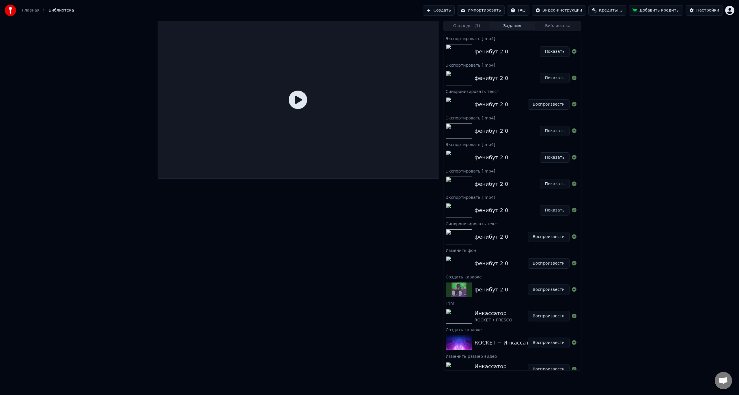
click at [467, 27] on button "Очередь ( 1 )" at bounding box center [467, 26] width 46 height 8
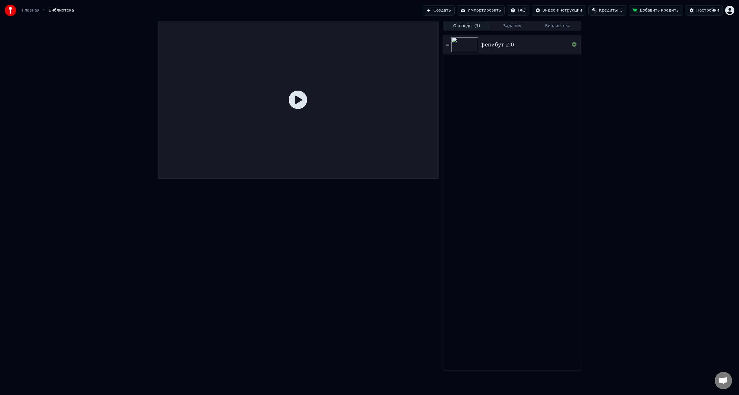
click at [469, 48] on img at bounding box center [464, 44] width 27 height 15
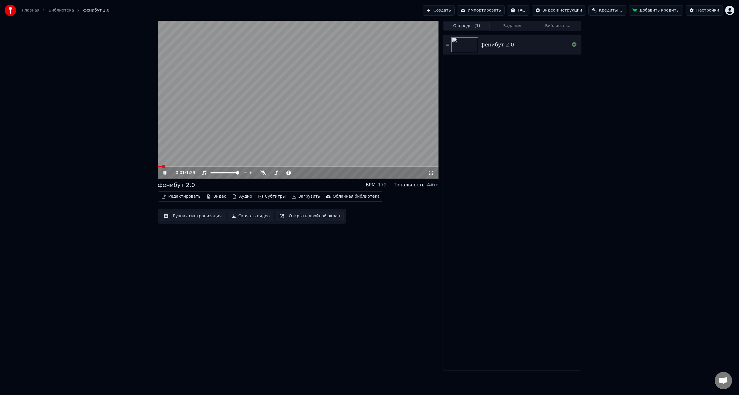
drag, startPoint x: 204, startPoint y: 165, endPoint x: 239, endPoint y: 162, distance: 34.8
click at [239, 162] on video at bounding box center [298, 100] width 281 height 158
click at [244, 166] on span at bounding box center [298, 166] width 281 height 1
click at [259, 132] on video at bounding box center [298, 100] width 281 height 158
drag, startPoint x: 205, startPoint y: 163, endPoint x: 206, endPoint y: 166, distance: 3.4
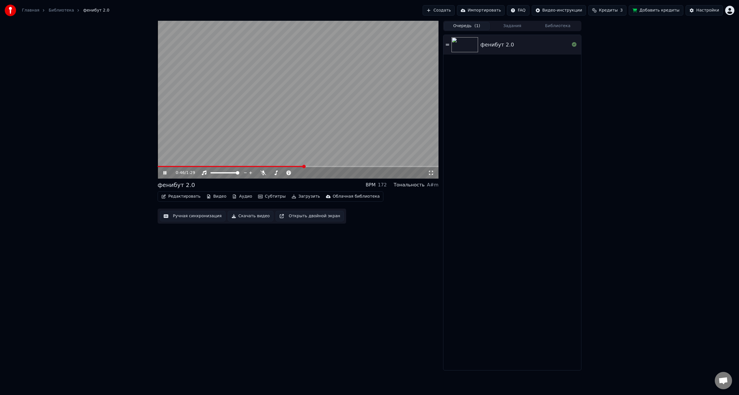
click at [206, 164] on video at bounding box center [298, 100] width 281 height 158
click at [207, 166] on span at bounding box center [231, 166] width 147 height 1
click at [221, 136] on video at bounding box center [298, 100] width 281 height 158
click at [705, 10] on div "Настройки" at bounding box center [707, 11] width 23 height 6
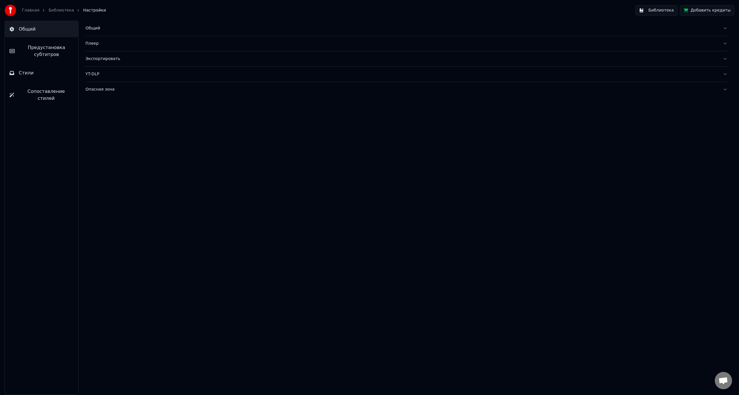
click at [35, 53] on span "Предустановка субтитров" at bounding box center [46, 51] width 54 height 14
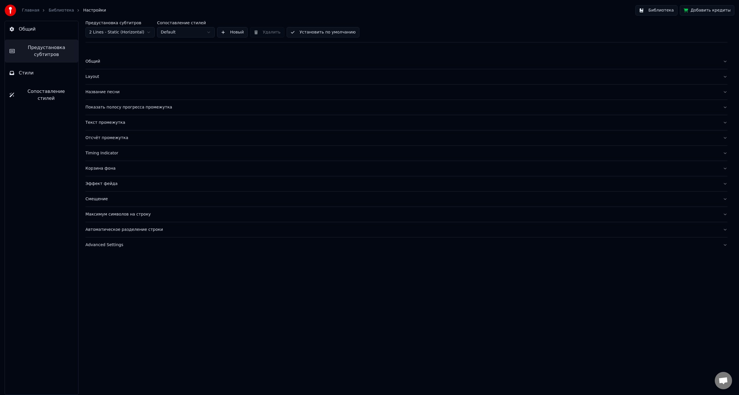
click at [30, 75] on span "Стили" at bounding box center [26, 73] width 15 height 7
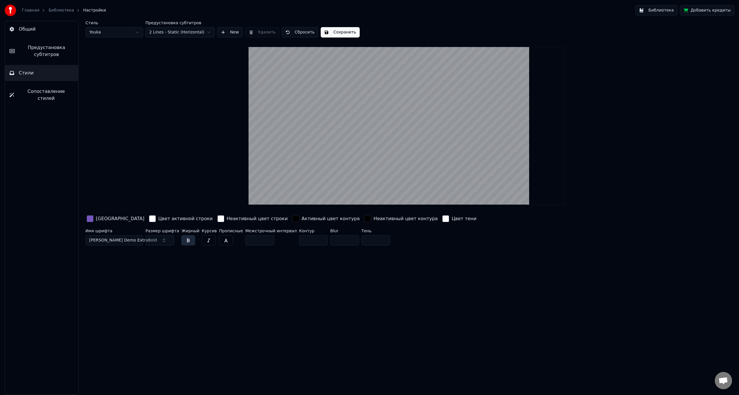
click at [158, 242] on input "**" at bounding box center [159, 240] width 29 height 10
type input "**"
type input "***"
click at [258, 240] on input "***" at bounding box center [259, 240] width 29 height 10
click at [337, 32] on button "Сохранить" at bounding box center [340, 32] width 39 height 10
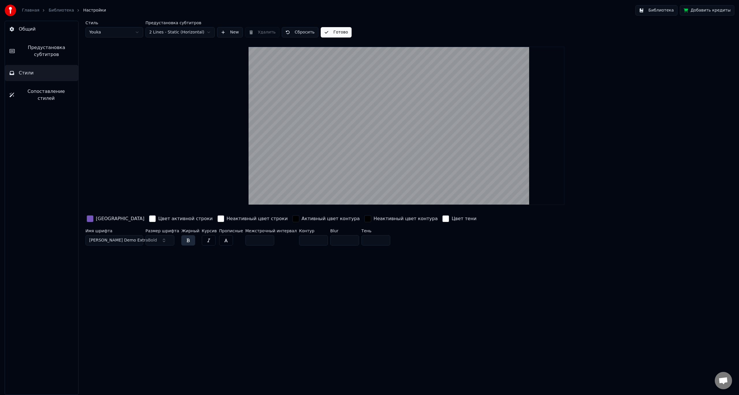
click at [53, 10] on link "Библиотека" at bounding box center [60, 11] width 25 height 6
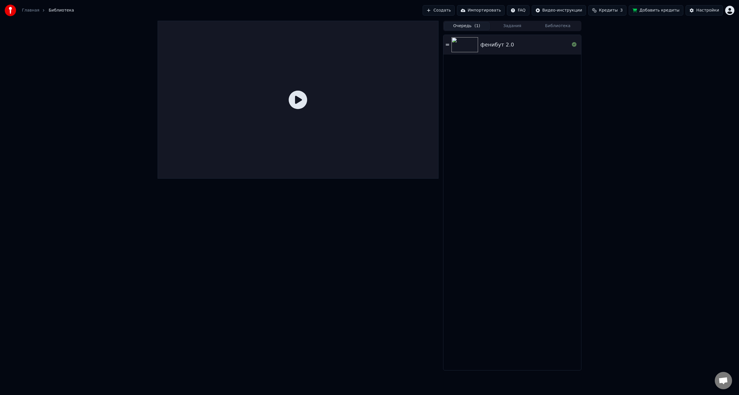
click at [467, 45] on img at bounding box center [464, 44] width 27 height 15
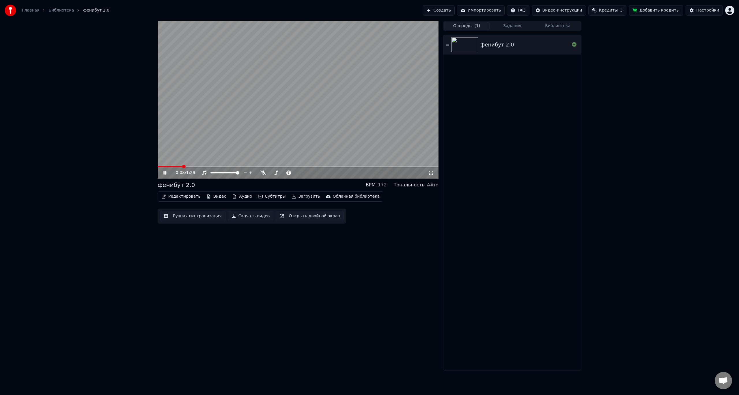
click at [184, 167] on span at bounding box center [298, 166] width 281 height 1
click at [194, 166] on span at bounding box center [298, 166] width 281 height 1
drag, startPoint x: 202, startPoint y: 165, endPoint x: 209, endPoint y: 166, distance: 7.2
click at [202, 165] on video at bounding box center [298, 100] width 281 height 158
click at [211, 145] on video at bounding box center [298, 100] width 281 height 158
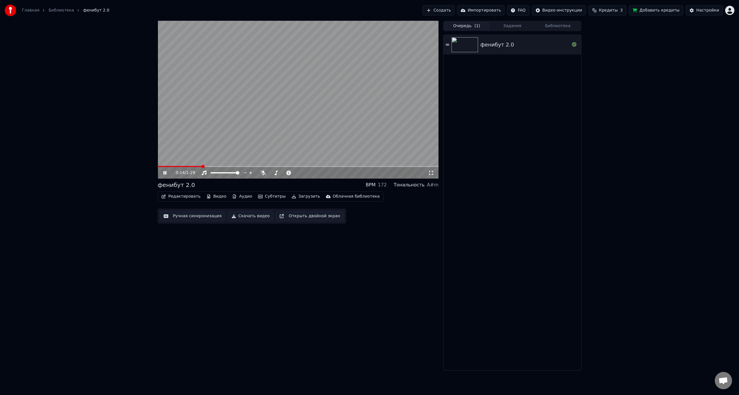
click at [184, 167] on div "0:14 / 1:29" at bounding box center [298, 100] width 281 height 158
click at [183, 167] on span at bounding box center [180, 166] width 45 height 1
click at [205, 135] on video at bounding box center [298, 100] width 281 height 158
click at [301, 195] on button "Загрузить" at bounding box center [305, 196] width 33 height 8
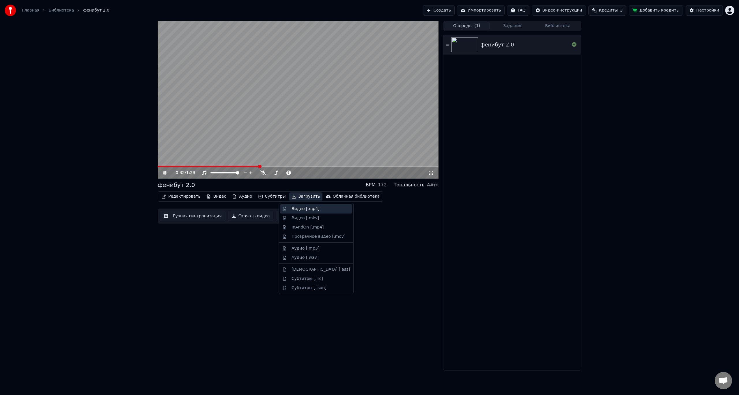
click at [300, 208] on div "Видео [.mp4]" at bounding box center [305, 209] width 28 height 6
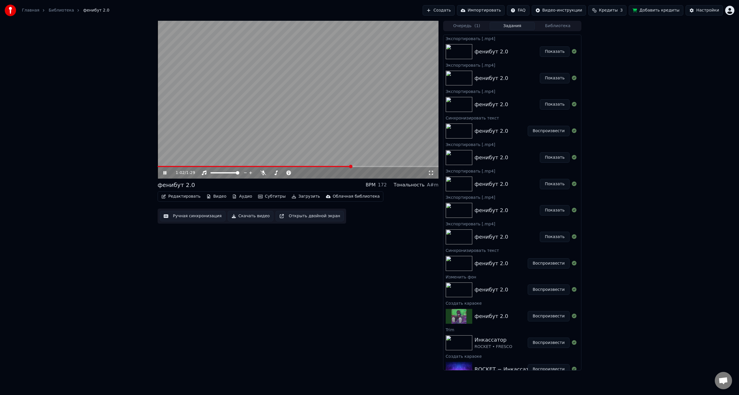
click at [289, 120] on video at bounding box center [298, 100] width 281 height 158
click at [555, 51] on button "Показать" at bounding box center [555, 51] width 30 height 10
click at [33, 11] on link "Главная" at bounding box center [30, 11] width 17 height 6
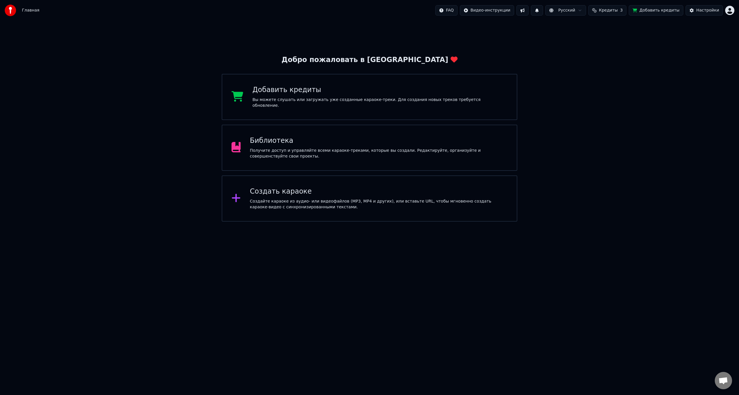
click at [270, 147] on div "Библиотека Получите доступ и управляйте всеми караоке-треками, которые вы созда…" at bounding box center [379, 147] width 258 height 23
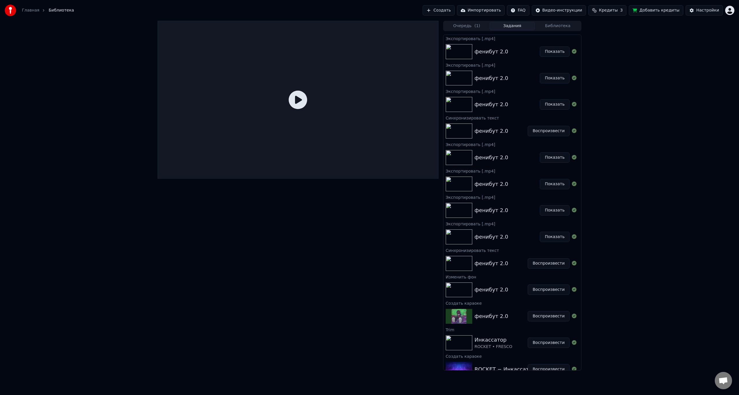
click at [17, 8] on div at bounding box center [12, 11] width 15 height 12
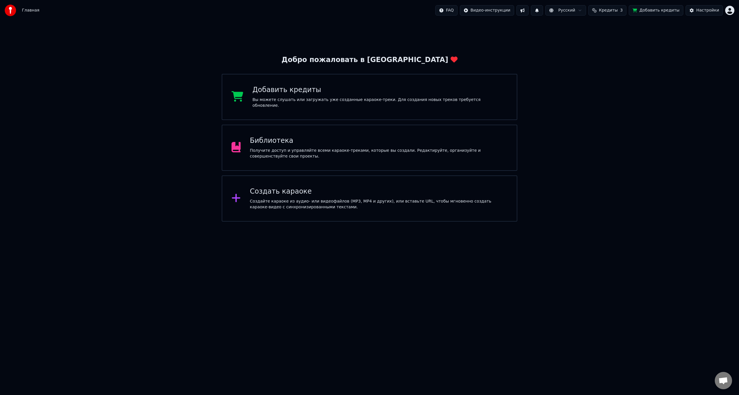
click at [253, 196] on div "Создать караоке" at bounding box center [379, 191] width 258 height 9
click at [728, 11] on html "Главная FAQ Видео-инструкции Русский Кредиты 3 Добавить кредиты Настройки Добро…" at bounding box center [369, 111] width 739 height 222
click at [684, 64] on span "Выйти" at bounding box center [689, 67] width 14 height 6
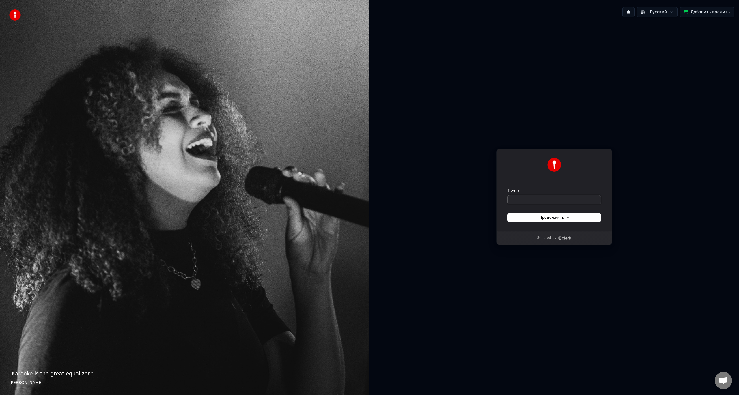
click at [517, 196] on input "Почта" at bounding box center [554, 199] width 93 height 9
paste input "**********"
click at [529, 217] on button "Продолжить" at bounding box center [554, 217] width 93 height 9
type input "**********"
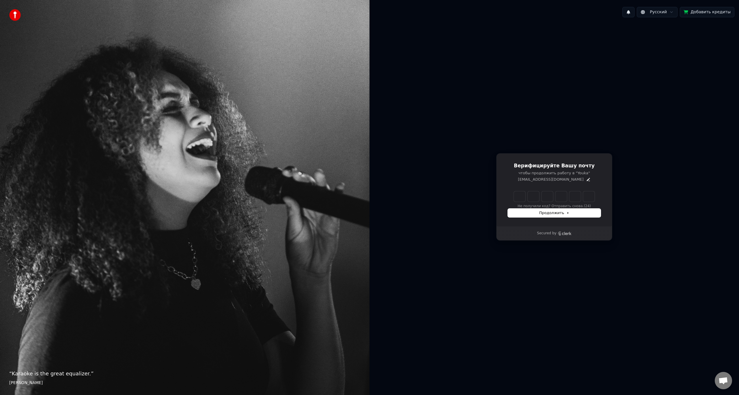
click at [524, 197] on input "Enter verification code" at bounding box center [554, 196] width 81 height 10
paste input "******"
type input "******"
